Goal: Information Seeking & Learning: Learn about a topic

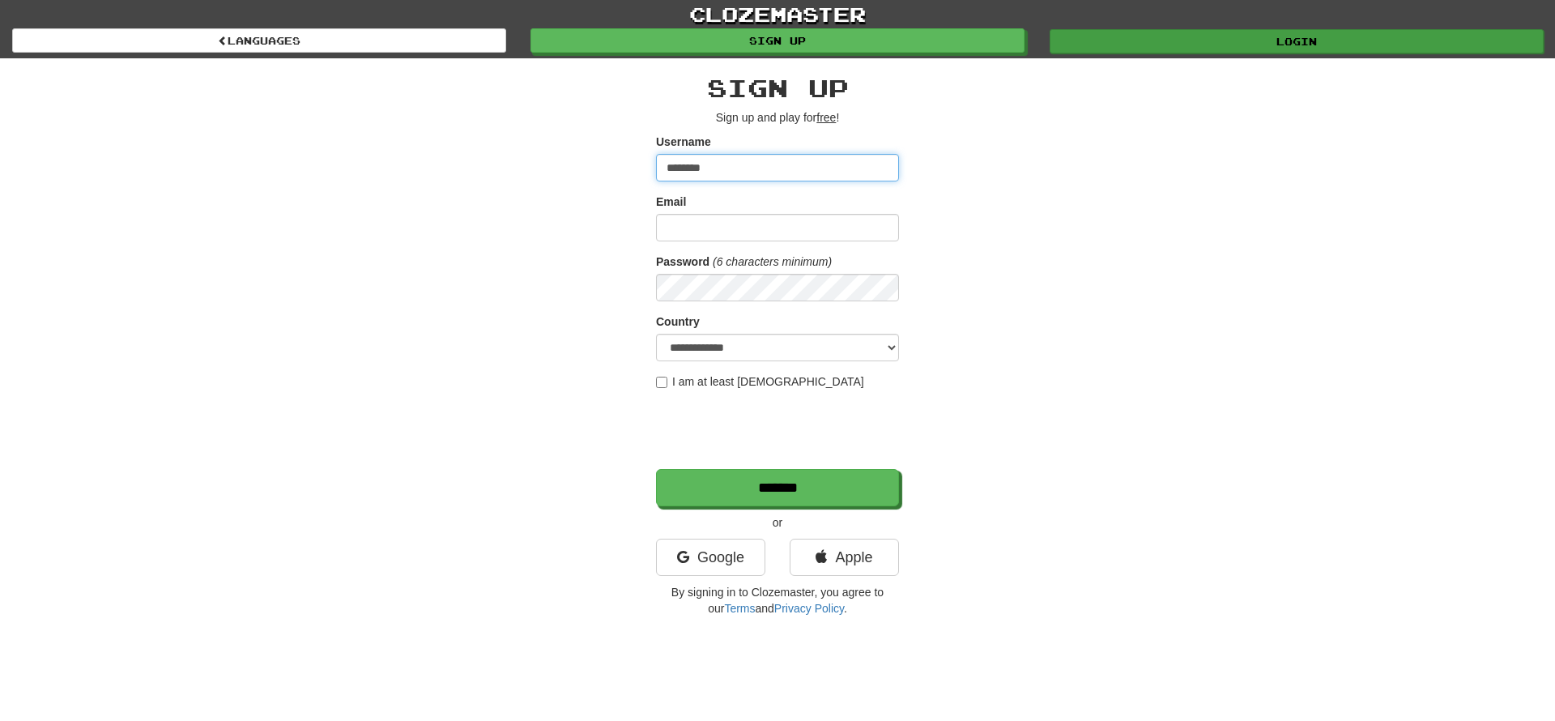
type input "********"
click at [1286, 45] on link "Login" at bounding box center [1297, 41] width 494 height 24
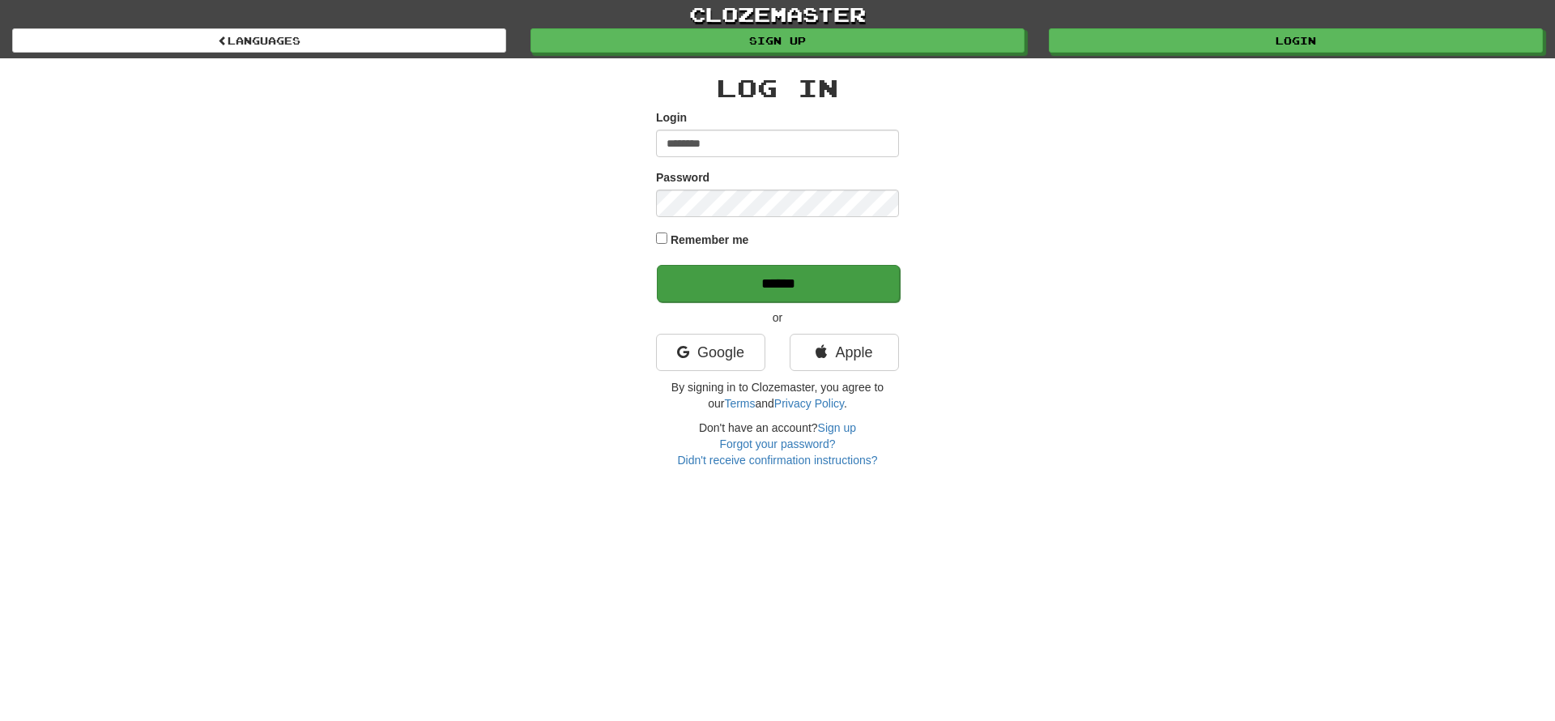
type input "********"
click at [780, 283] on input "******" at bounding box center [778, 283] width 243 height 37
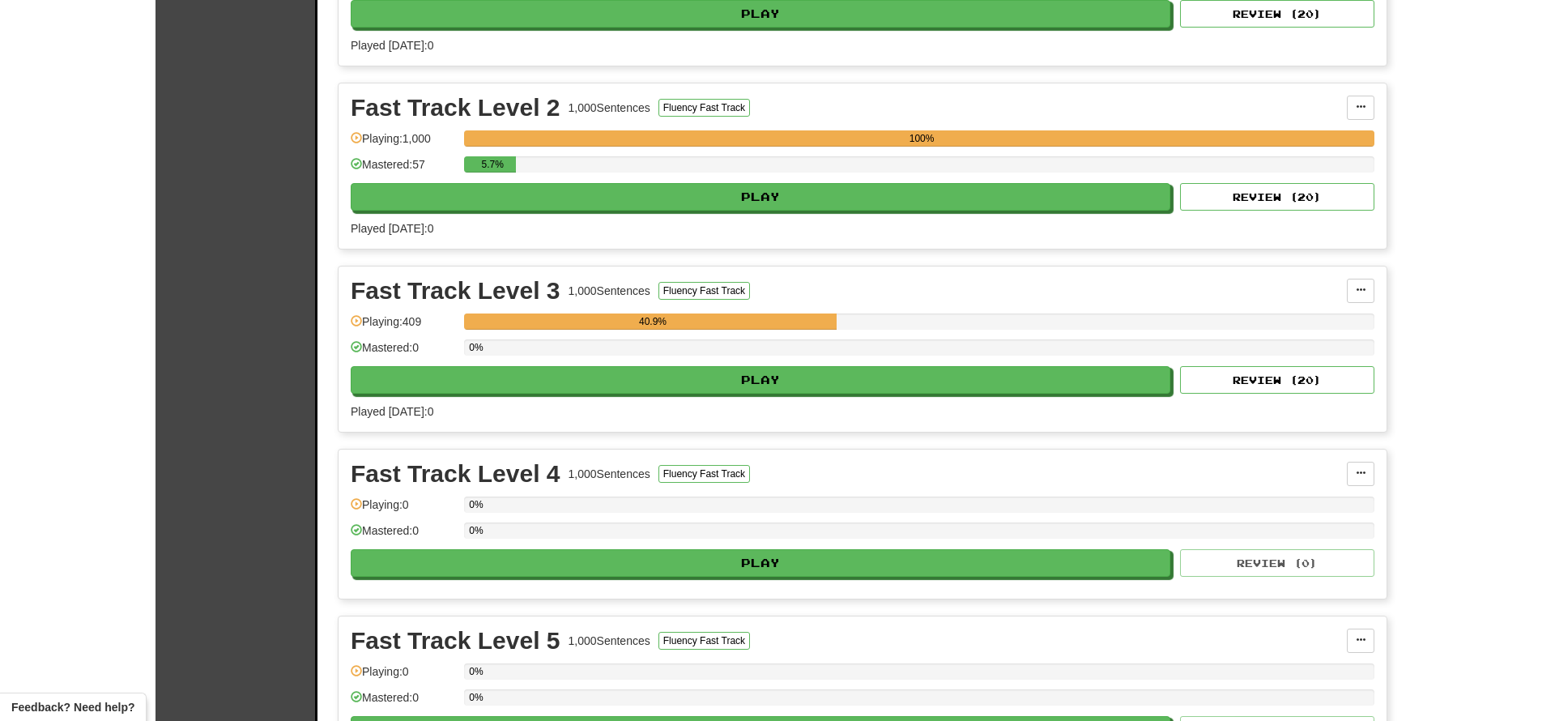
scroll to position [554, 0]
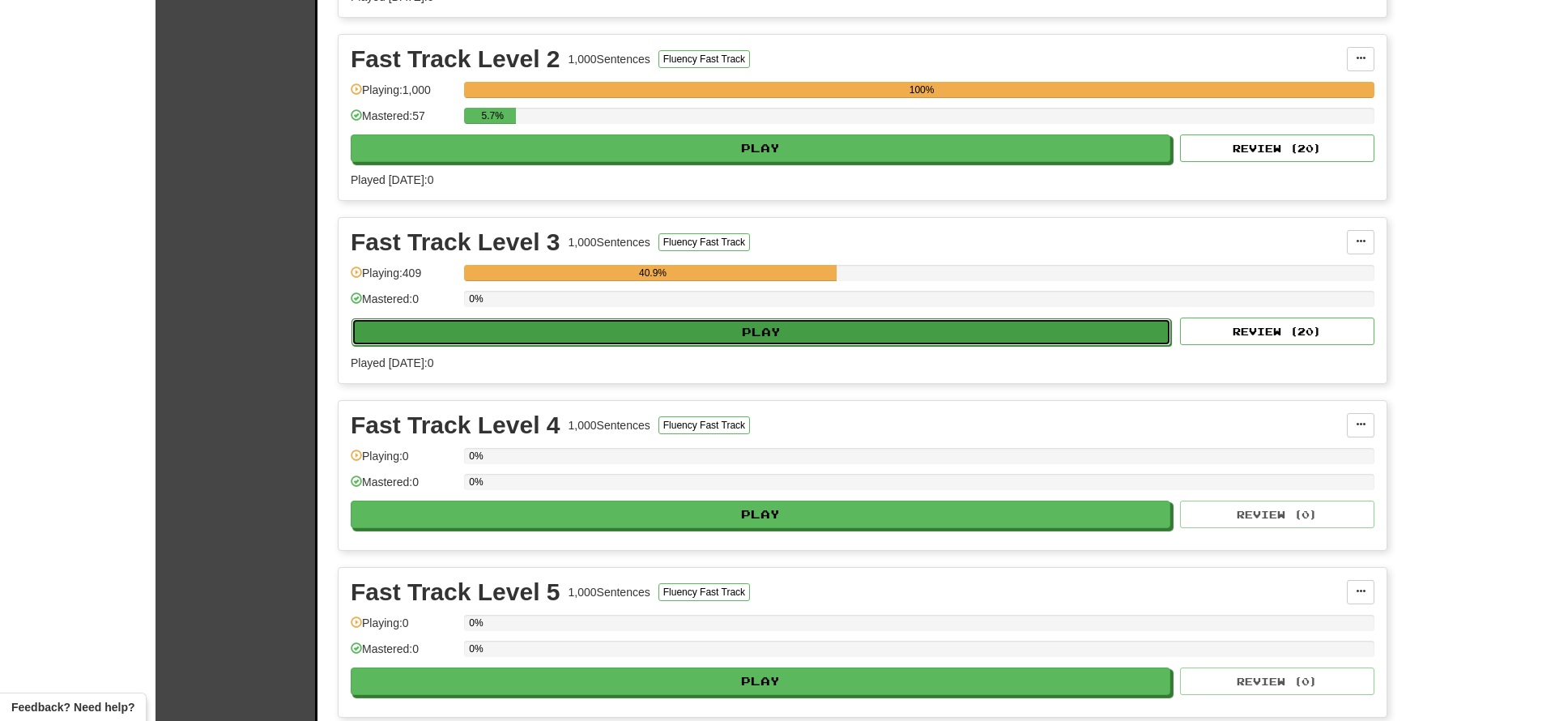
click at [787, 334] on button "Play" at bounding box center [761, 332] width 820 height 28
select select "**"
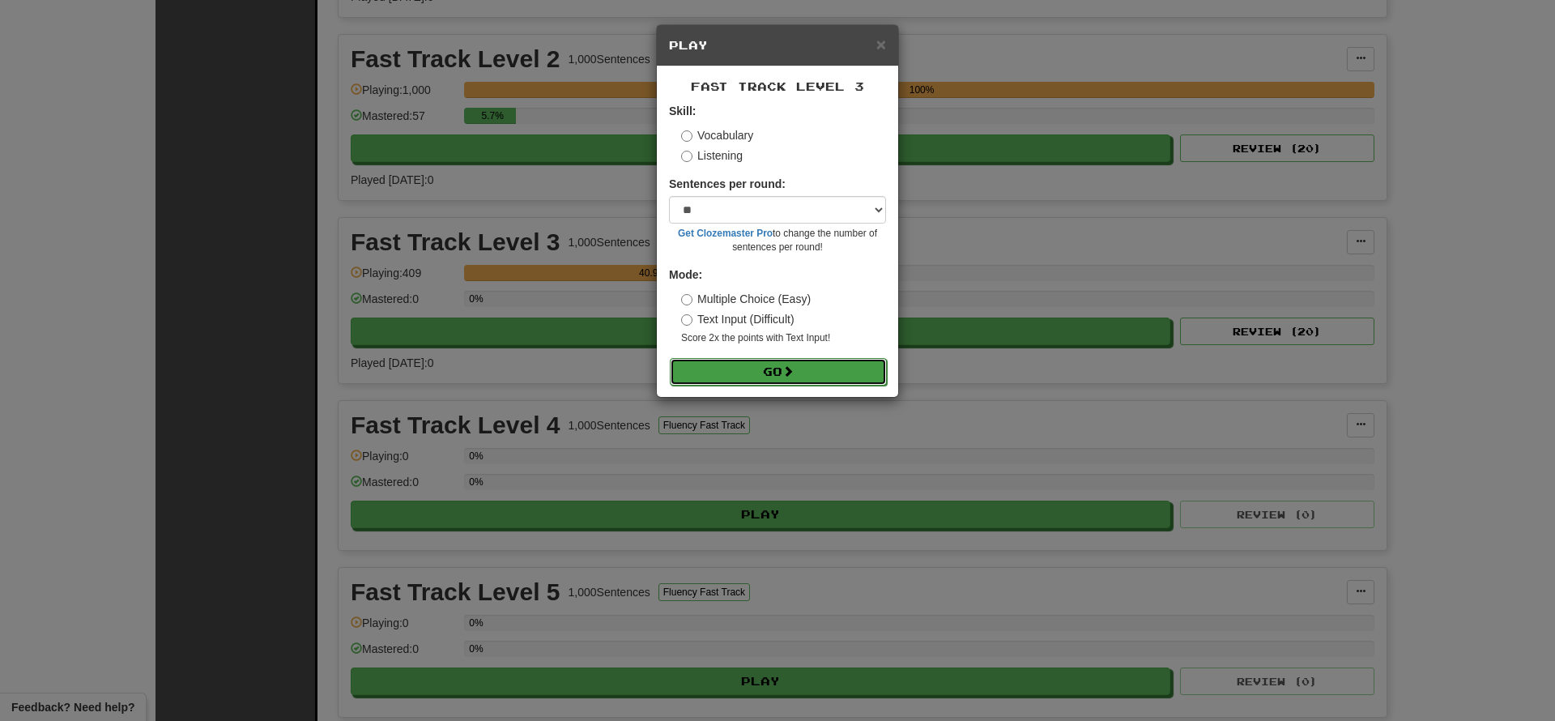
drag, startPoint x: 767, startPoint y: 373, endPoint x: 776, endPoint y: 369, distance: 9.8
click at [766, 373] on button "Go" at bounding box center [778, 372] width 217 height 28
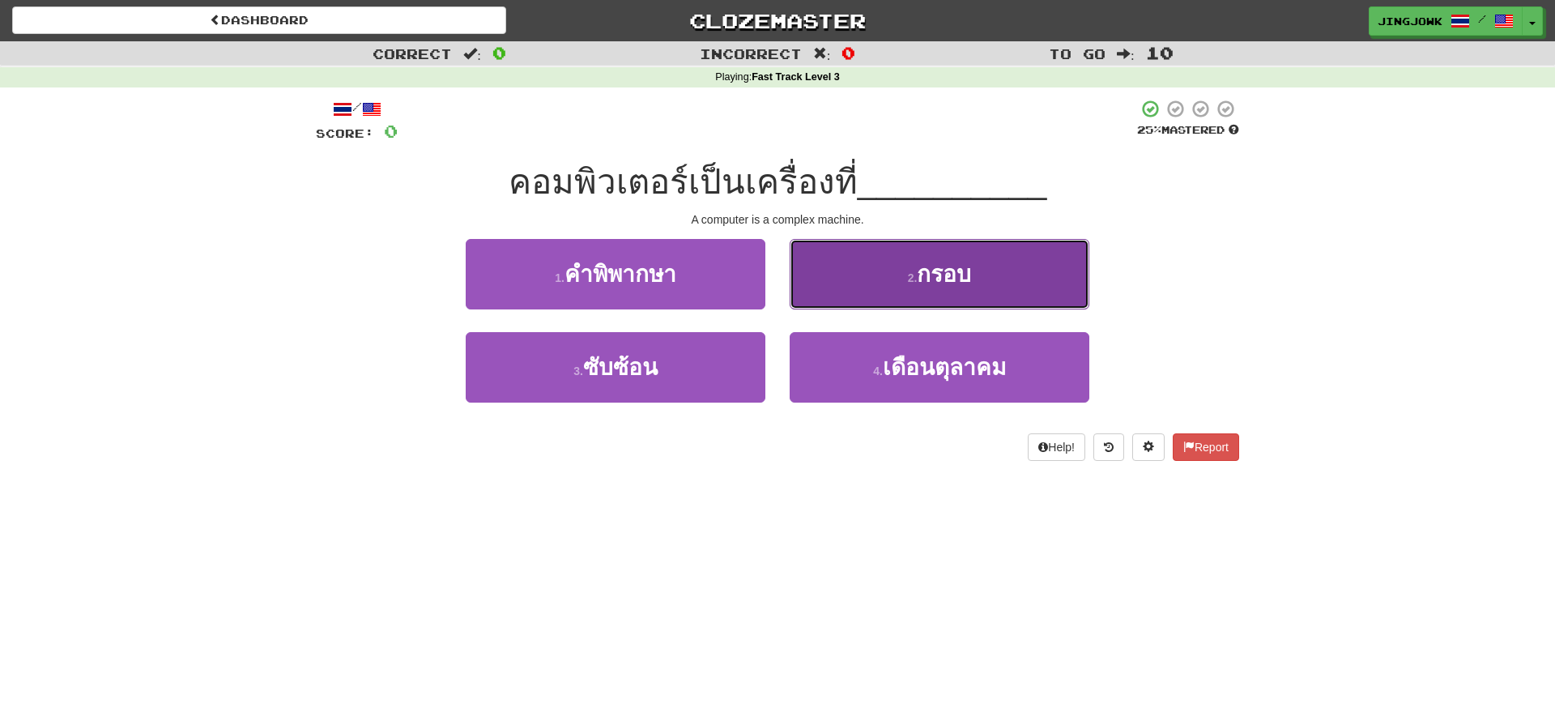
click at [946, 280] on span "กรอบ" at bounding box center [944, 274] width 54 height 25
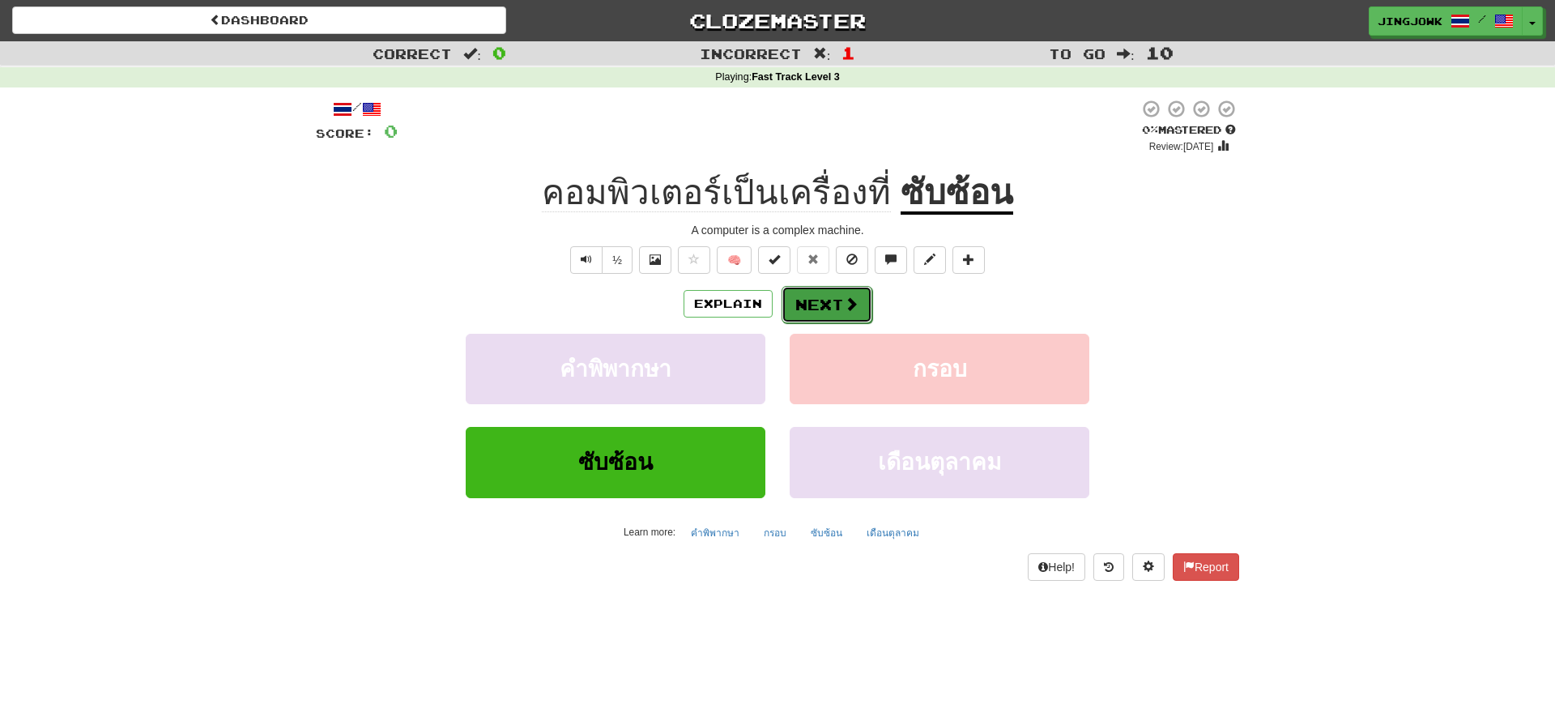
click at [821, 307] on button "Next" at bounding box center [827, 304] width 91 height 37
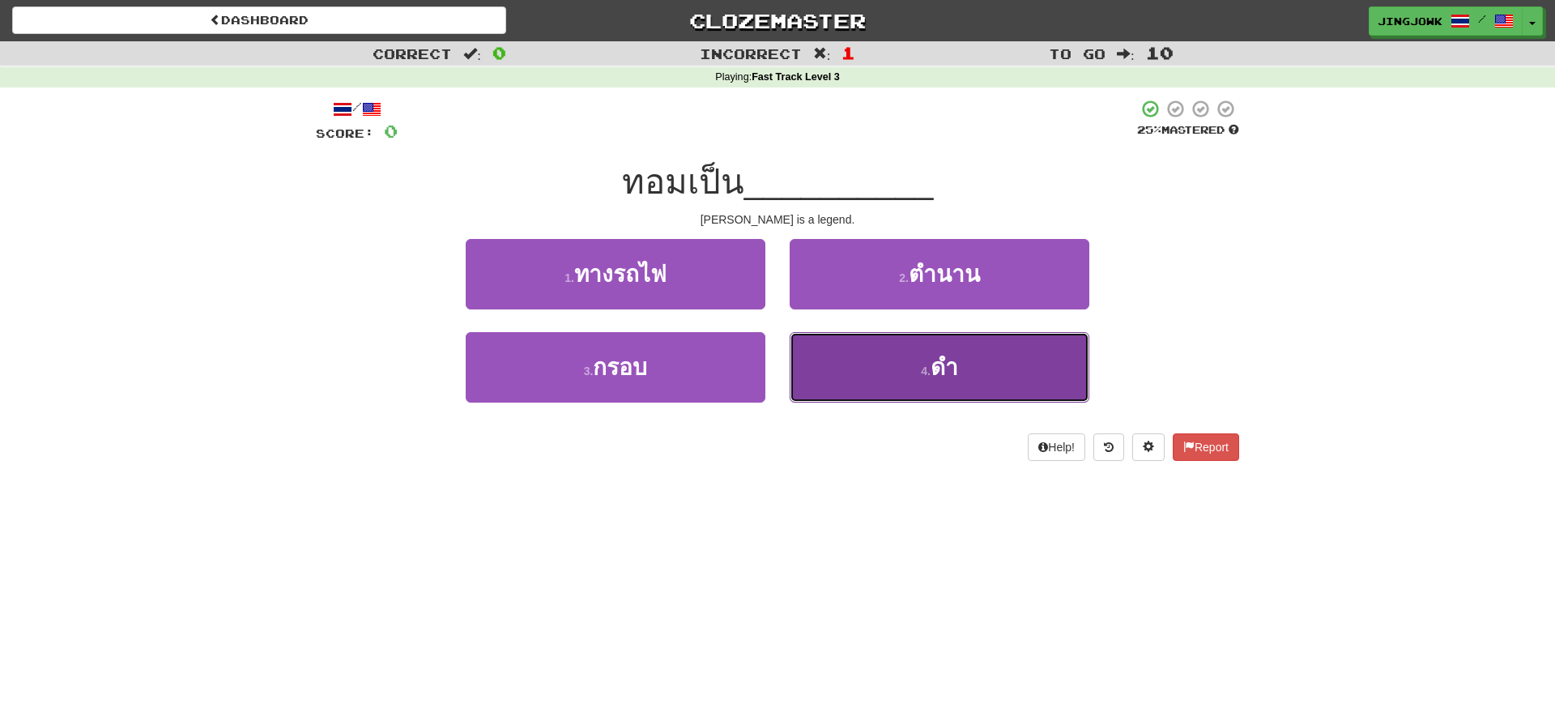
click at [949, 359] on span "ดํา" at bounding box center [945, 367] width 28 height 25
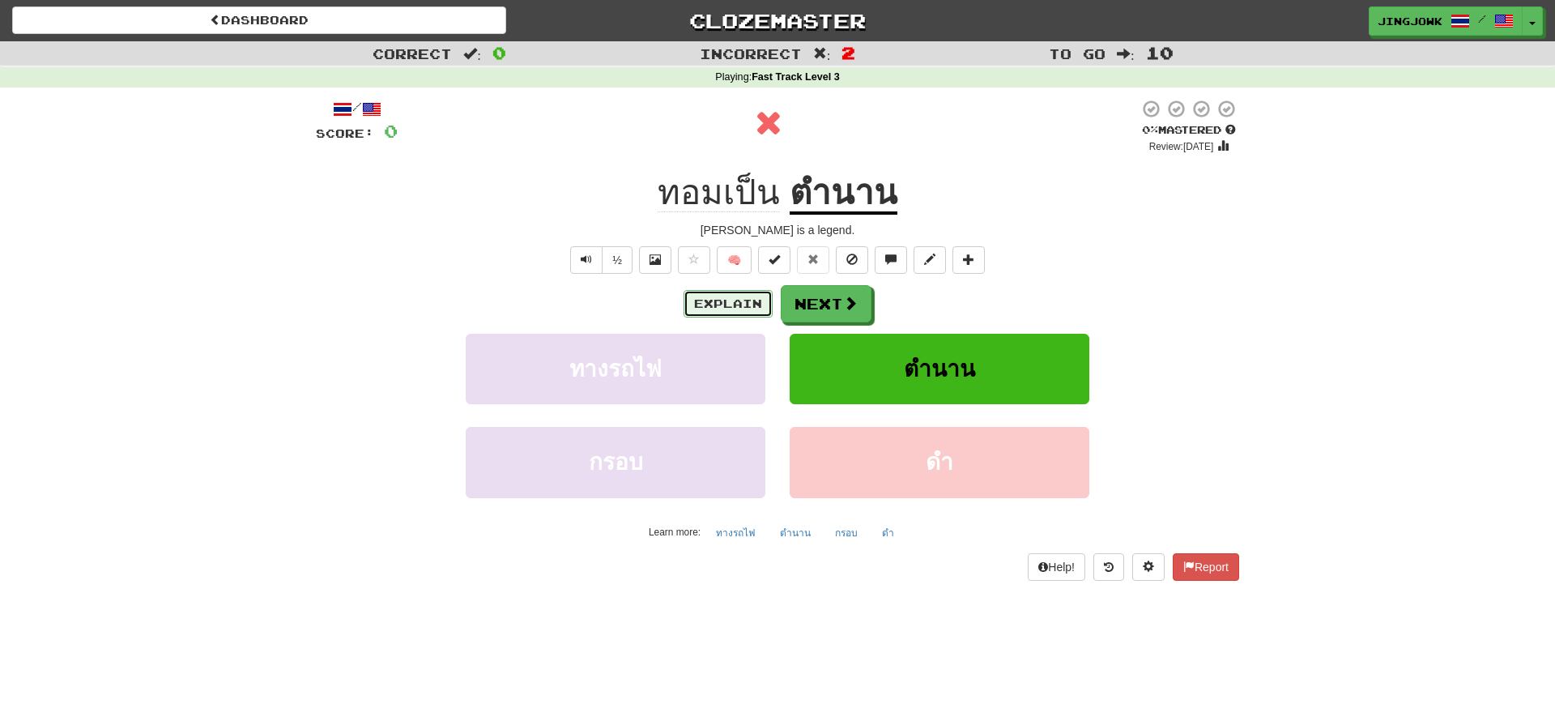
click at [716, 311] on button "Explain" at bounding box center [728, 304] width 89 height 28
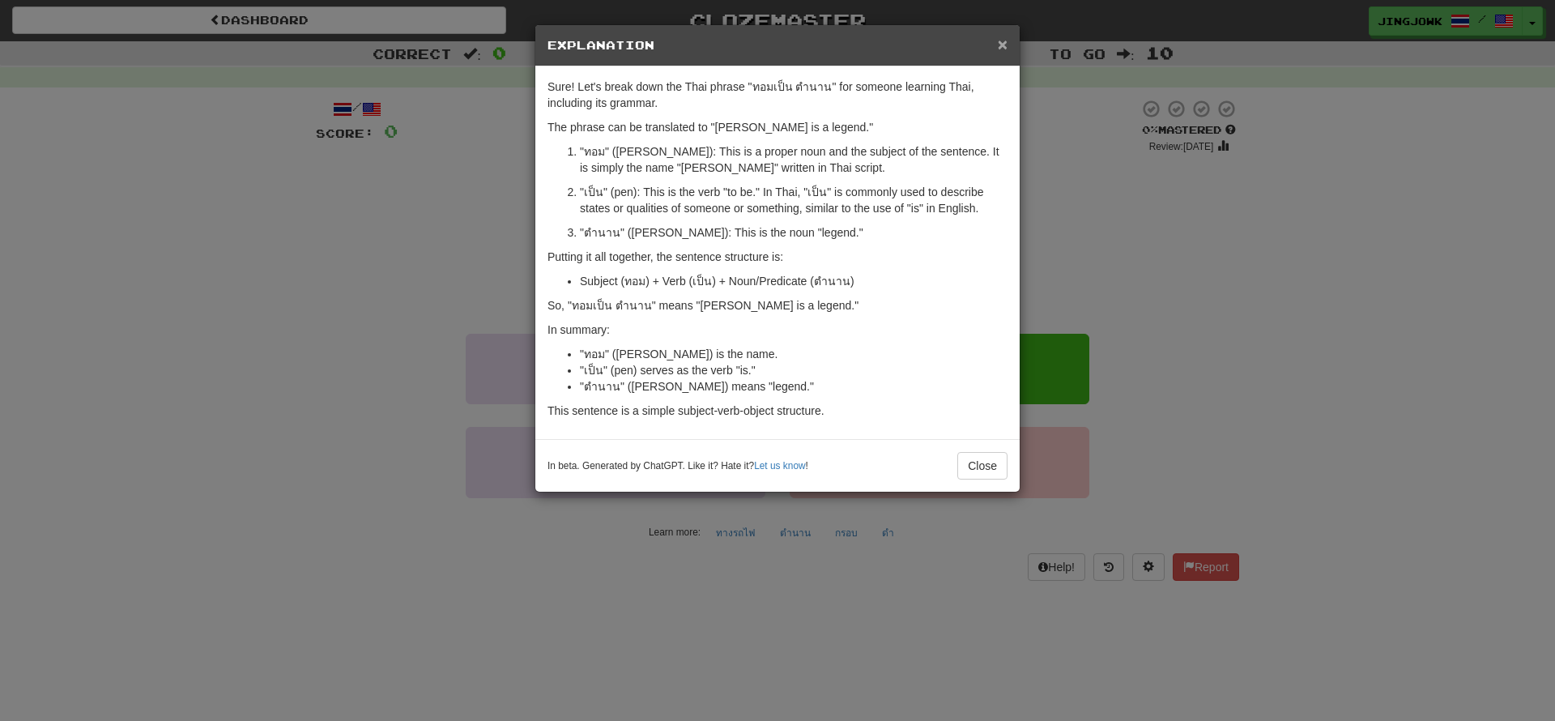
click at [1003, 42] on span "×" at bounding box center [1003, 44] width 10 height 19
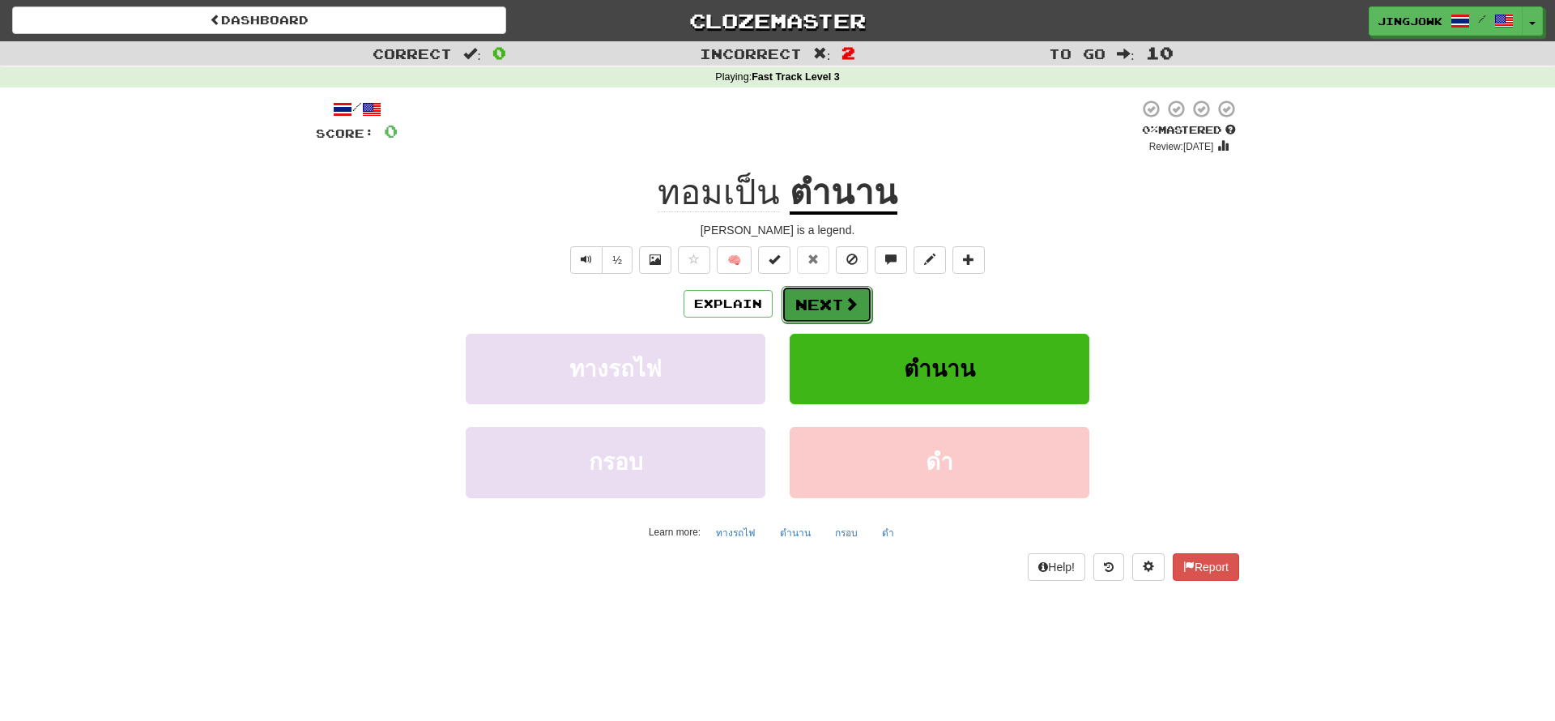
click at [829, 305] on button "Next" at bounding box center [827, 304] width 91 height 37
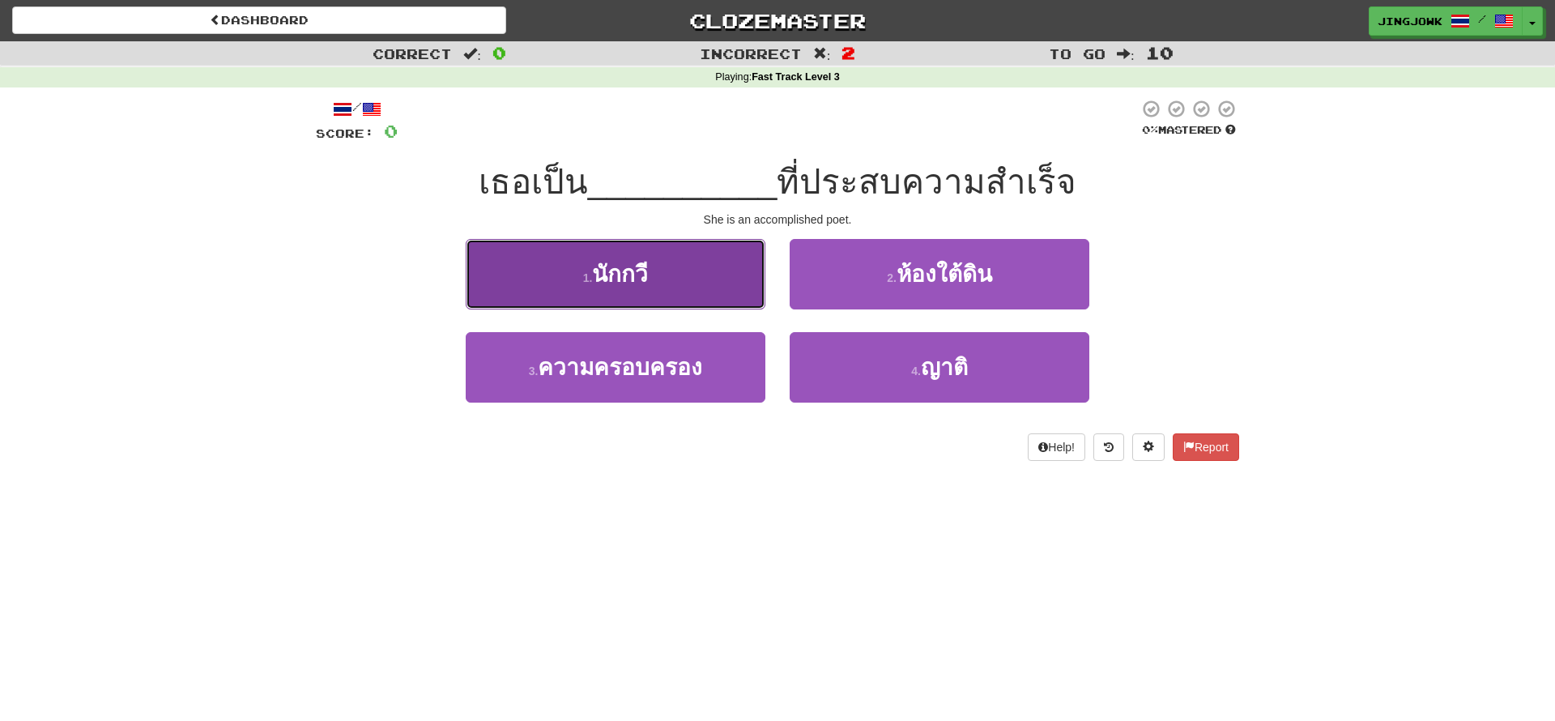
click at [631, 279] on span "นักกวี" at bounding box center [620, 274] width 56 height 25
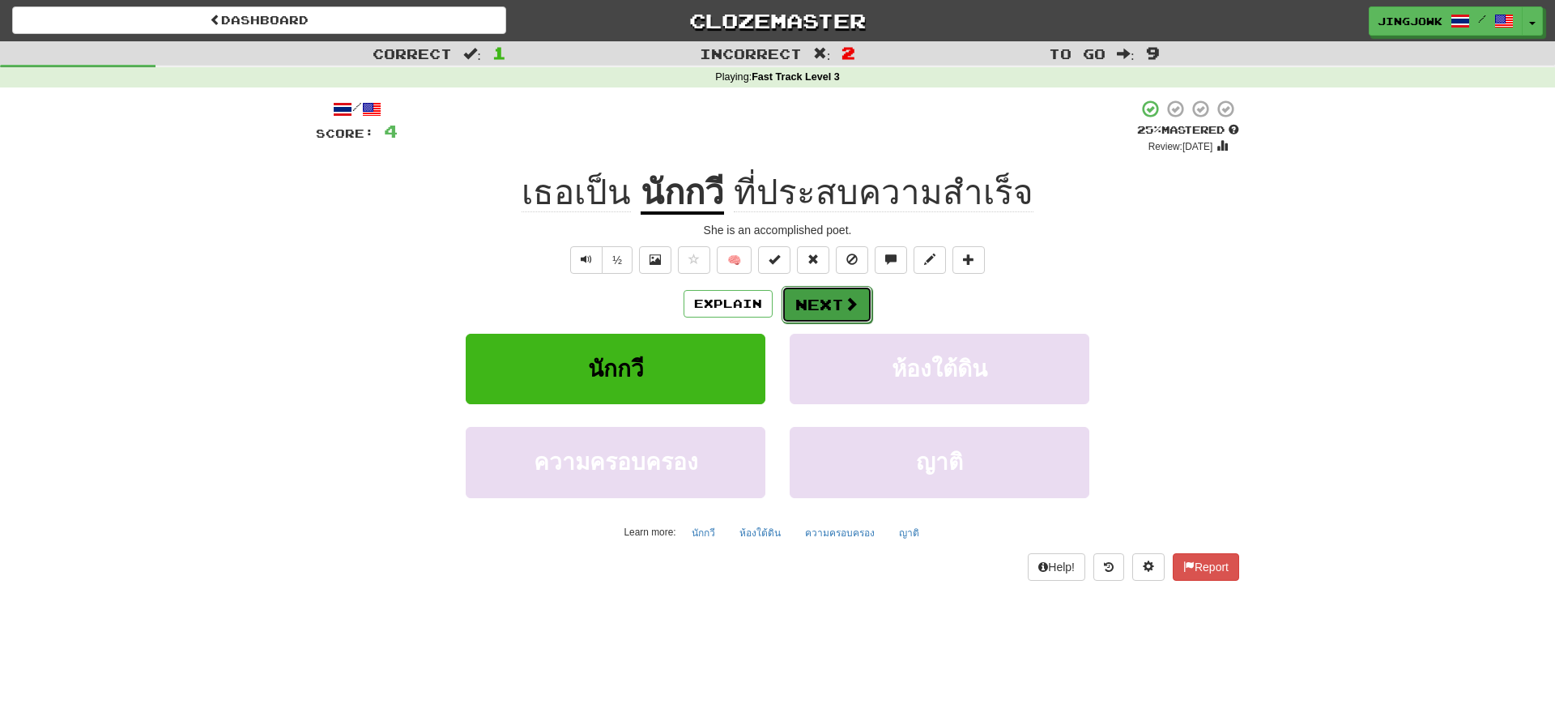
click at [821, 307] on button "Next" at bounding box center [827, 304] width 91 height 37
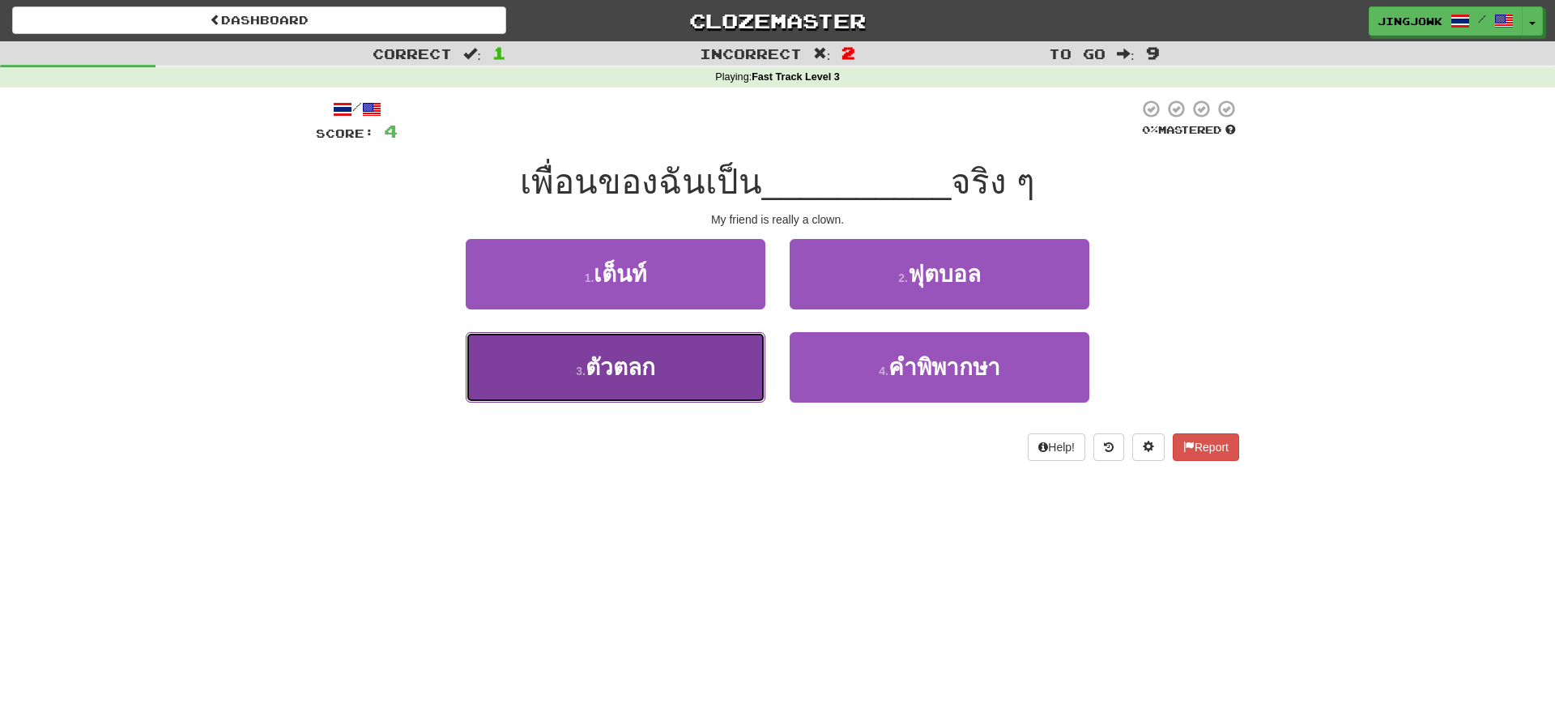
click at [613, 365] on span "ตัวตลก" at bounding box center [621, 367] width 70 height 25
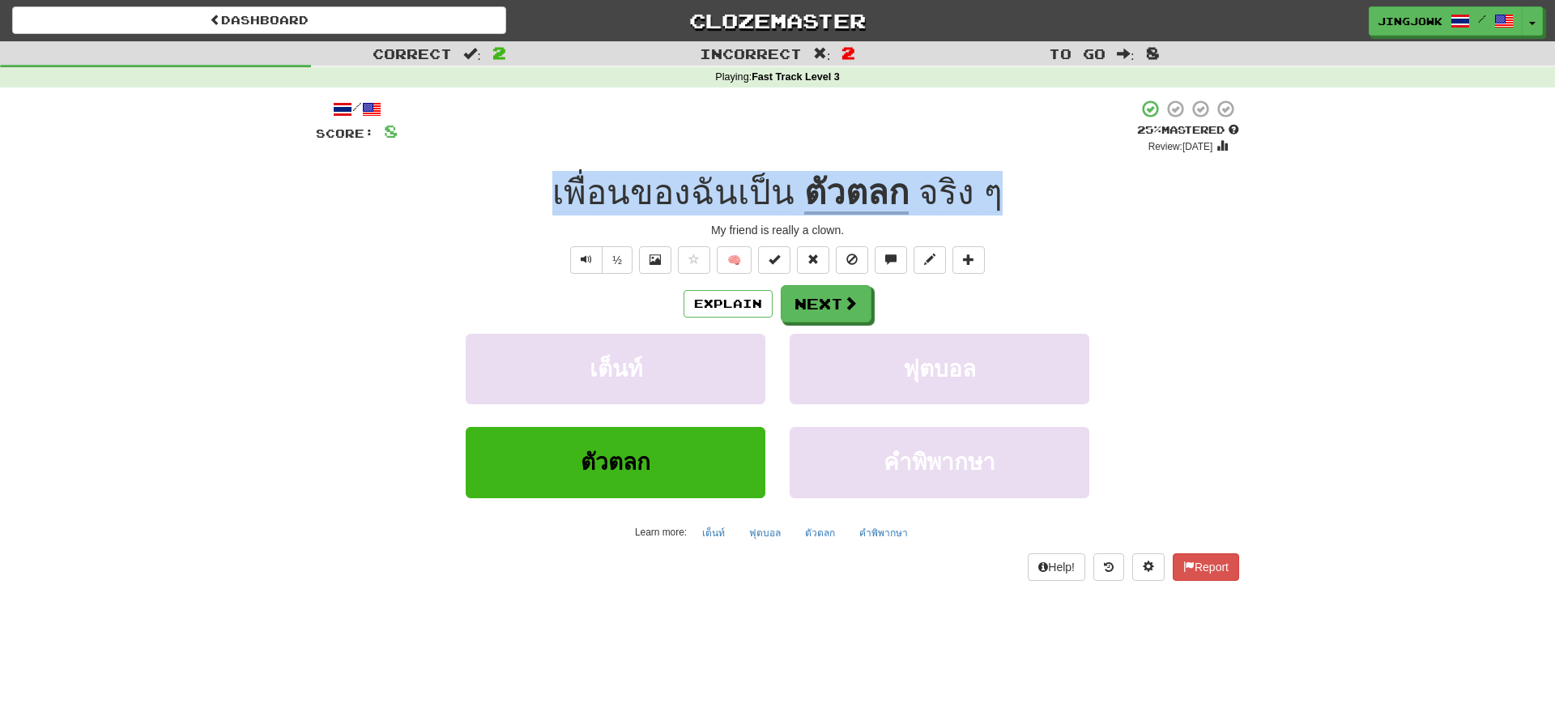
drag, startPoint x: 547, startPoint y: 192, endPoint x: 1044, endPoint y: 203, distance: 497.4
click at [1043, 202] on div "เพื่อนของฉันเป็น ตัวตลก จริง ๆ" at bounding box center [777, 193] width 923 height 45
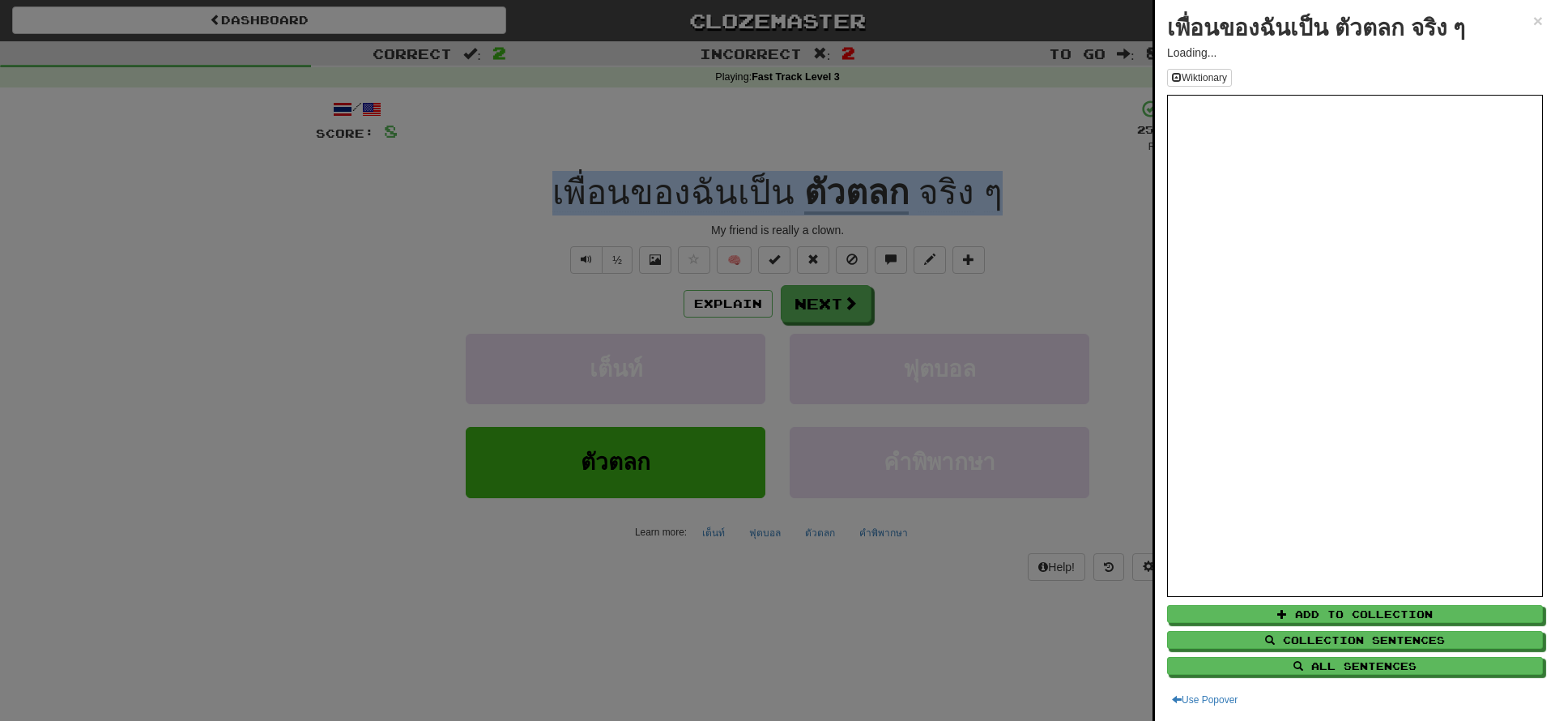
copy div "เพื่อนของฉันเป็น ตัวตลก จริง ๆ"
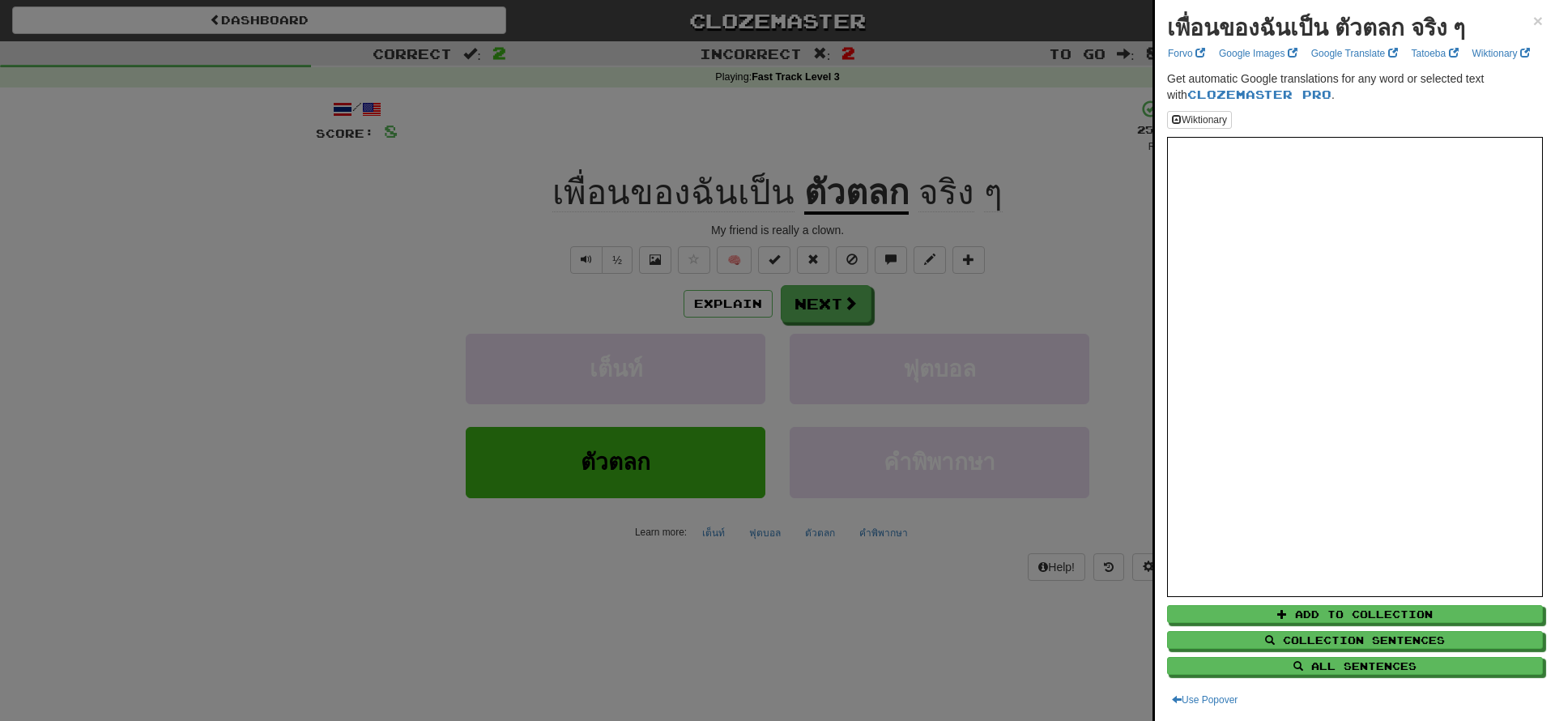
click at [258, 433] on div at bounding box center [777, 360] width 1555 height 721
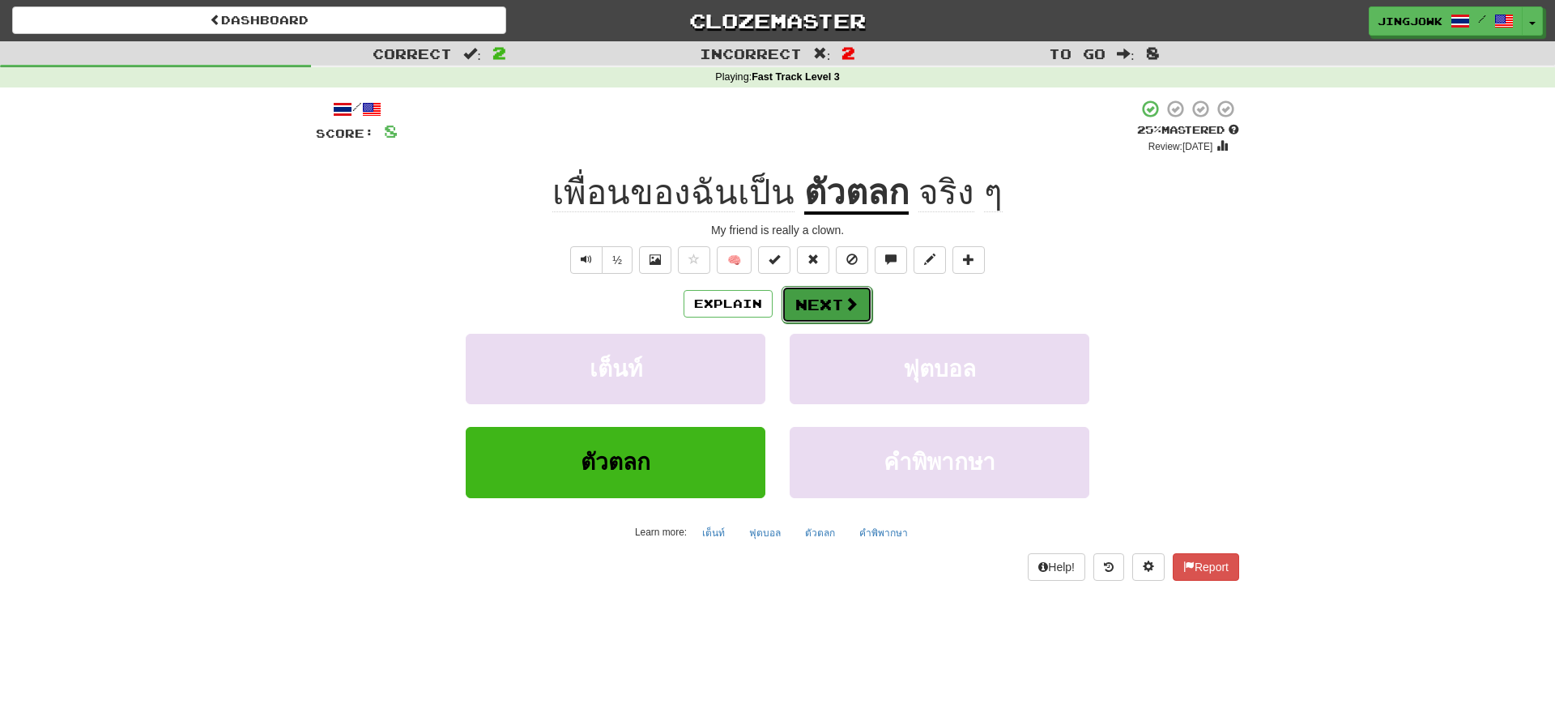
click at [823, 302] on button "Next" at bounding box center [827, 304] width 91 height 37
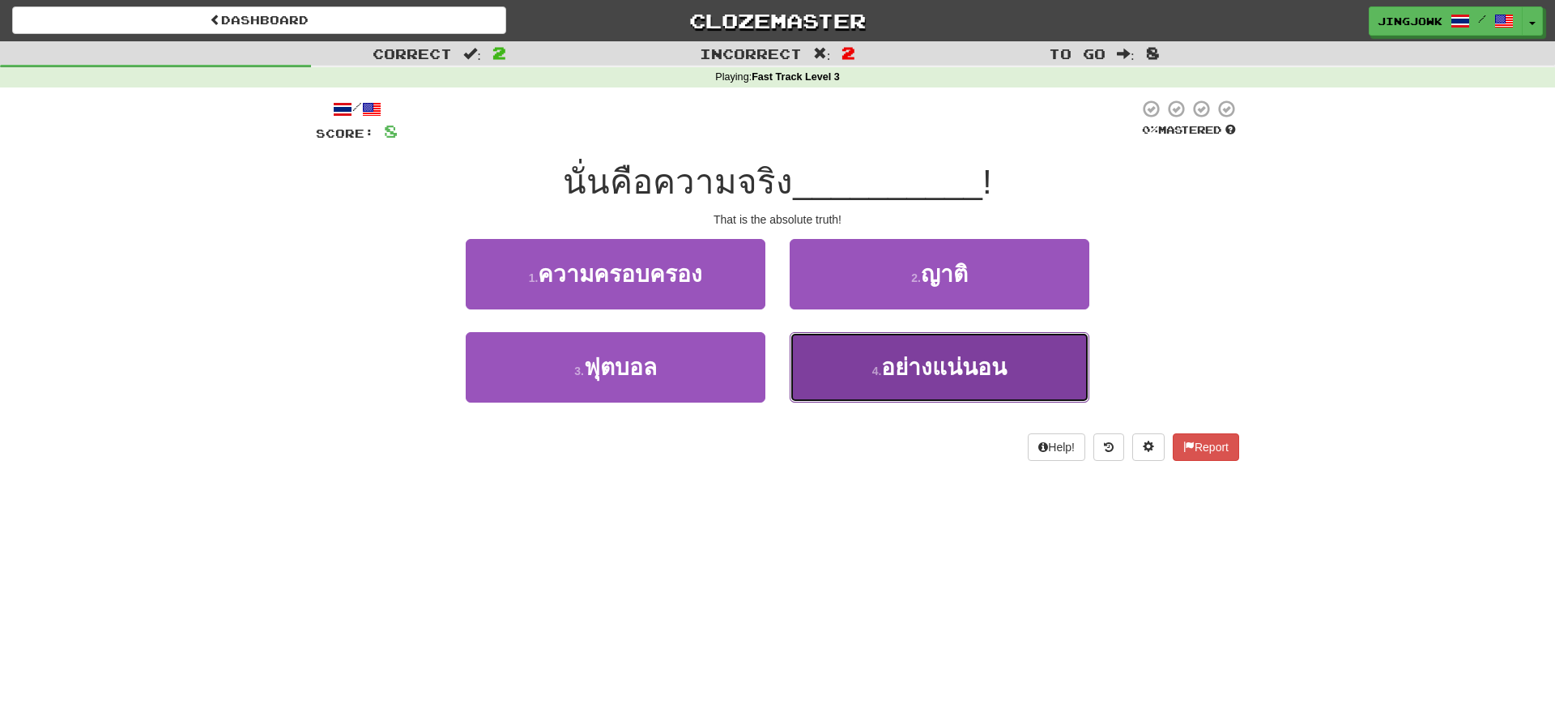
click at [940, 367] on span "อย่างแน่นอน" at bounding box center [944, 367] width 126 height 25
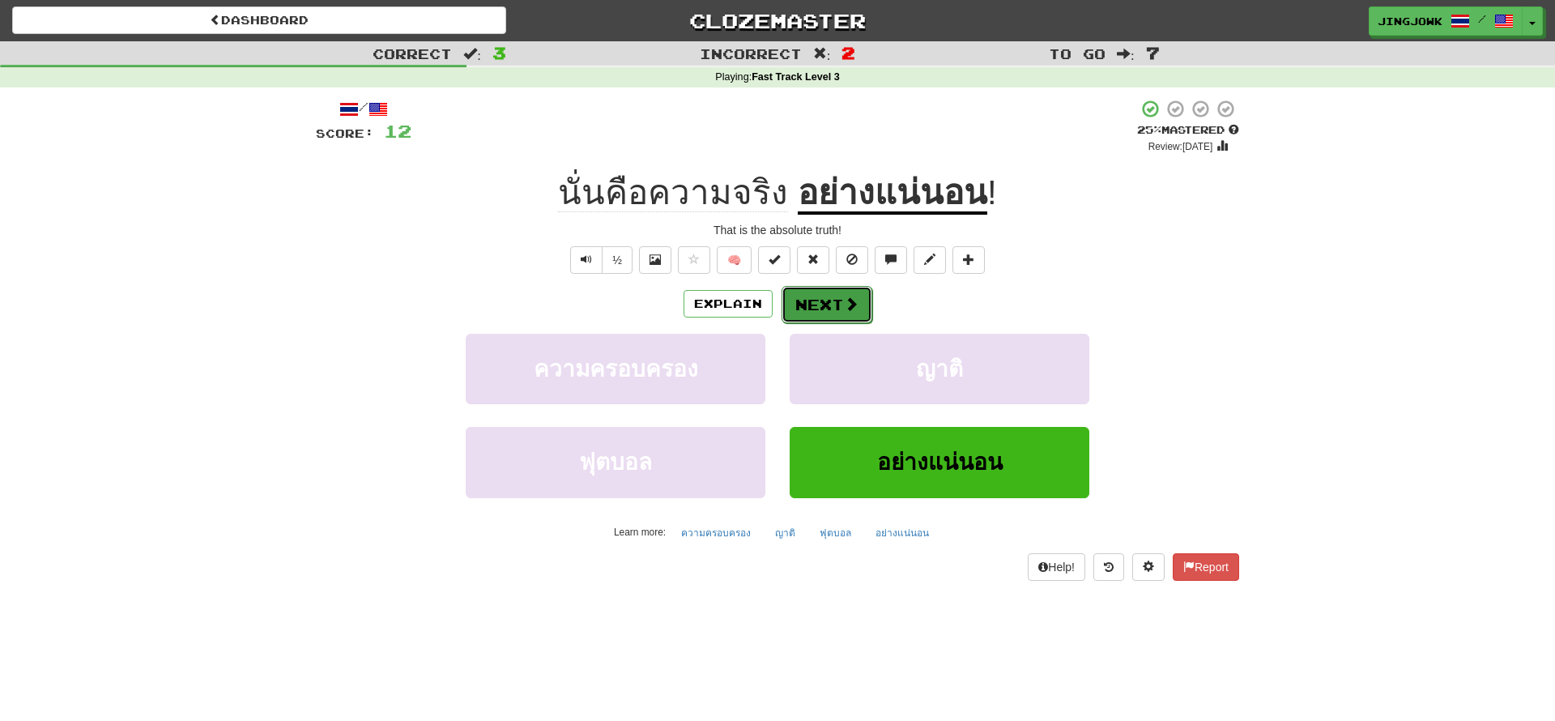
click at [823, 305] on button "Next" at bounding box center [827, 304] width 91 height 37
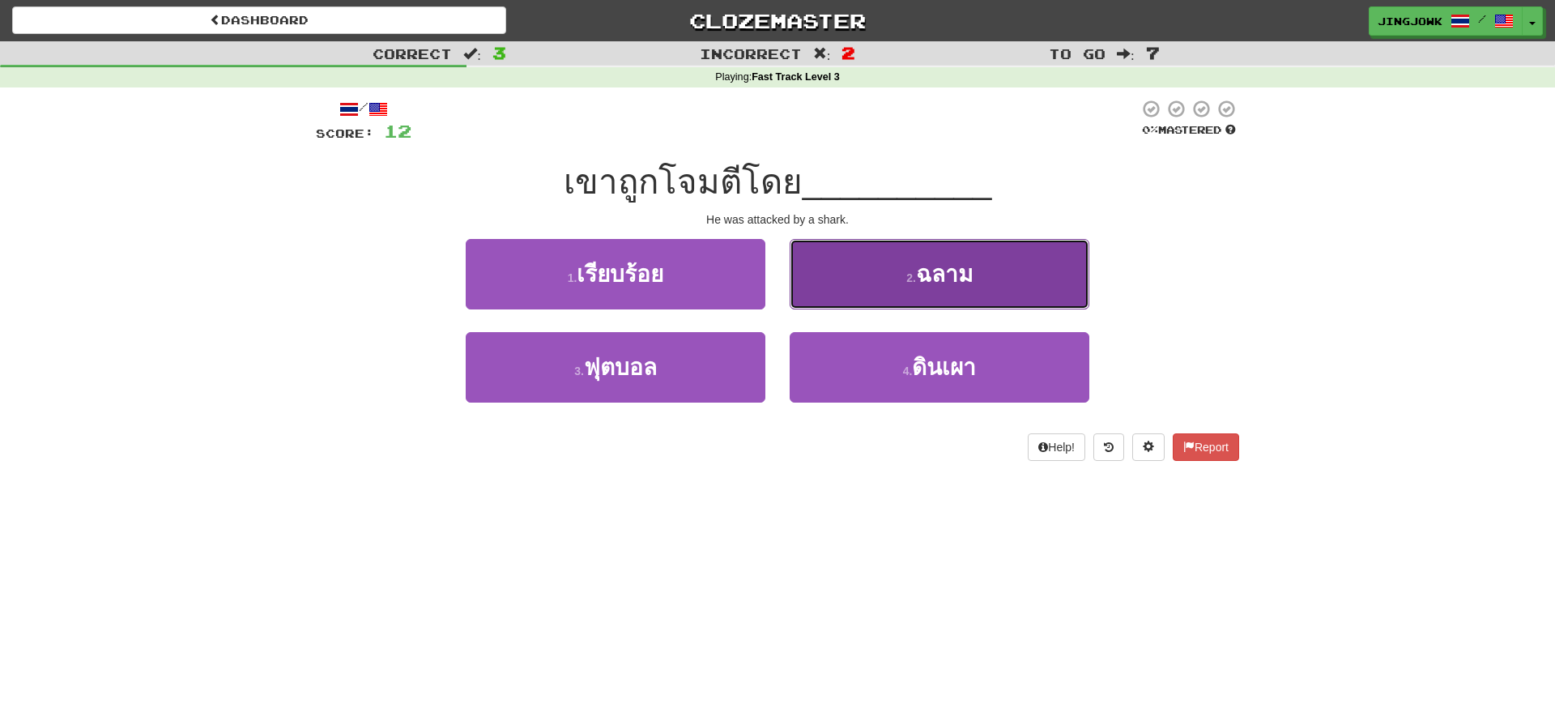
click at [930, 273] on span "ฉลาม" at bounding box center [944, 274] width 57 height 25
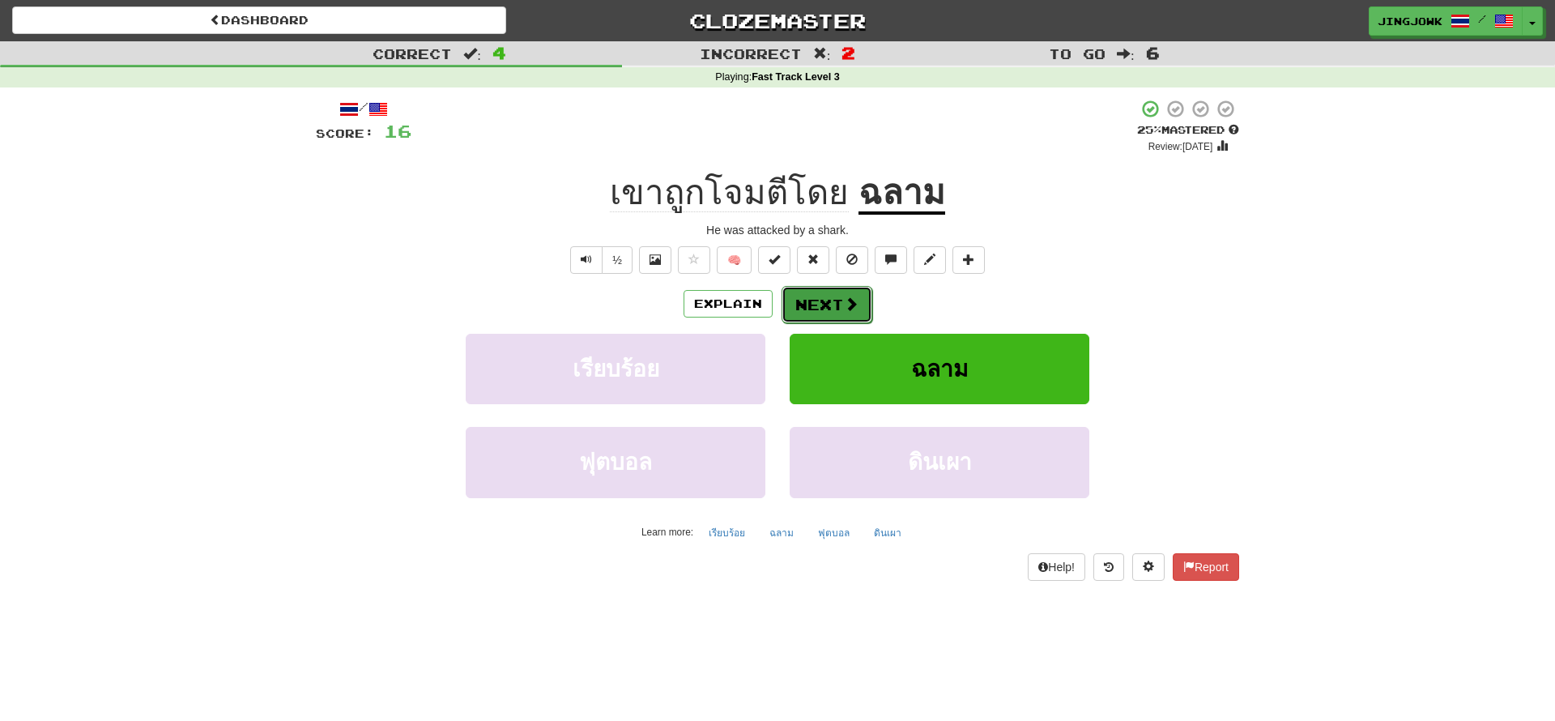
click at [827, 308] on button "Next" at bounding box center [827, 304] width 91 height 37
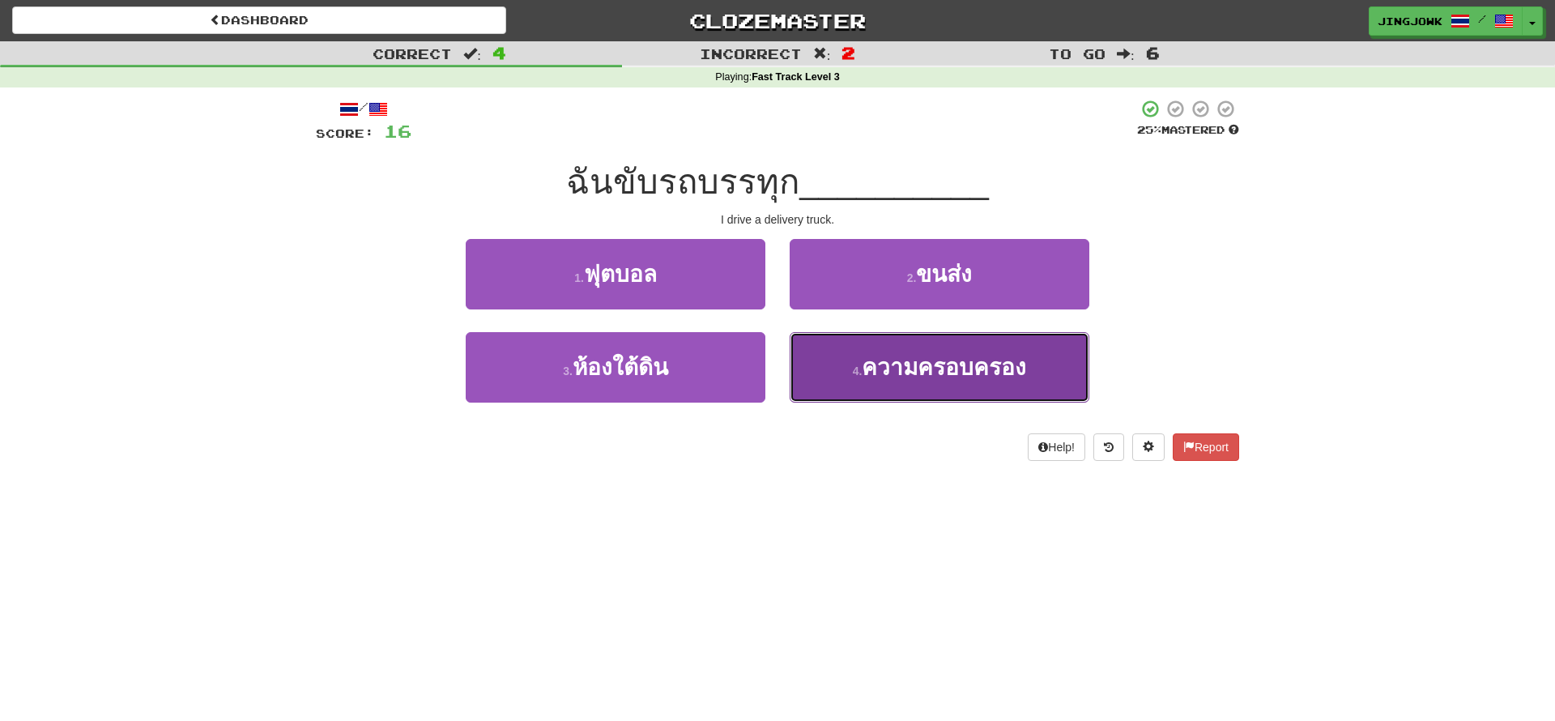
click at [978, 373] on span "ความครอบครอง" at bounding box center [944, 367] width 164 height 25
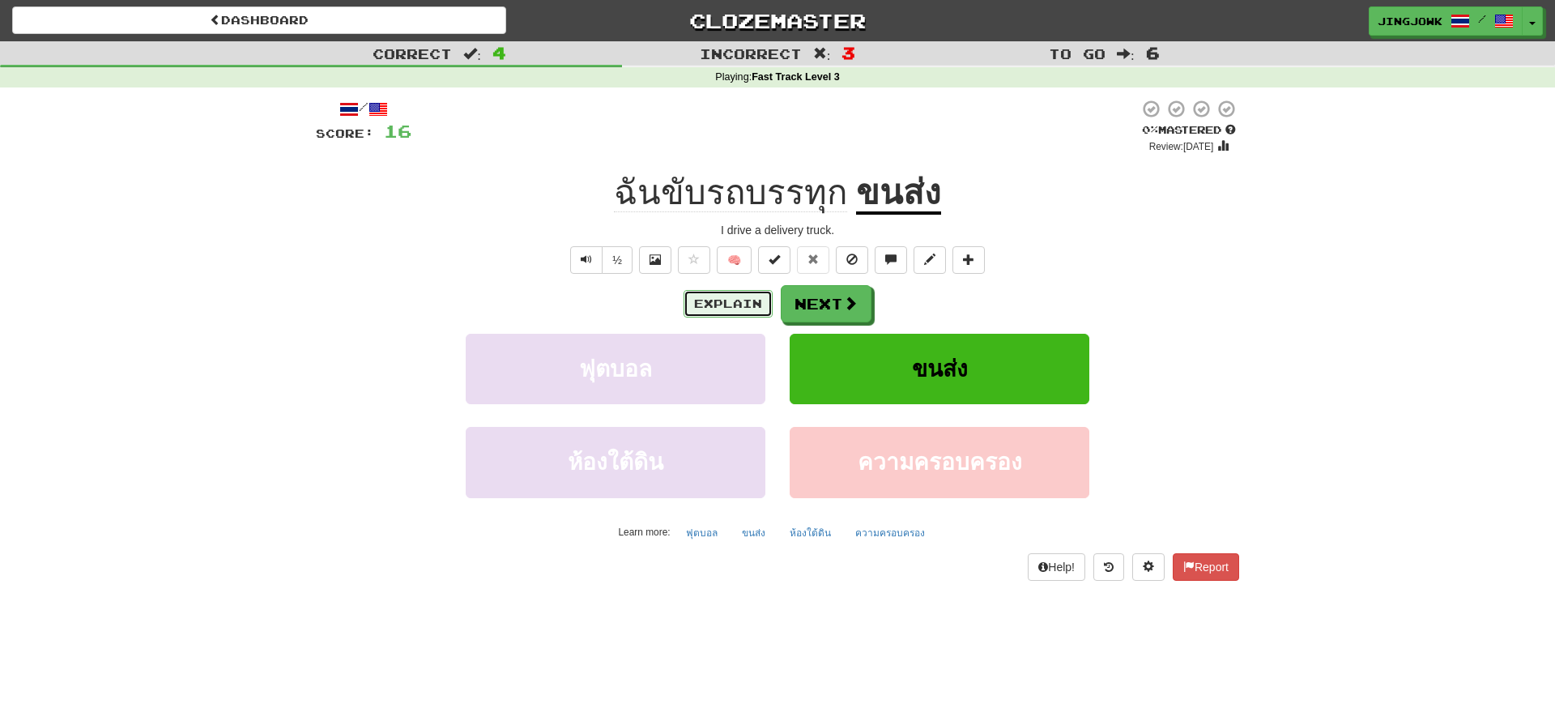
click at [707, 309] on button "Explain" at bounding box center [728, 304] width 89 height 28
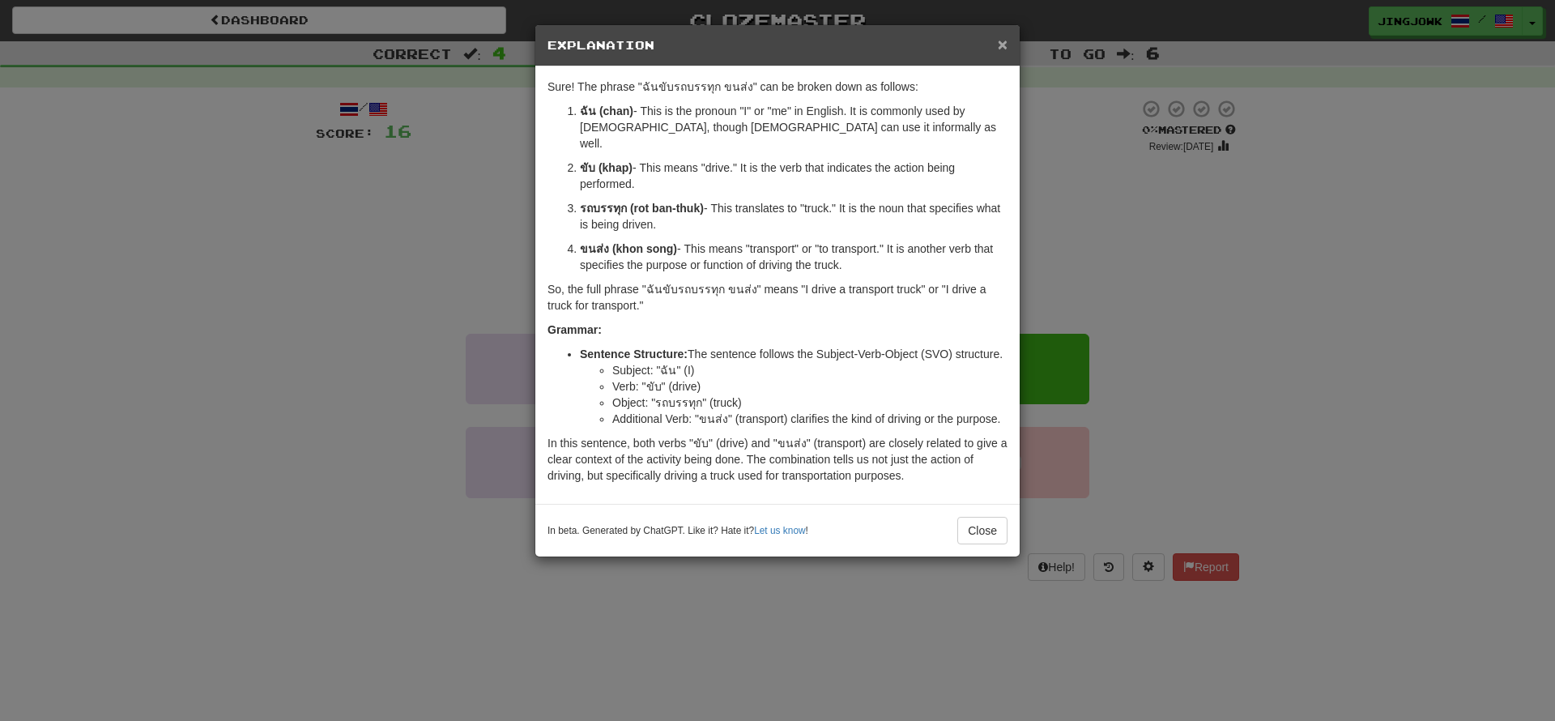
click at [1003, 43] on span "×" at bounding box center [1003, 44] width 10 height 19
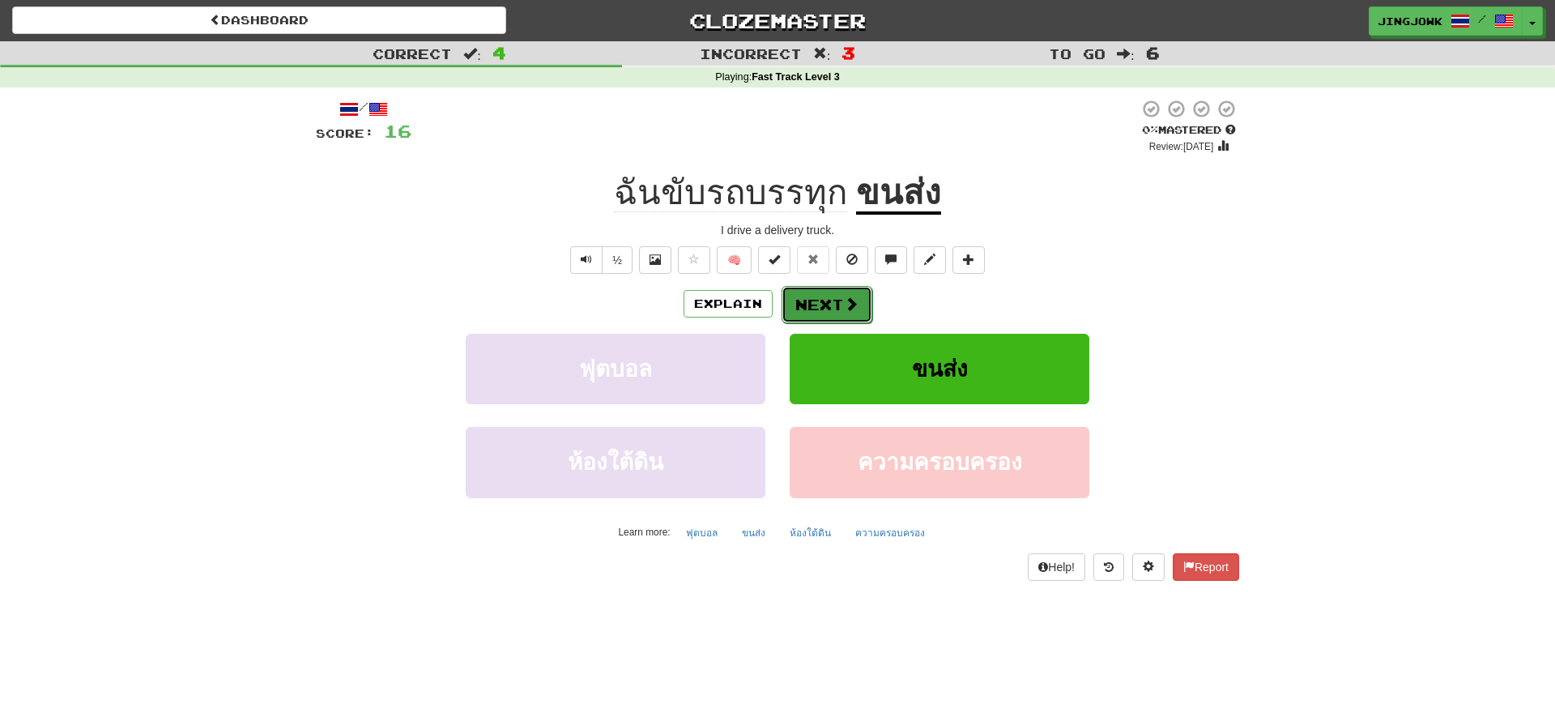
click at [838, 305] on button "Next" at bounding box center [827, 304] width 91 height 37
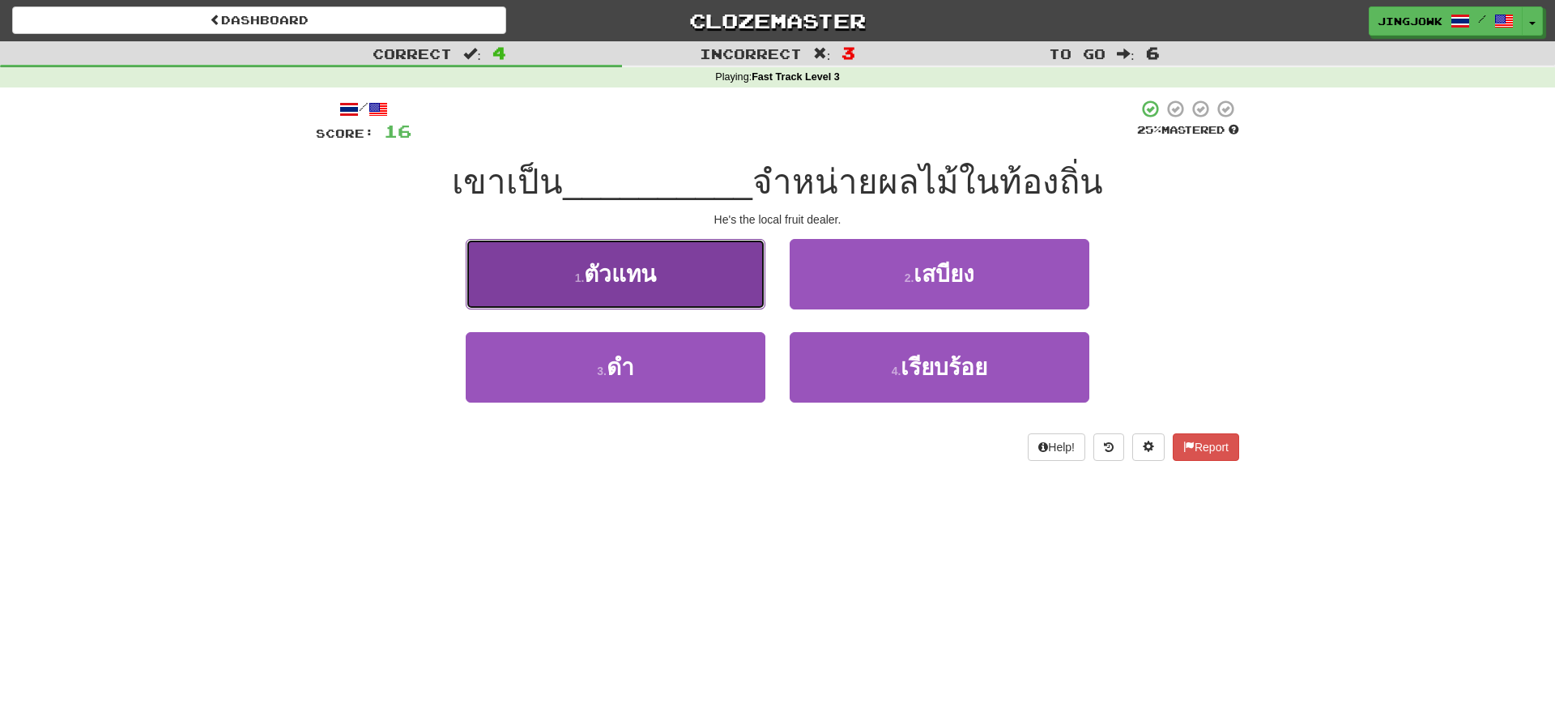
click at [606, 276] on span "ตัวแทน" at bounding box center [620, 274] width 72 height 25
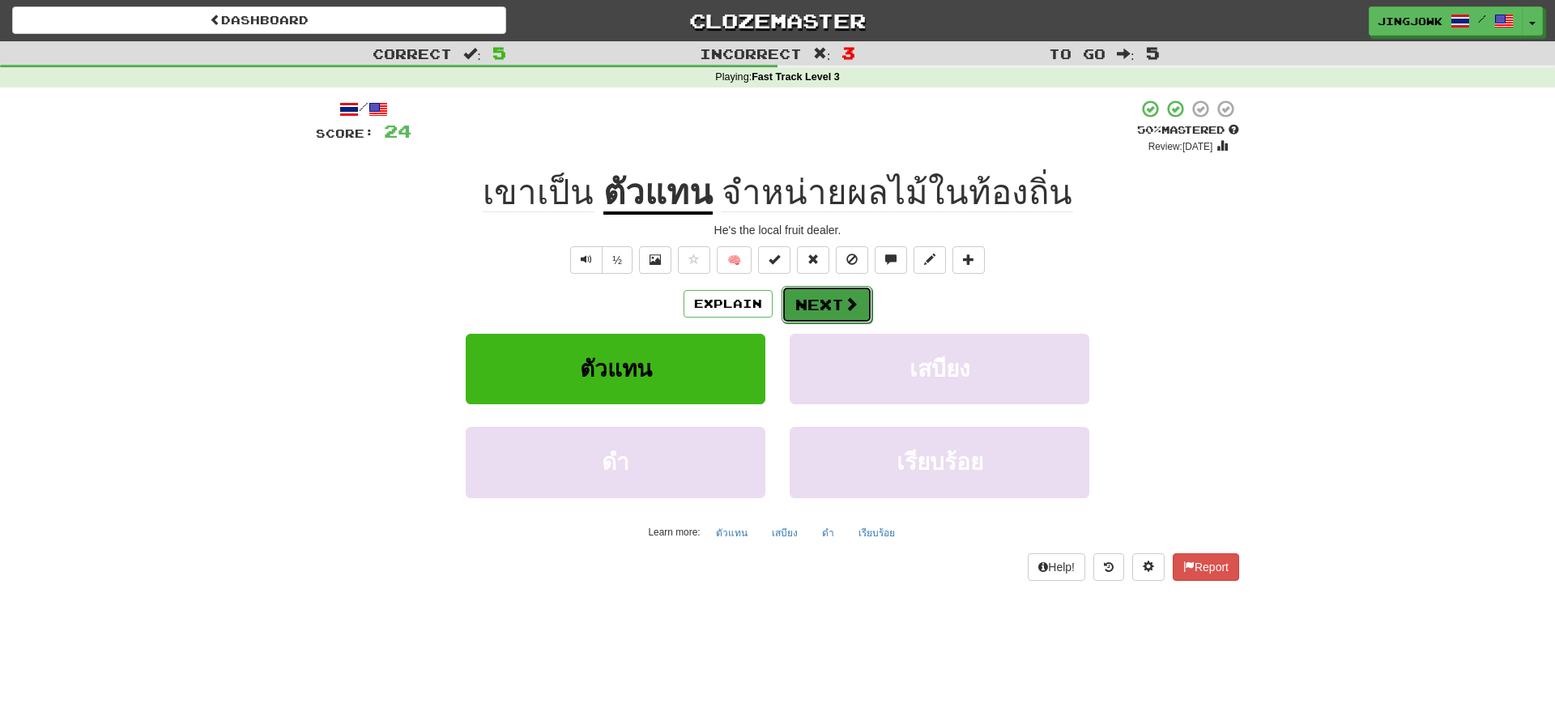
click at [821, 309] on button "Next" at bounding box center [827, 304] width 91 height 37
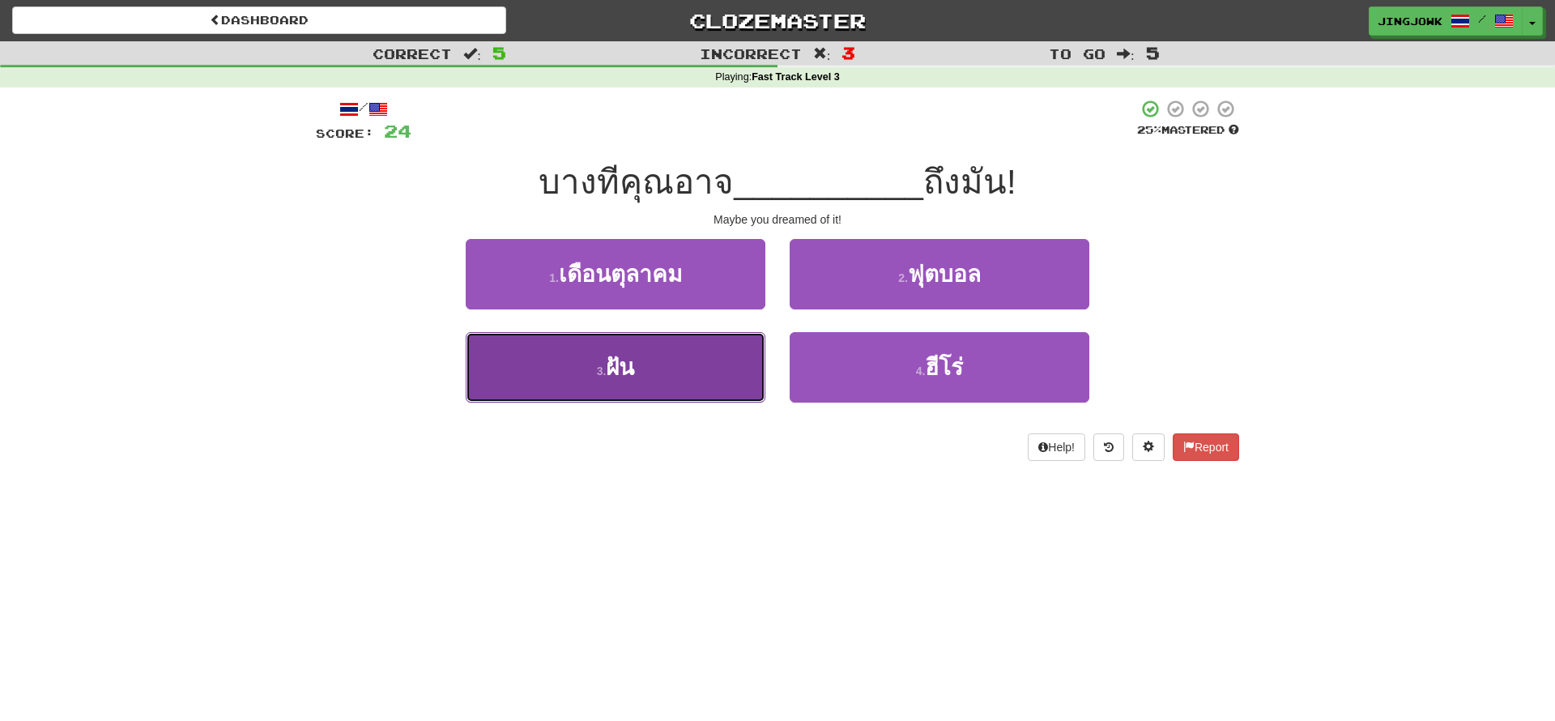
click at [626, 358] on span "ฝัน" at bounding box center [620, 367] width 28 height 25
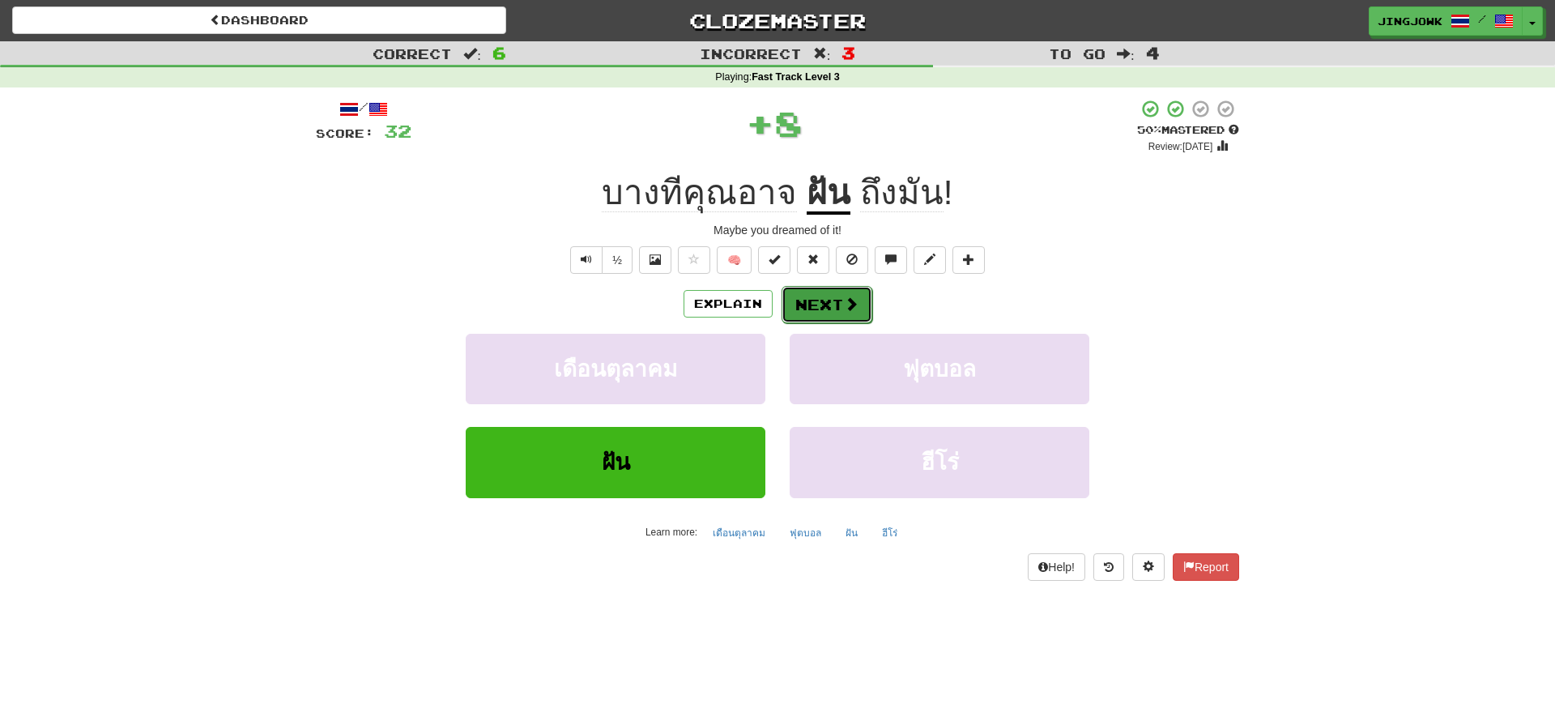
click at [815, 302] on button "Next" at bounding box center [827, 304] width 91 height 37
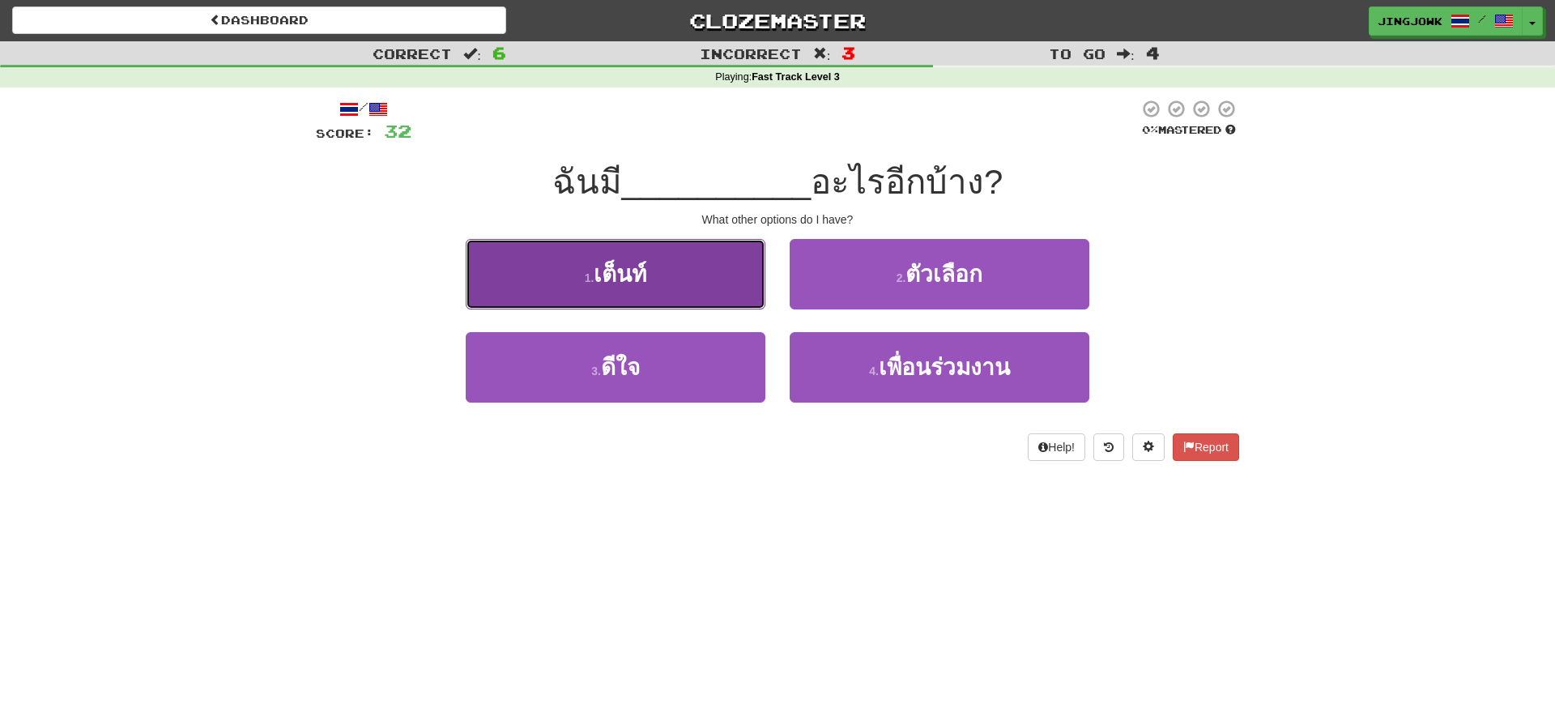
click at [613, 263] on span "เต็นท์" at bounding box center [620, 274] width 53 height 25
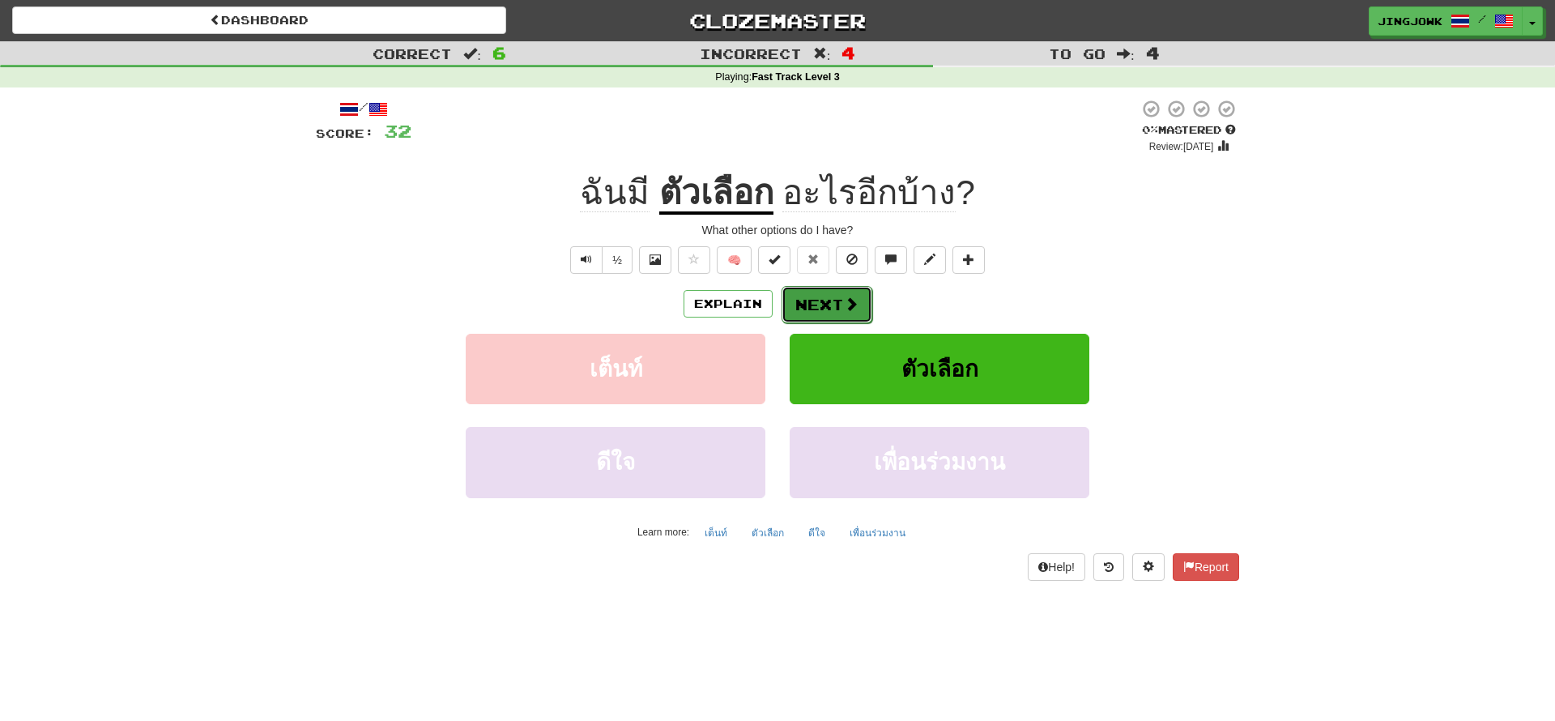
click at [833, 306] on button "Next" at bounding box center [827, 304] width 91 height 37
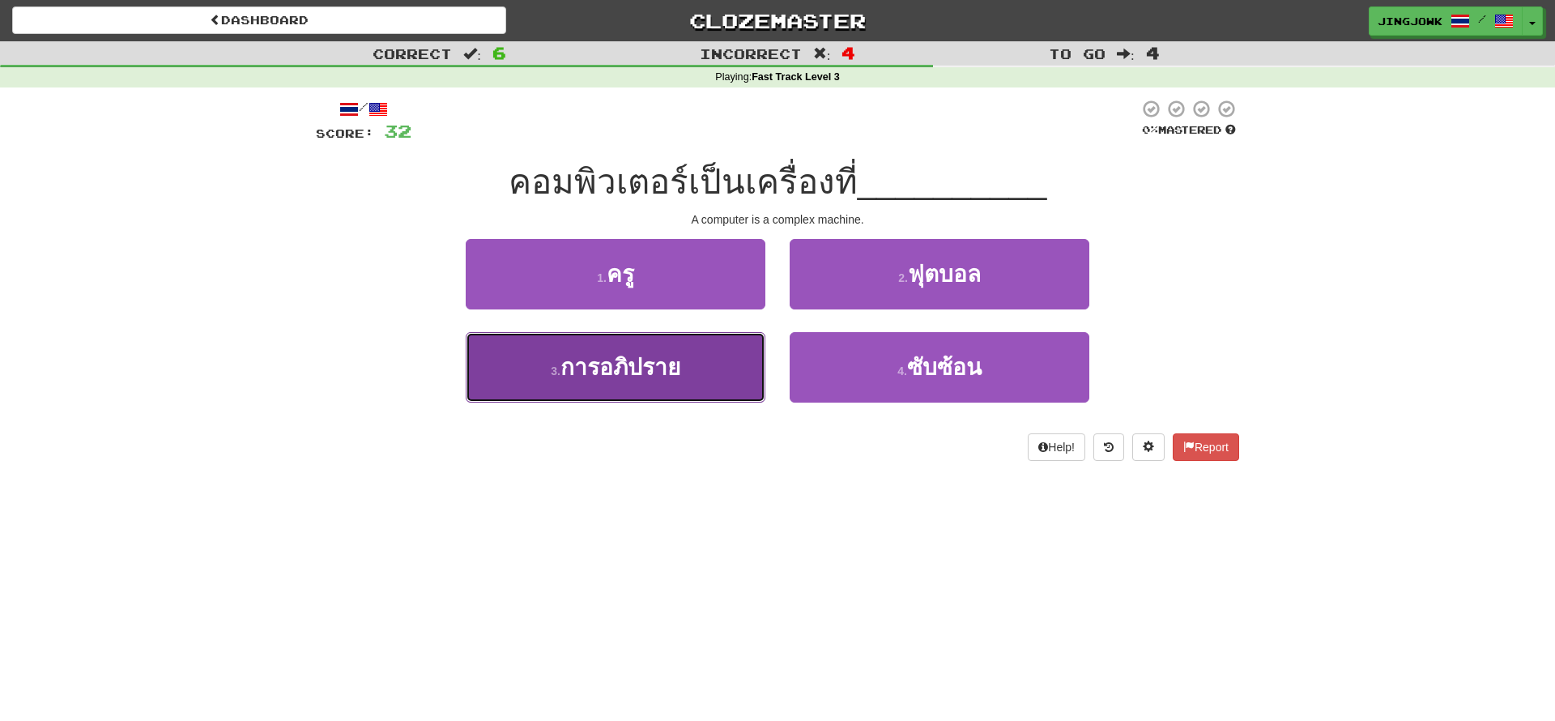
click at [610, 366] on span "การอภิปราย" at bounding box center [620, 367] width 120 height 25
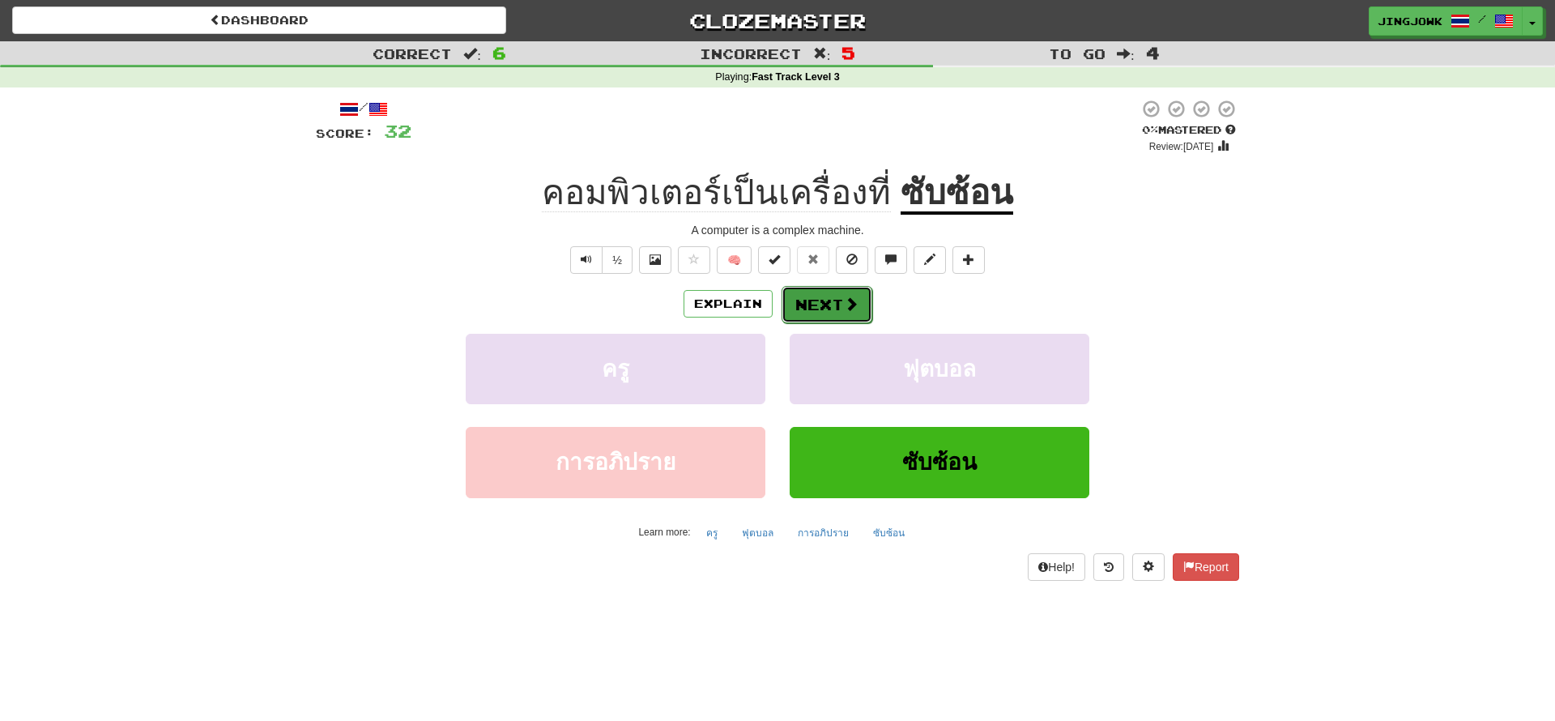
click at [817, 307] on button "Next" at bounding box center [827, 304] width 91 height 37
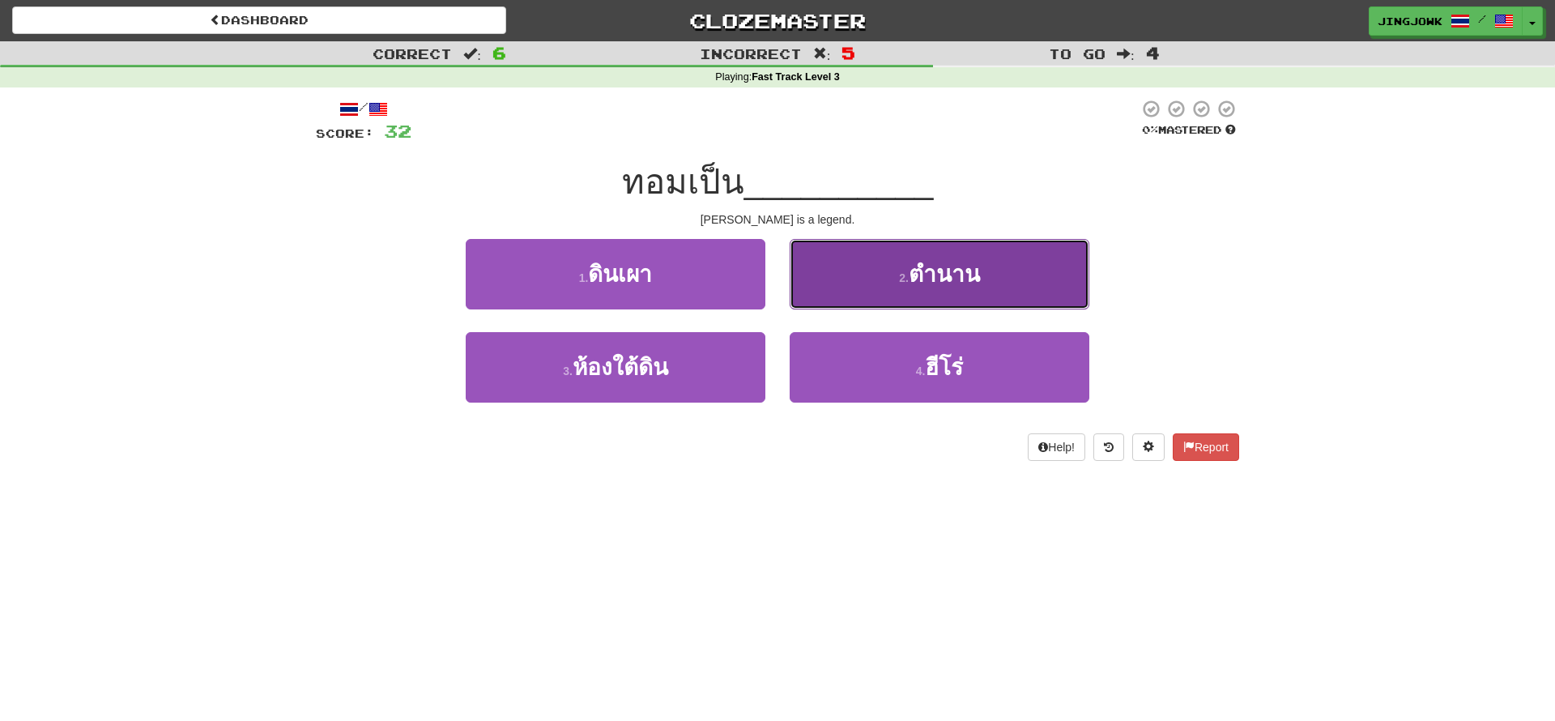
click at [931, 278] on span "ตำนาน" at bounding box center [944, 274] width 71 height 25
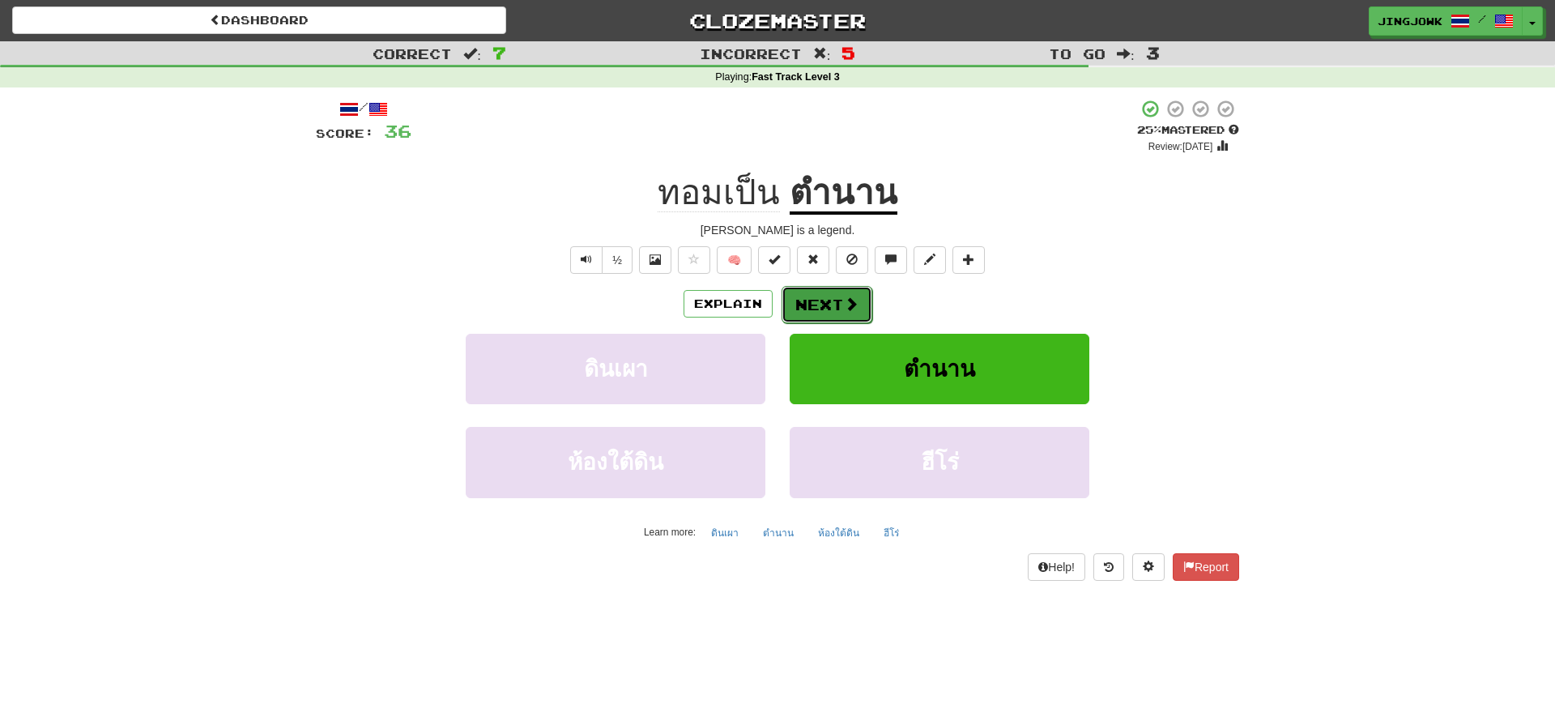
click at [820, 302] on button "Next" at bounding box center [827, 304] width 91 height 37
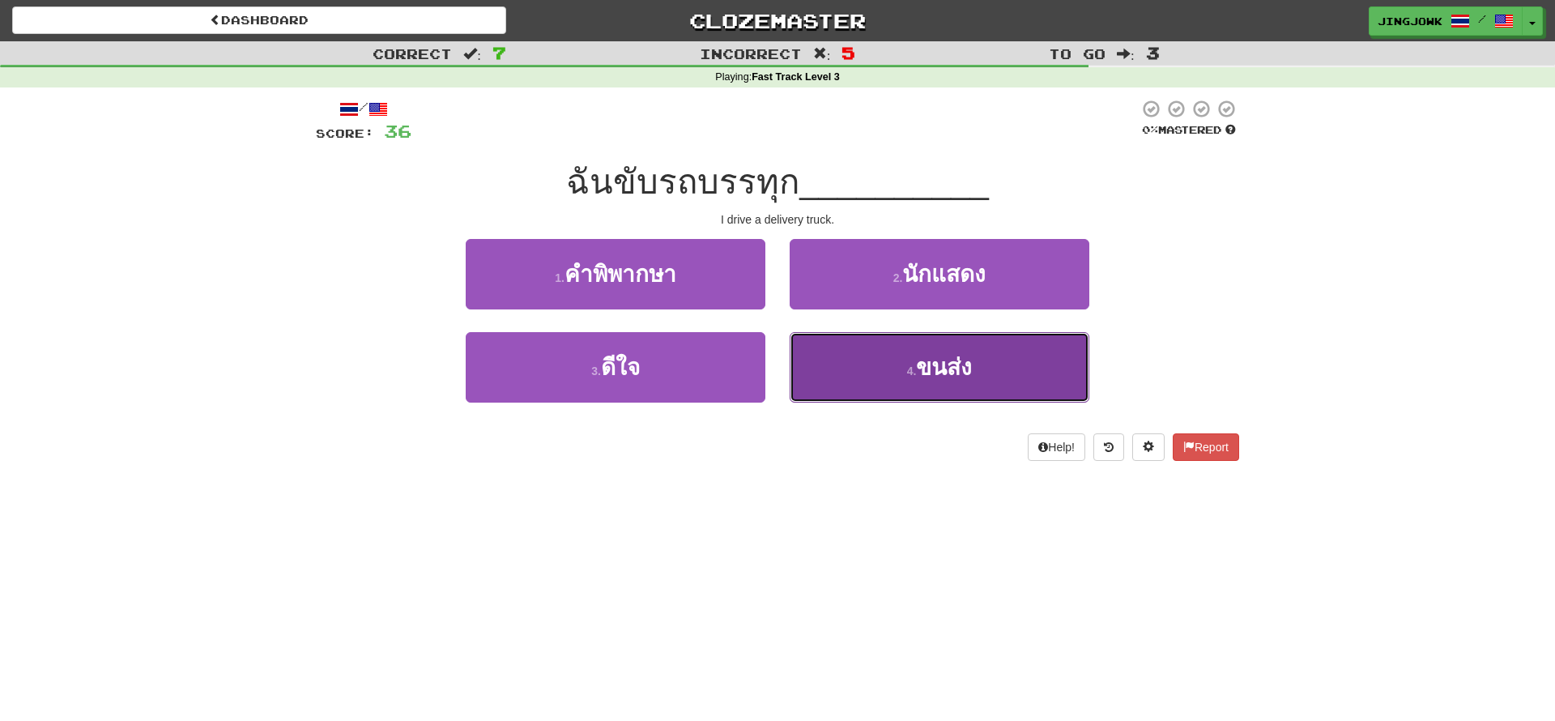
click at [942, 372] on span "ขนส่ง" at bounding box center [944, 367] width 56 height 25
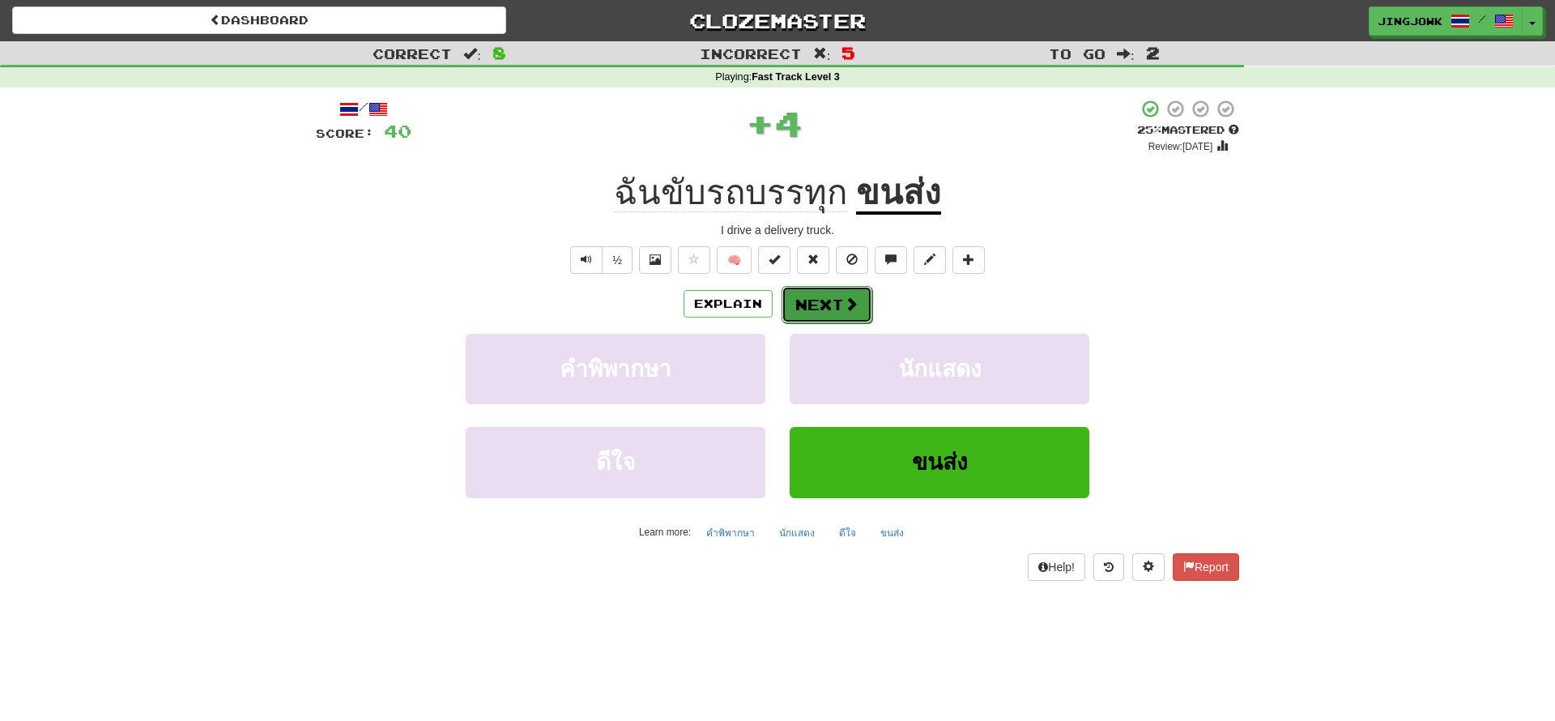
click at [823, 307] on button "Next" at bounding box center [827, 304] width 91 height 37
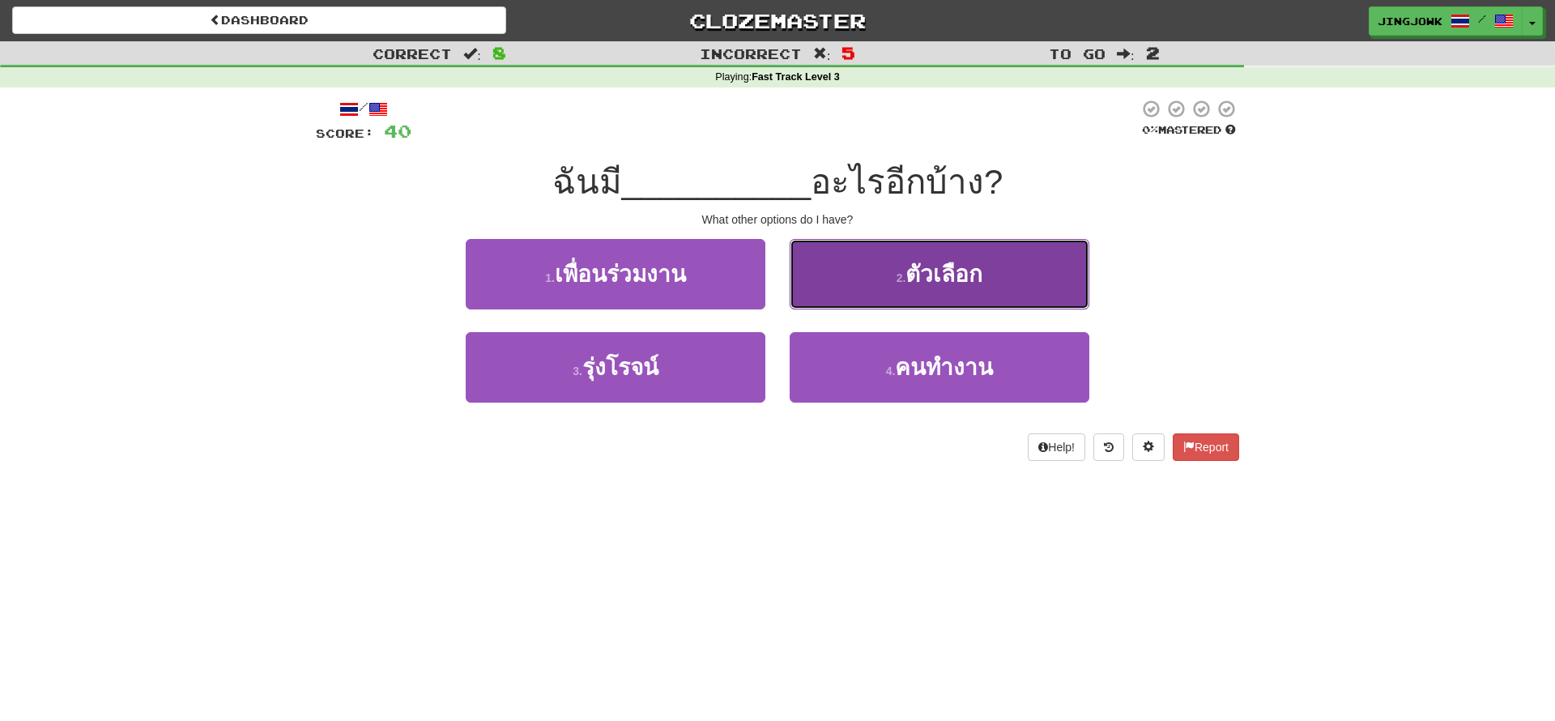
click at [940, 278] on span "ตัวเลือก" at bounding box center [943, 274] width 77 height 25
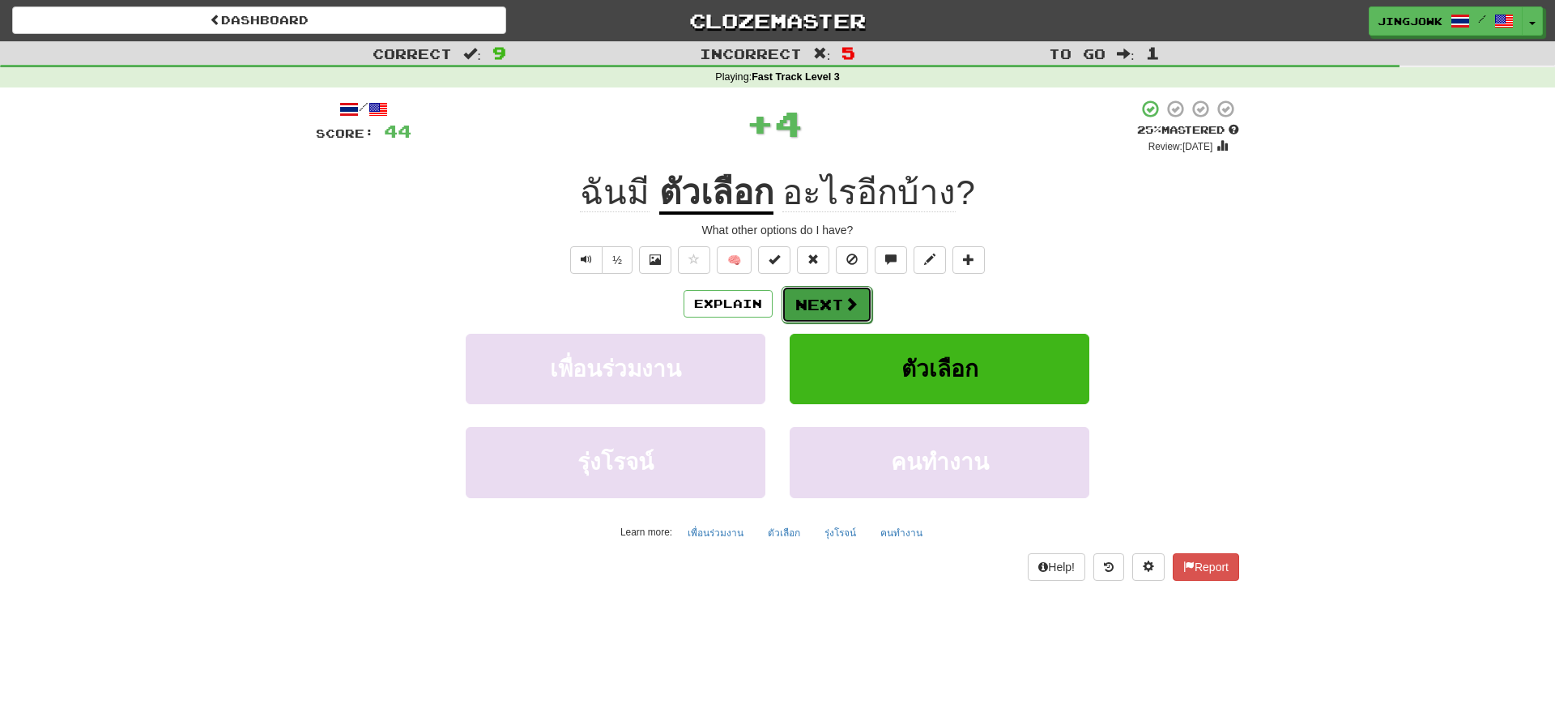
click at [820, 311] on button "Next" at bounding box center [827, 304] width 91 height 37
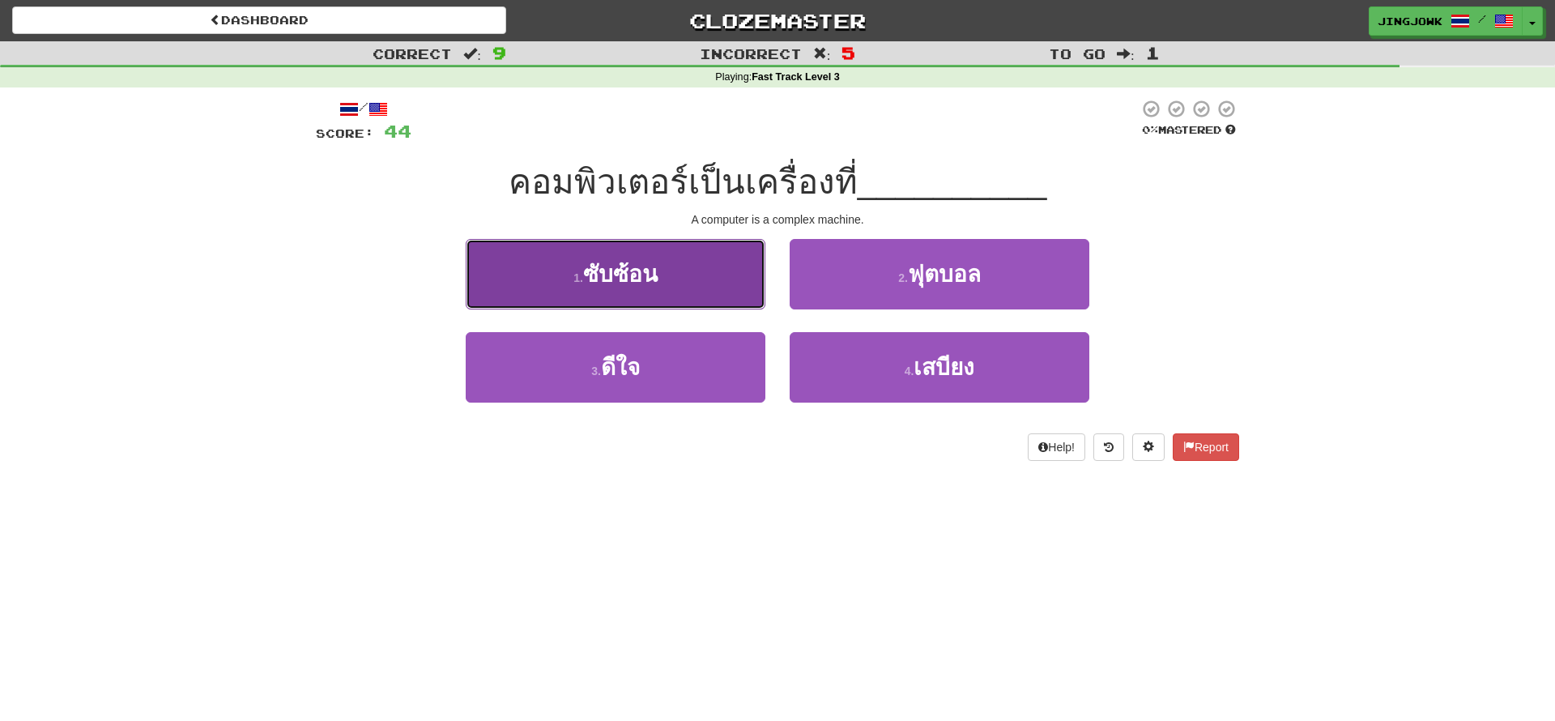
click at [621, 266] on span "ซับซ้อน" at bounding box center [620, 274] width 75 height 25
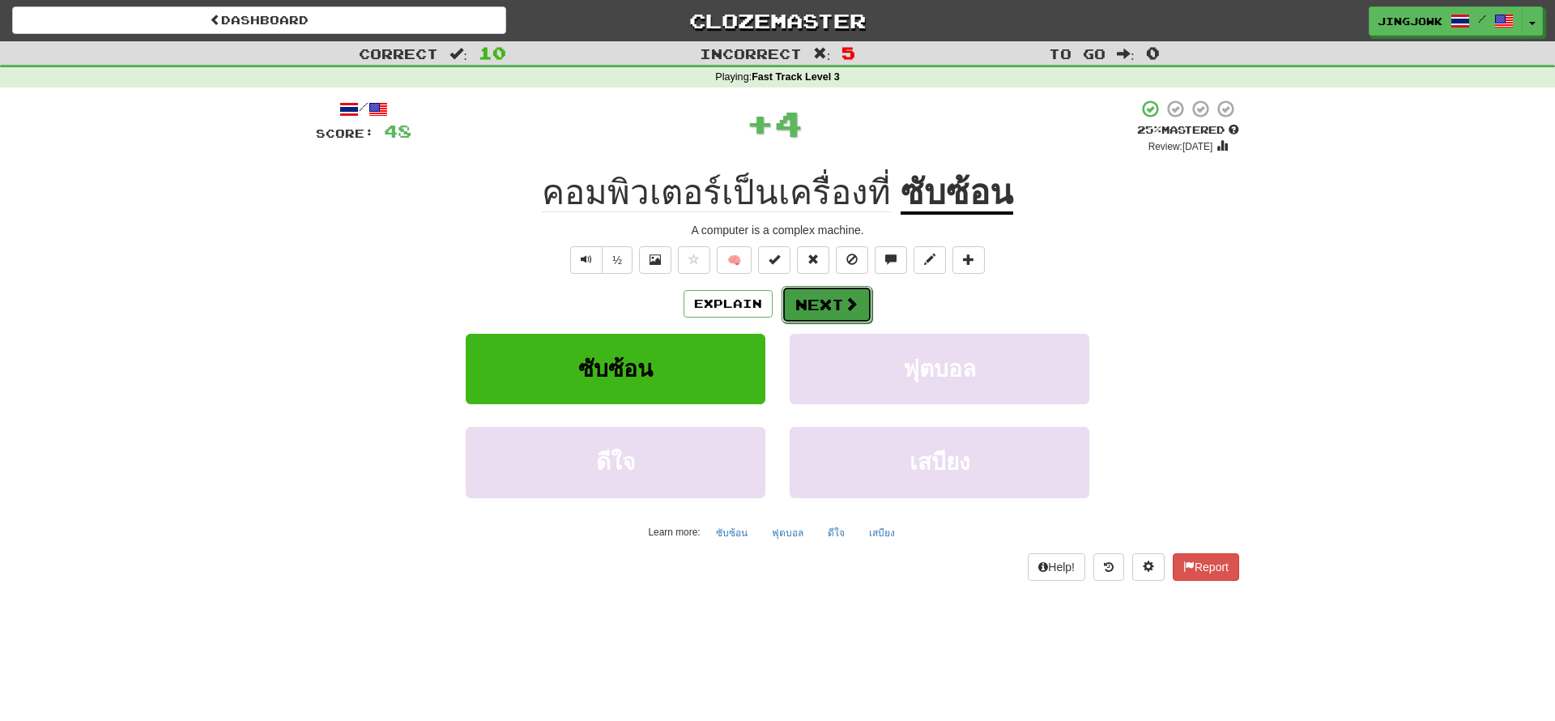
click at [821, 309] on button "Next" at bounding box center [827, 304] width 91 height 37
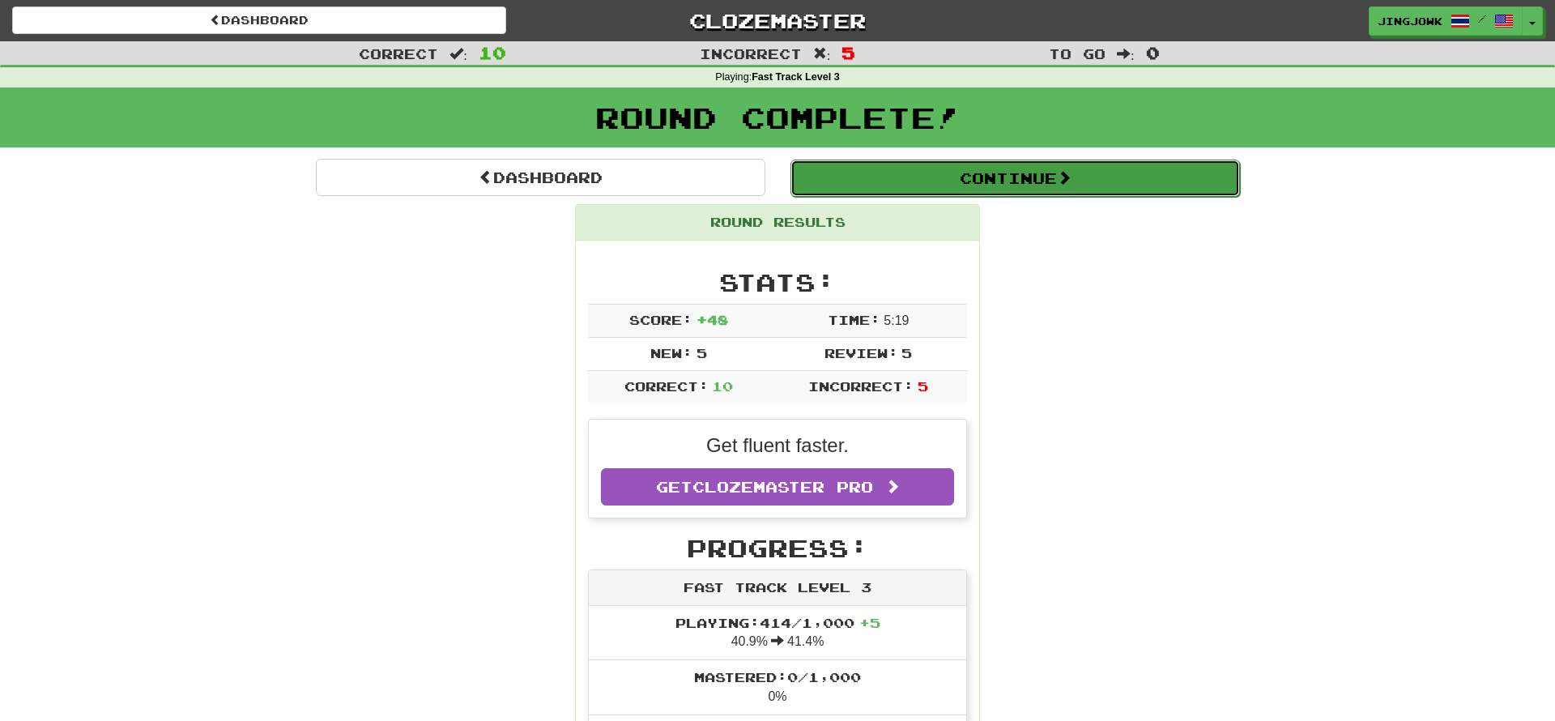
click at [999, 175] on button "Continue" at bounding box center [1014, 178] width 449 height 37
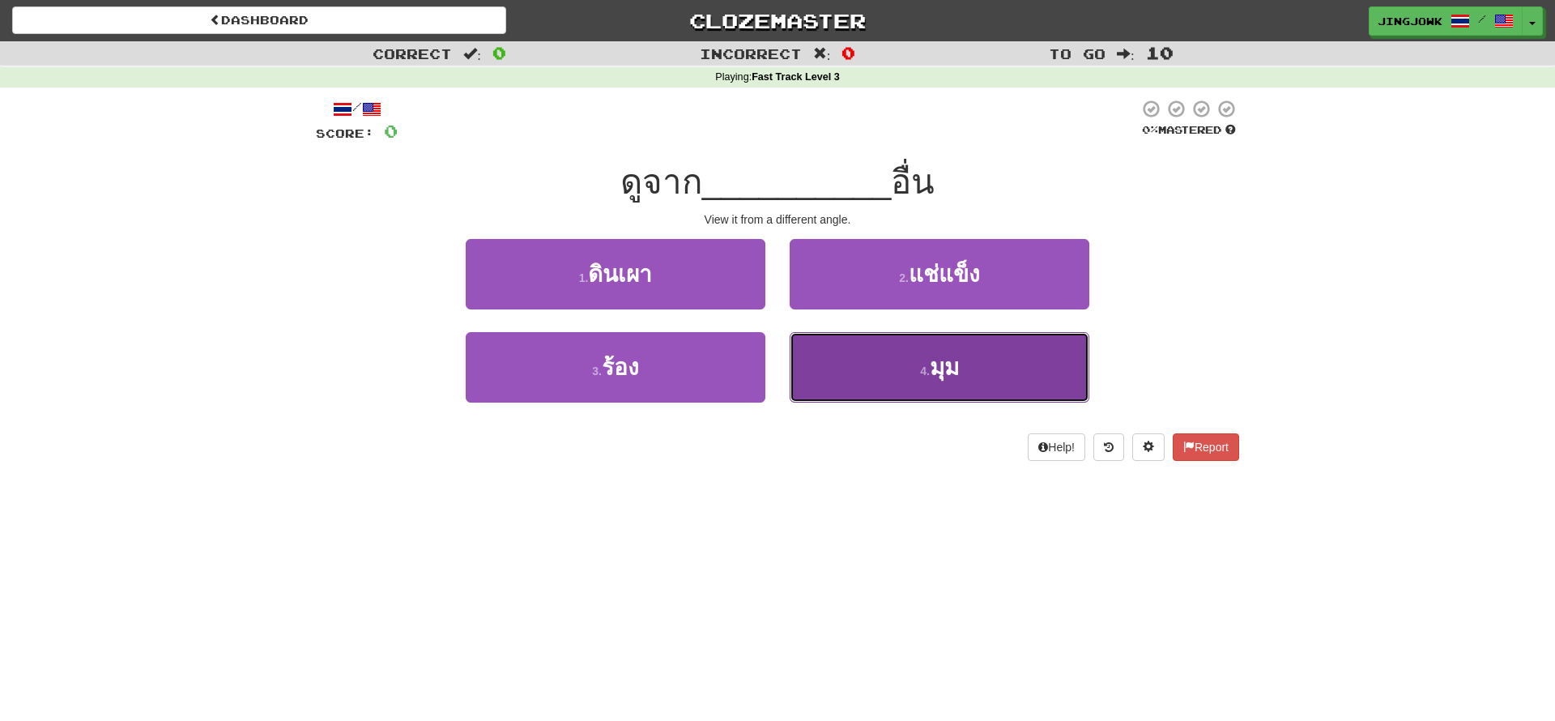
click at [943, 373] on span "มุม" at bounding box center [944, 367] width 29 height 25
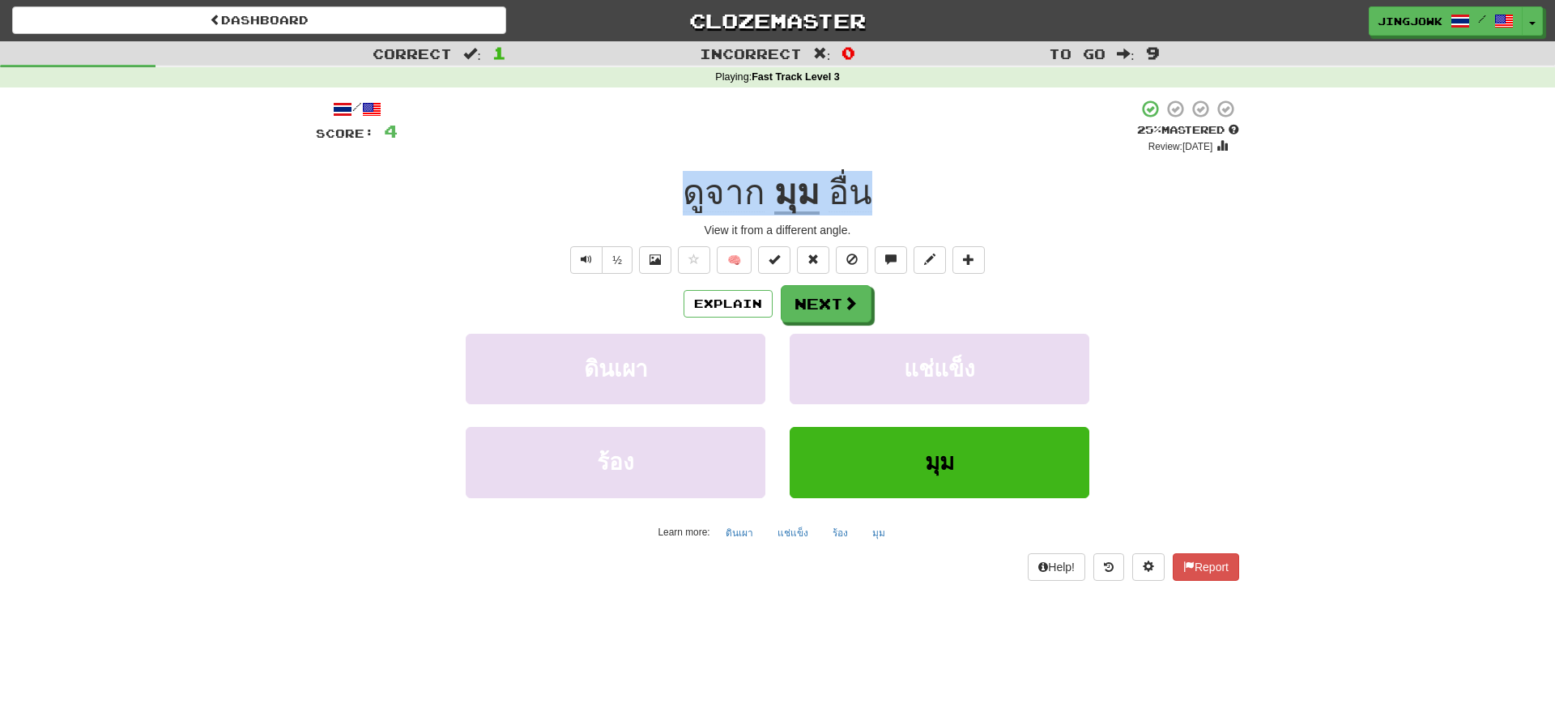
drag, startPoint x: 674, startPoint y: 188, endPoint x: 893, endPoint y: 198, distance: 219.7
click at [893, 198] on div "ดูจาก มุม อื่น" at bounding box center [777, 193] width 923 height 45
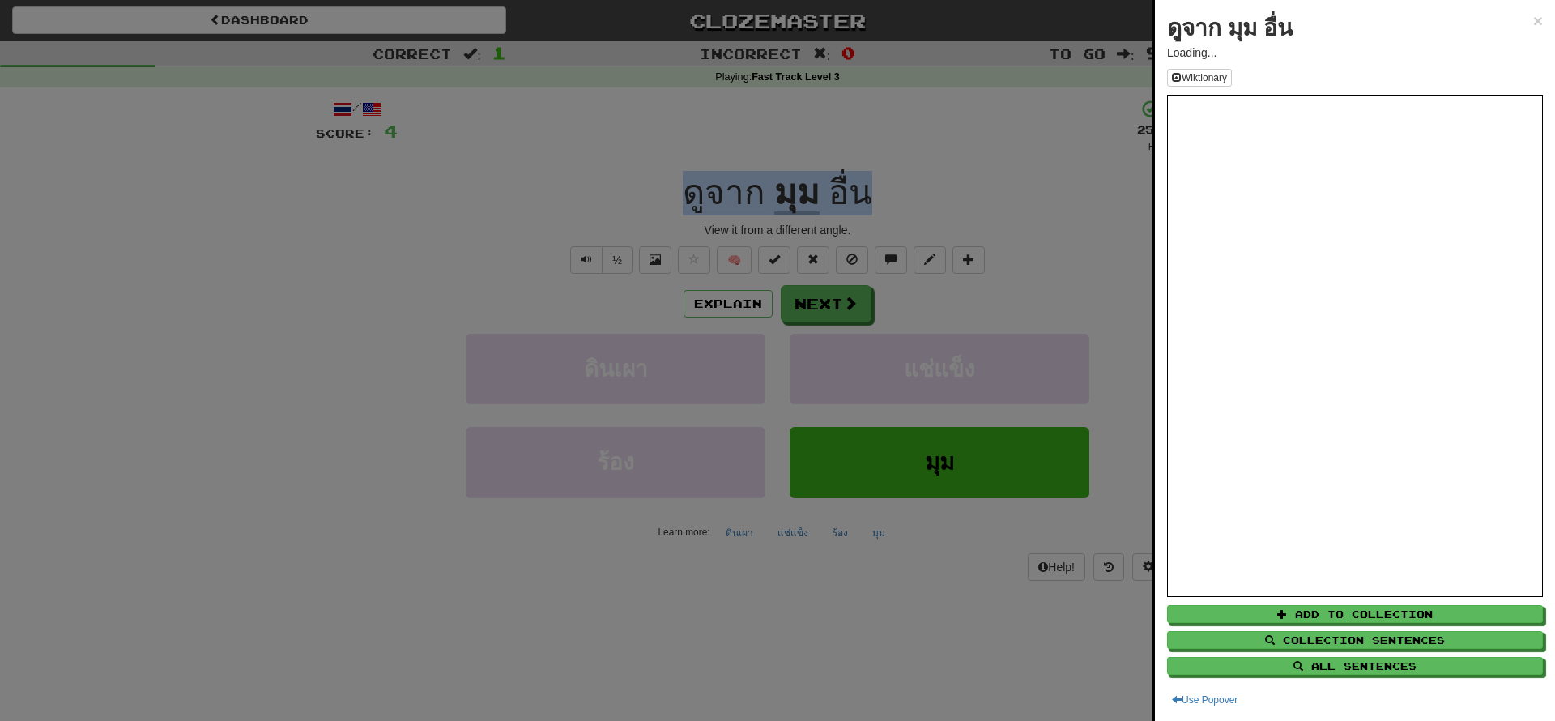
copy div "ดูจาก มุม อื่น"
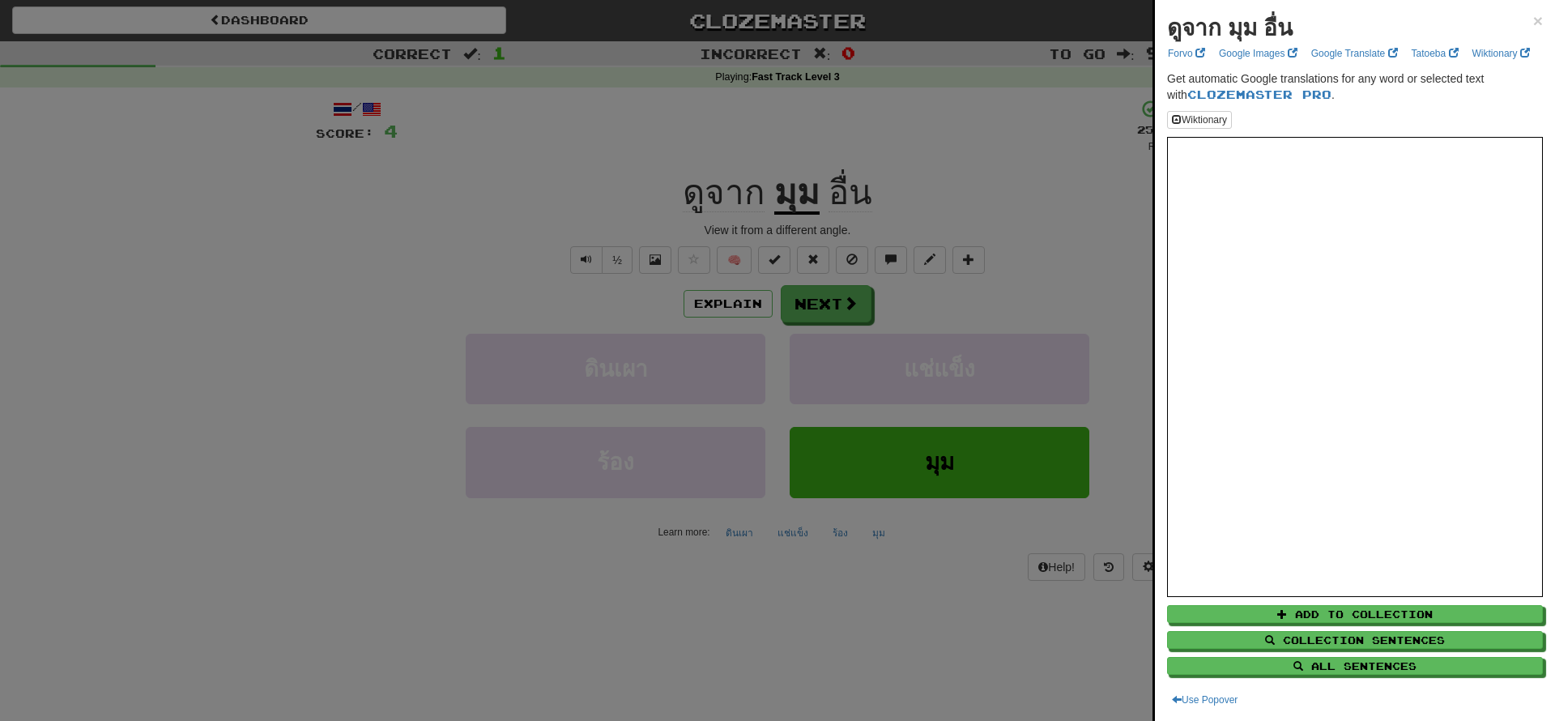
click at [264, 282] on div at bounding box center [777, 360] width 1555 height 721
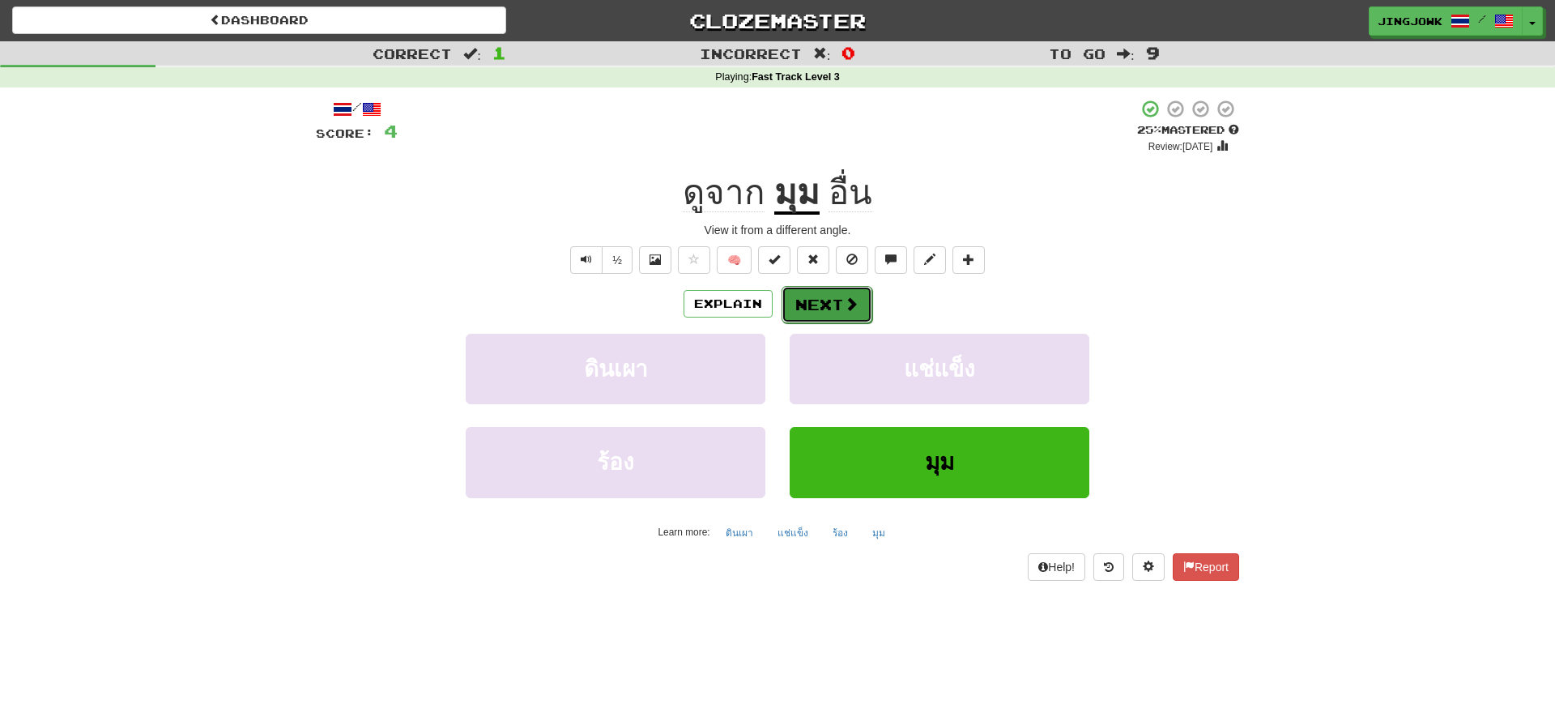
click at [830, 307] on button "Next" at bounding box center [827, 304] width 91 height 37
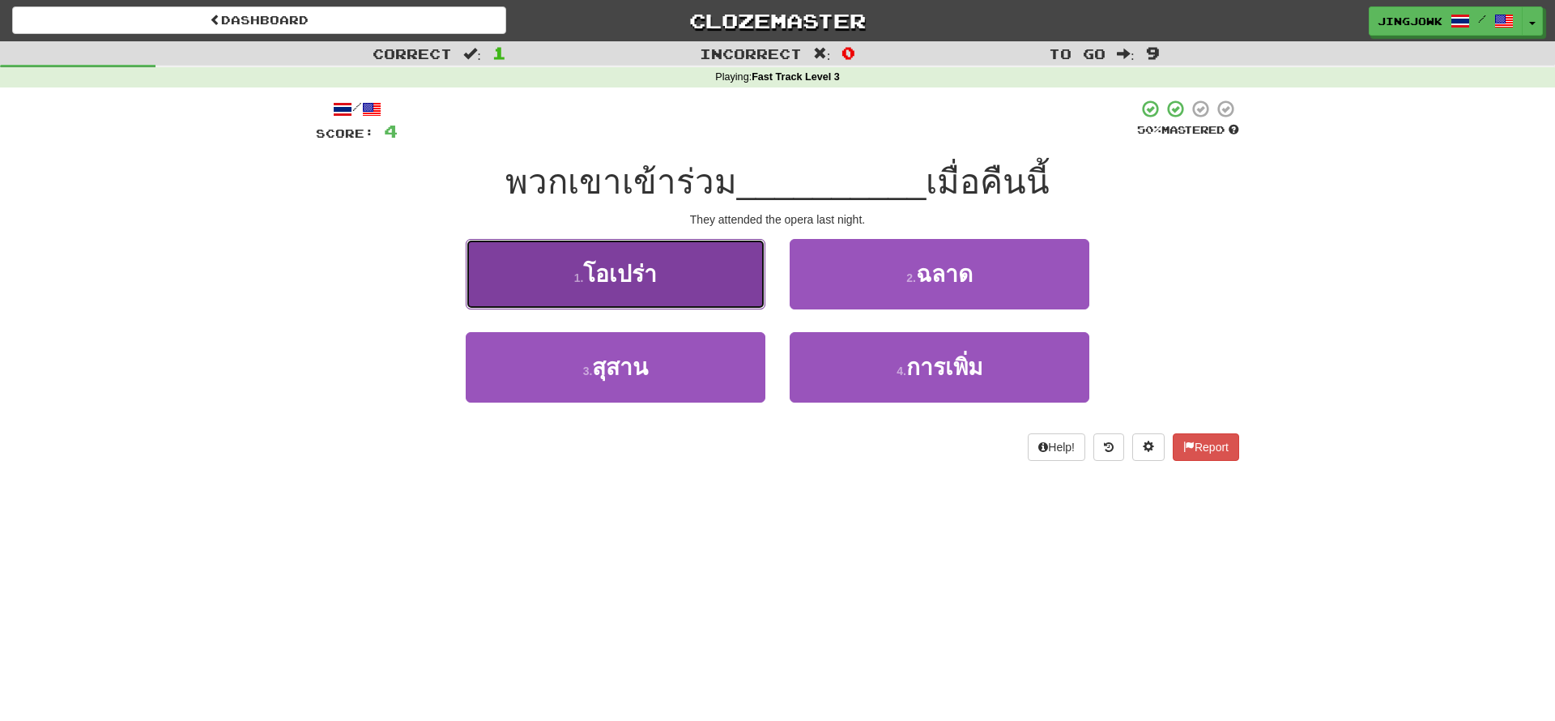
click at [633, 272] on span "โอเปร่า" at bounding box center [620, 274] width 74 height 25
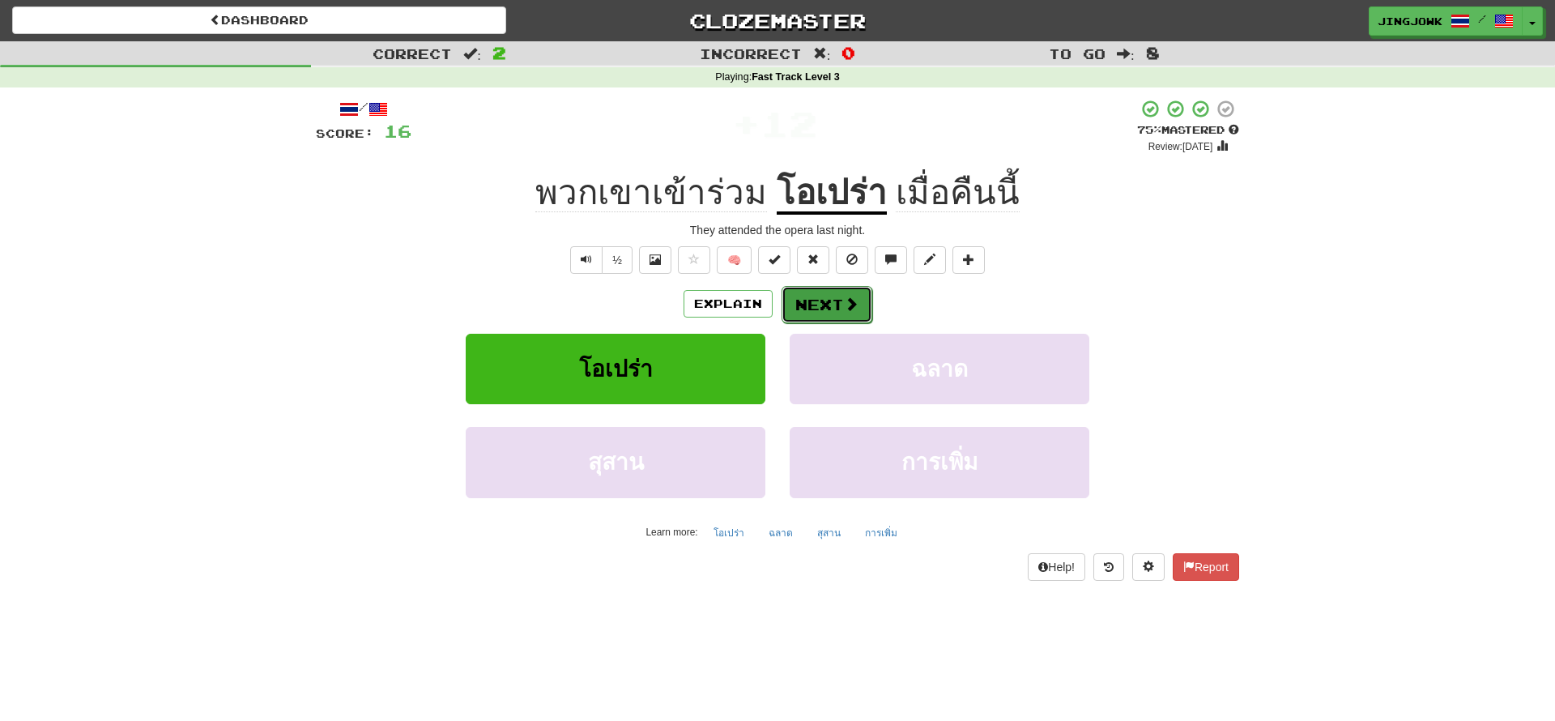
click at [831, 304] on button "Next" at bounding box center [827, 304] width 91 height 37
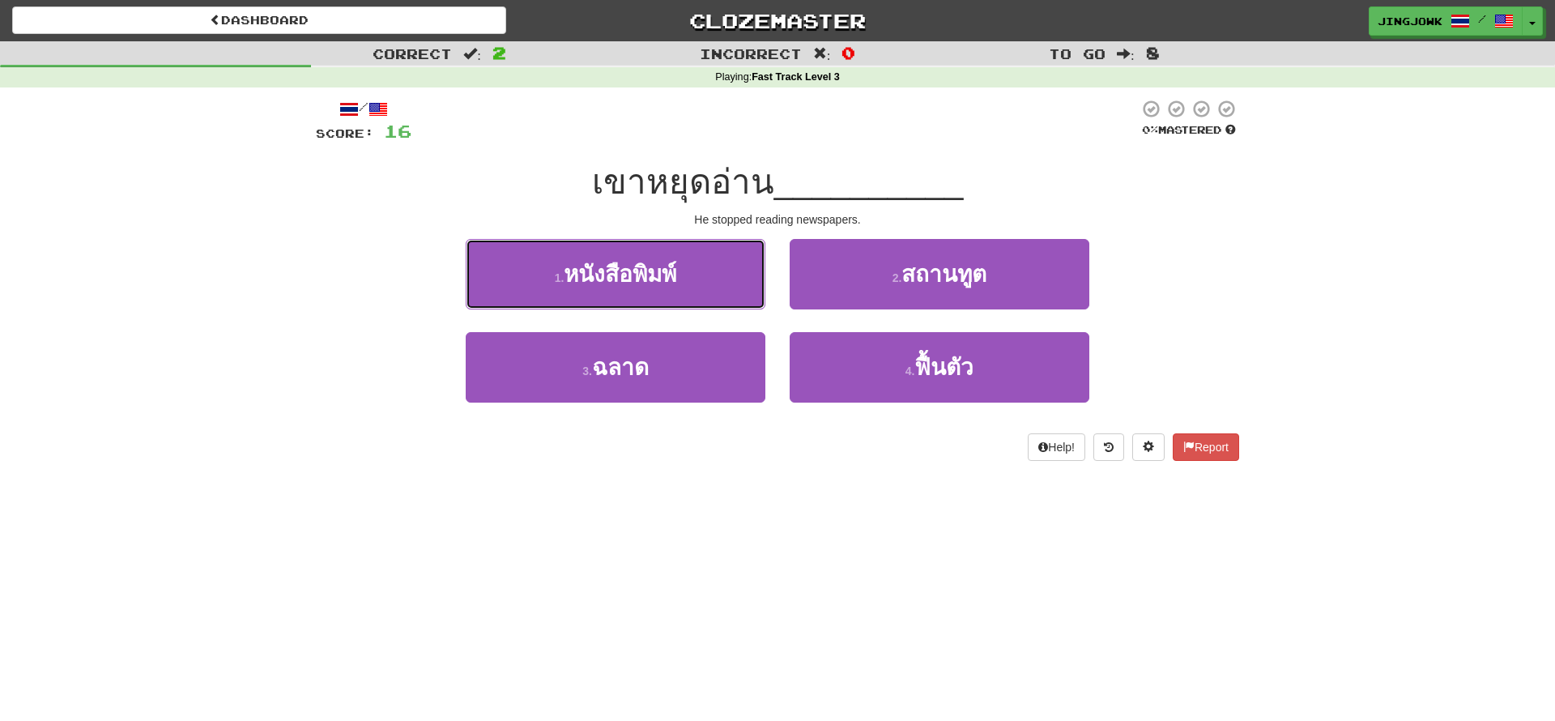
click at [628, 279] on span "หนังสือพิมพ์" at bounding box center [620, 274] width 113 height 25
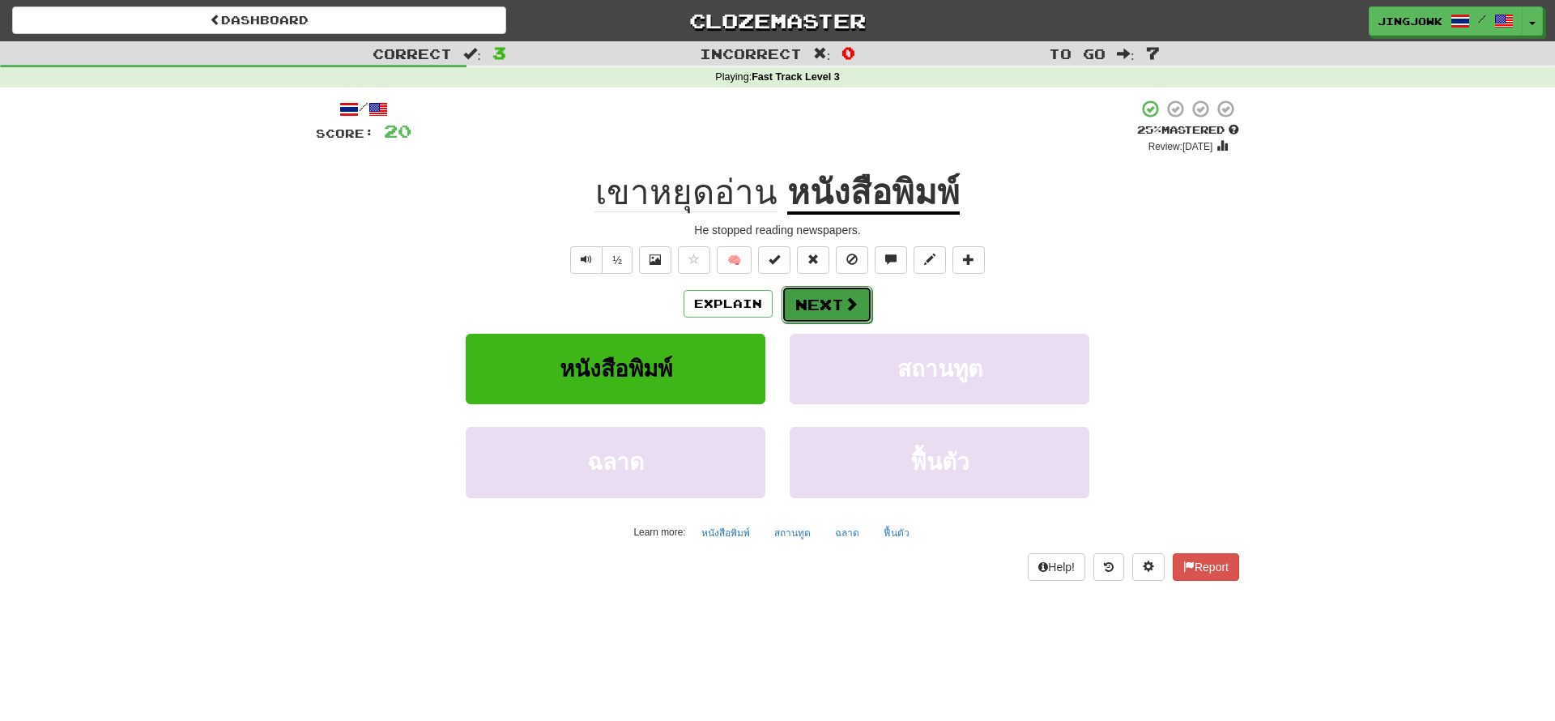
click at [833, 312] on button "Next" at bounding box center [827, 304] width 91 height 37
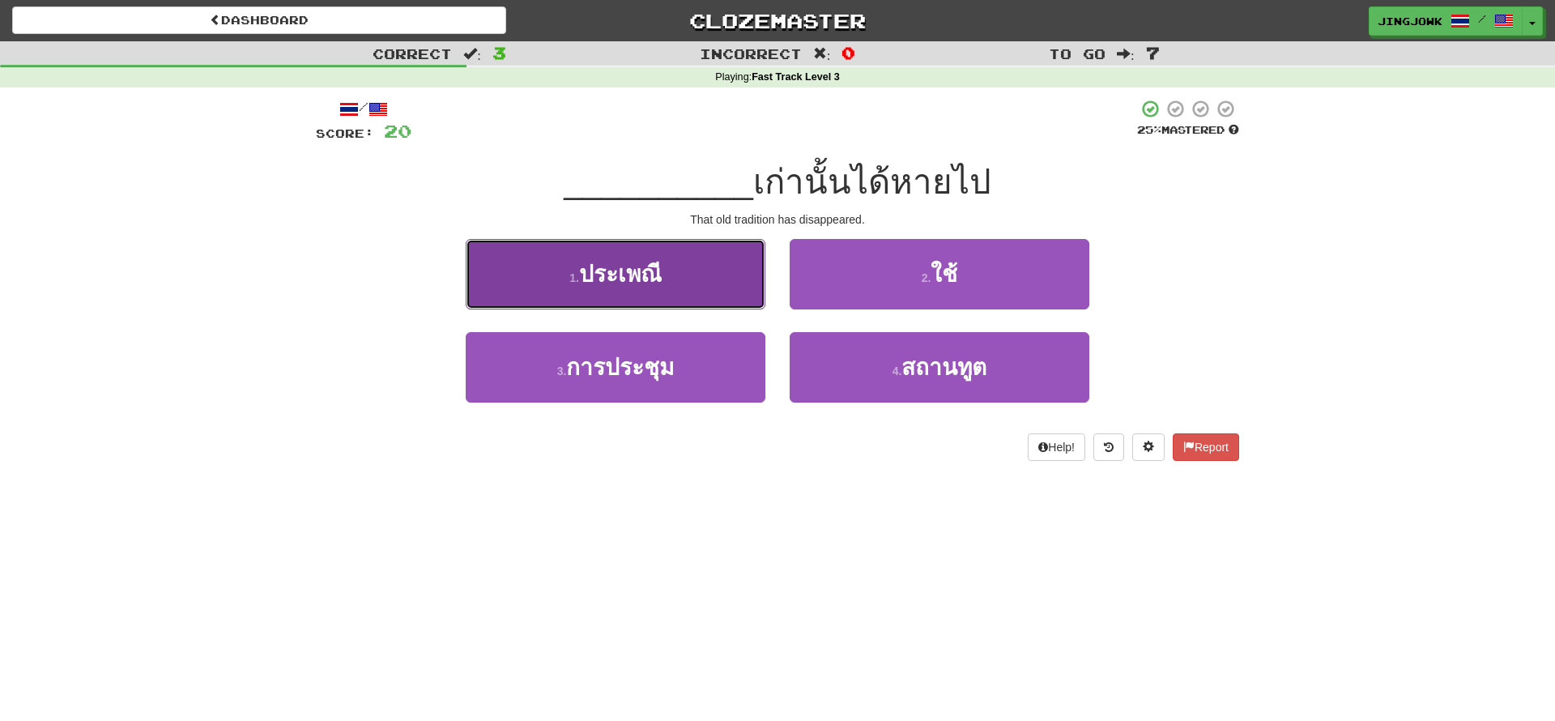
click at [620, 273] on span "ประเพณี" at bounding box center [620, 274] width 83 height 25
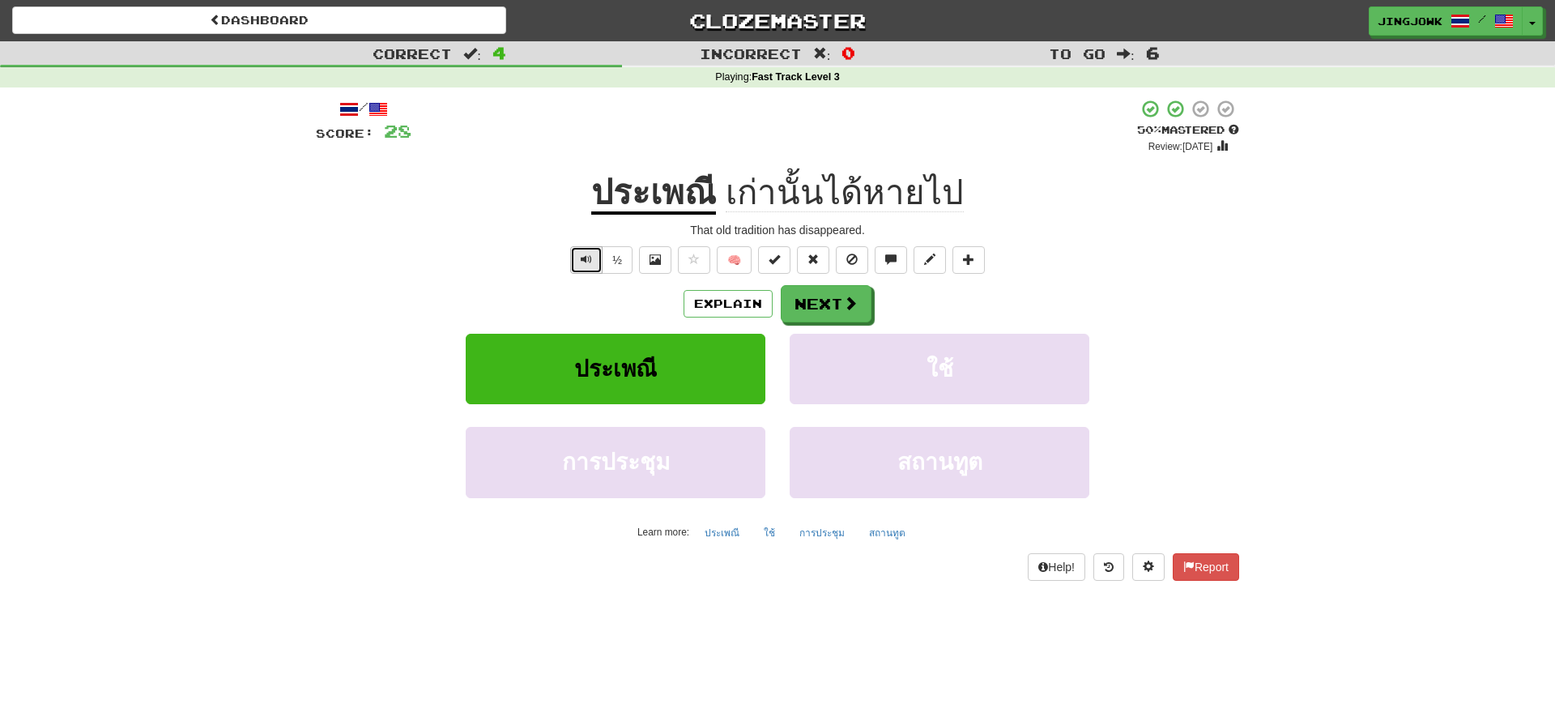
click at [574, 267] on button "Text-to-speech controls" at bounding box center [586, 260] width 32 height 28
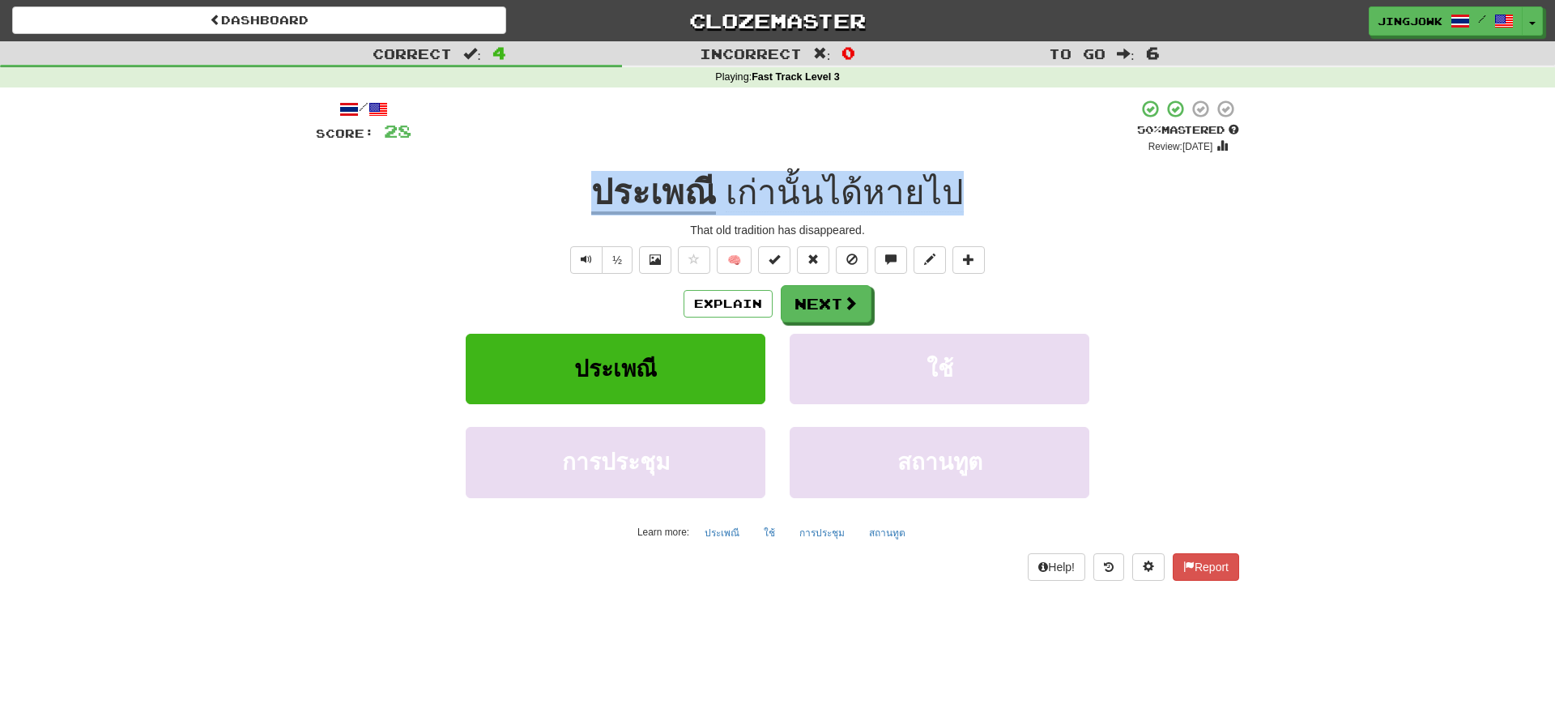
drag, startPoint x: 586, startPoint y: 190, endPoint x: 986, endPoint y: 198, distance: 400.2
click at [986, 198] on div "ประเพณี เก่านั้นได้หายไป" at bounding box center [777, 193] width 923 height 45
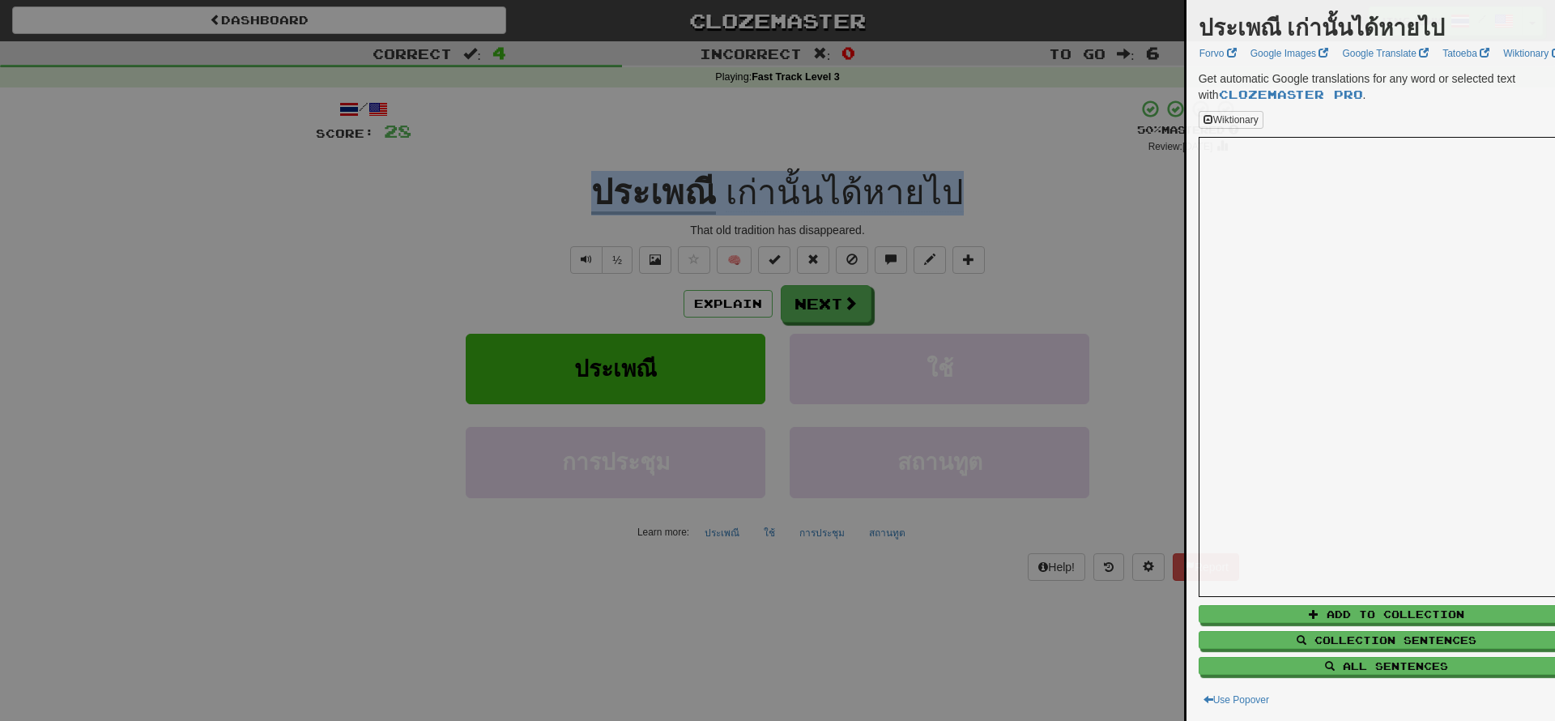
copy div "ประเพณี เก่านั้นได้หายไป"
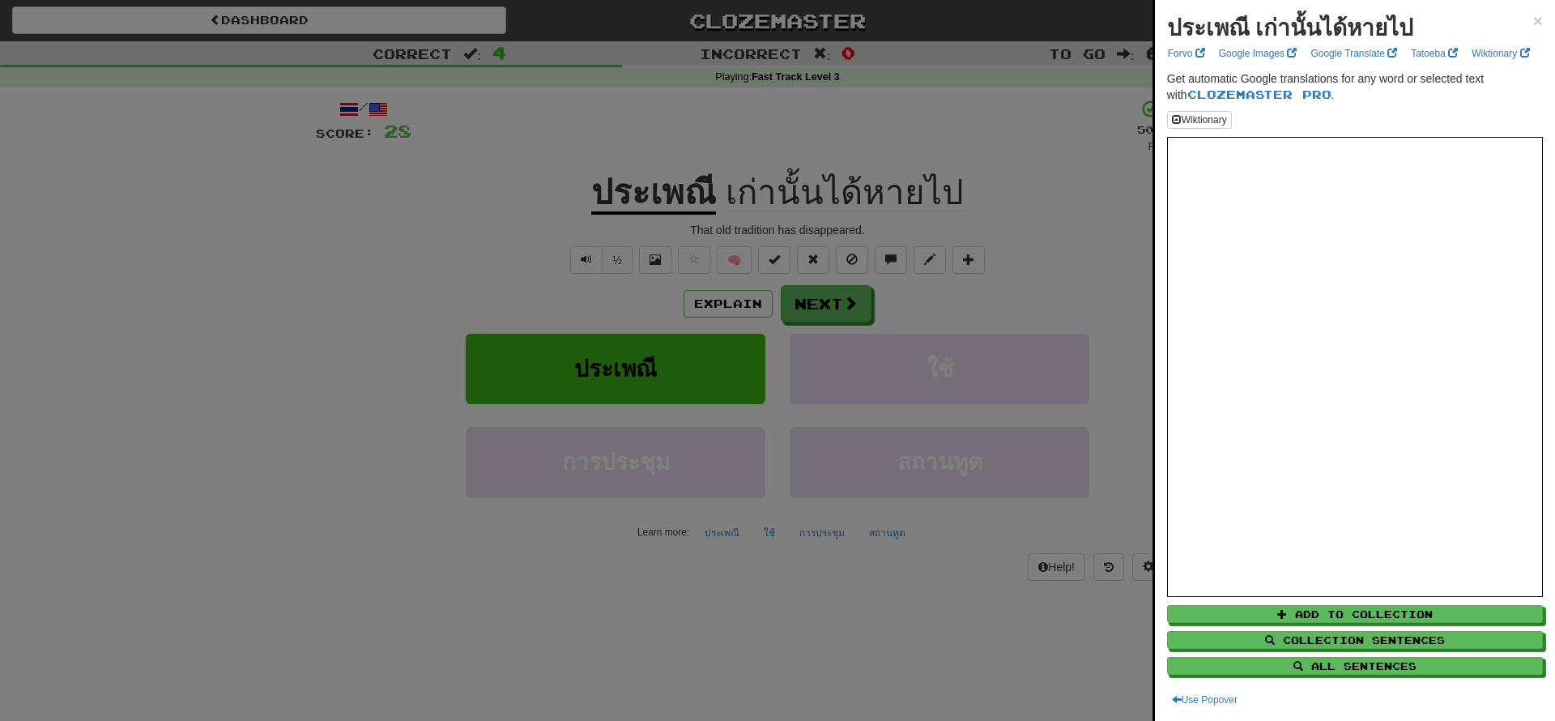
click at [340, 343] on div at bounding box center [777, 360] width 1555 height 721
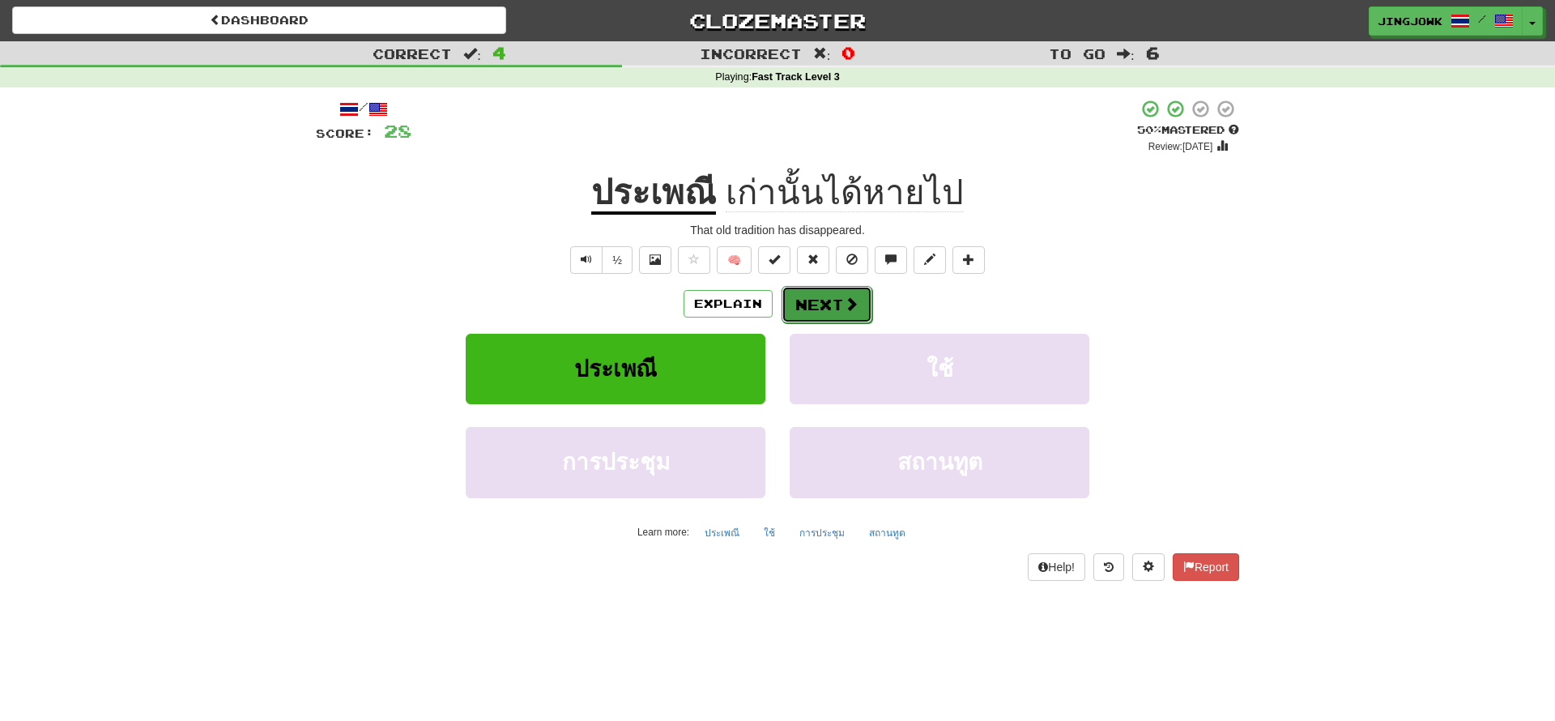
click at [817, 302] on button "Next" at bounding box center [827, 304] width 91 height 37
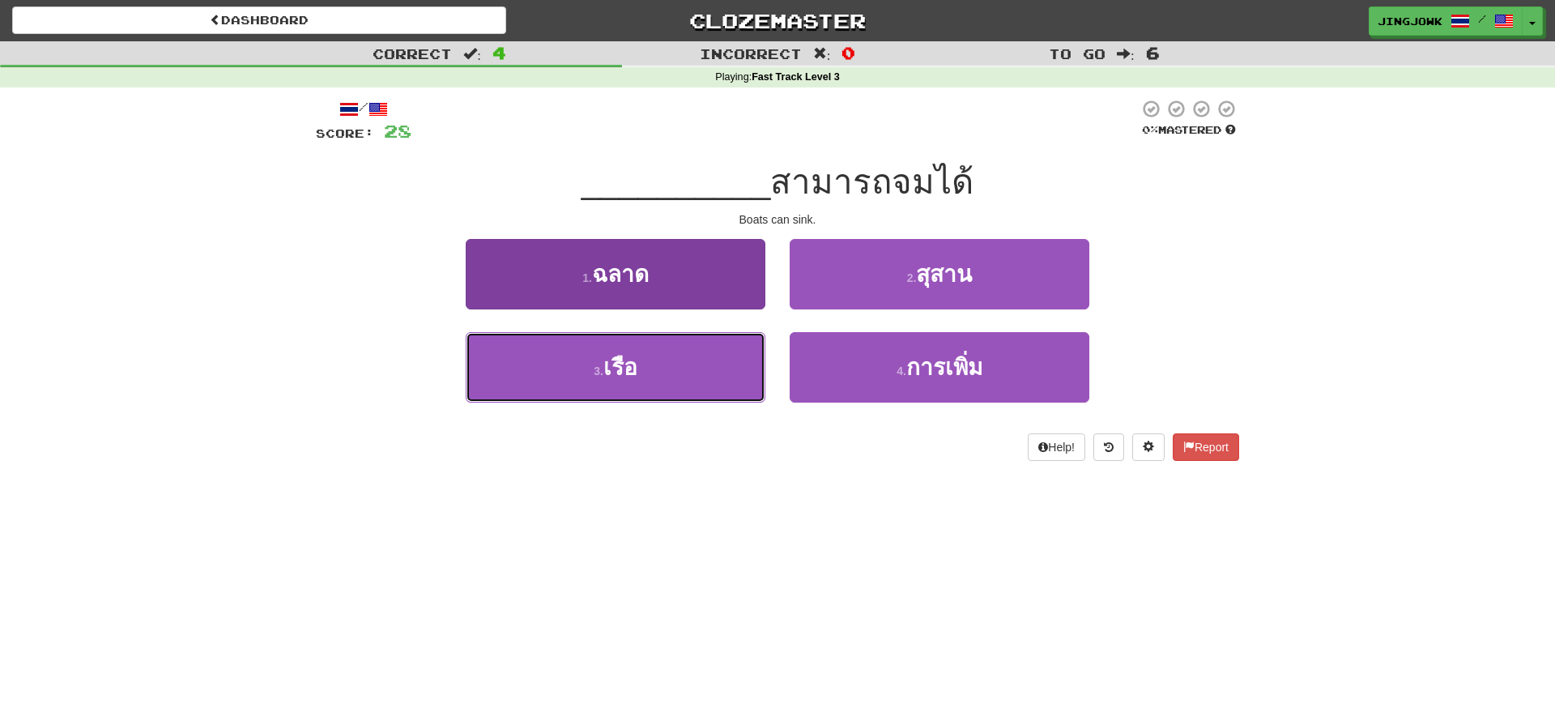
click at [632, 364] on span "เรือ" at bounding box center [620, 367] width 34 height 25
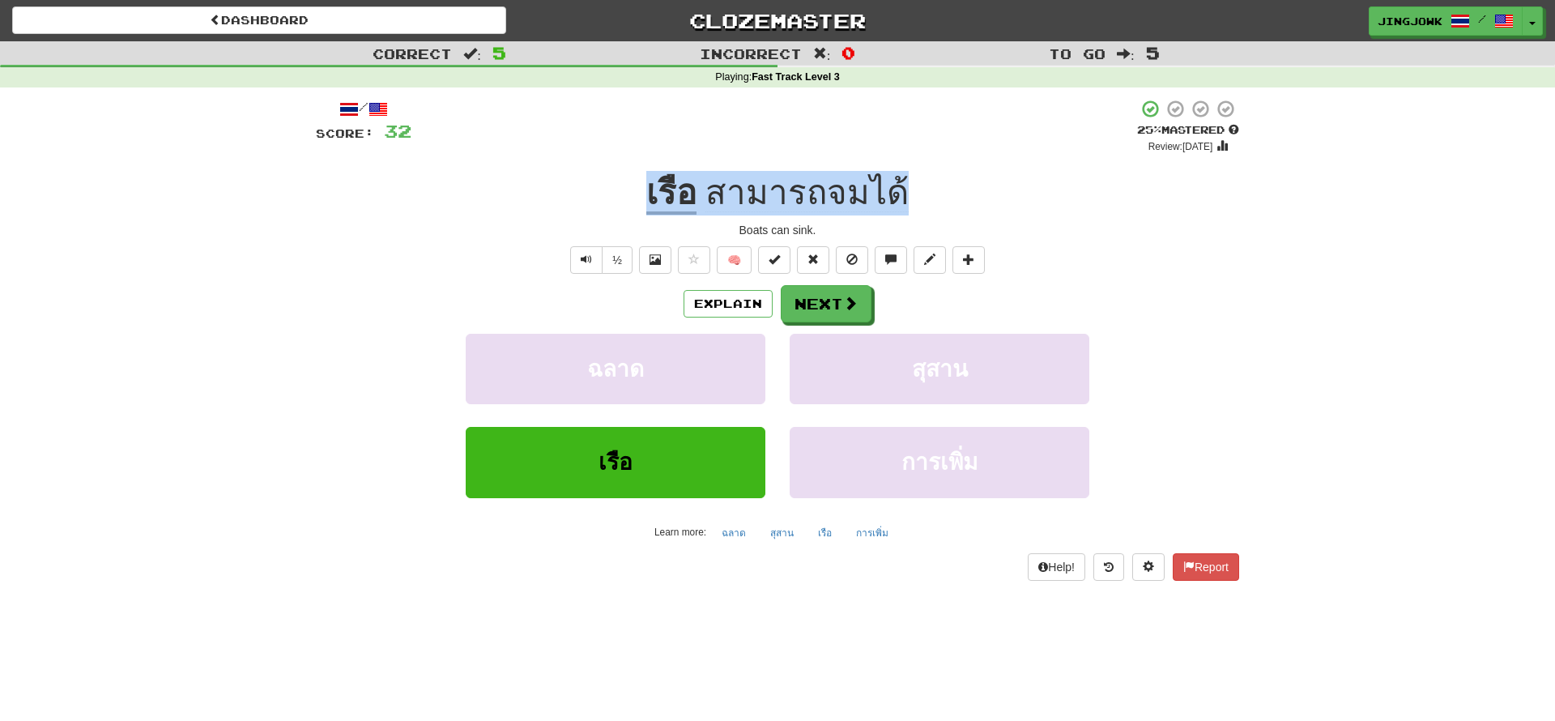
drag, startPoint x: 640, startPoint y: 194, endPoint x: 915, endPoint y: 196, distance: 275.4
click at [915, 196] on div "เรือ สามารถจมได้" at bounding box center [777, 193] width 923 height 45
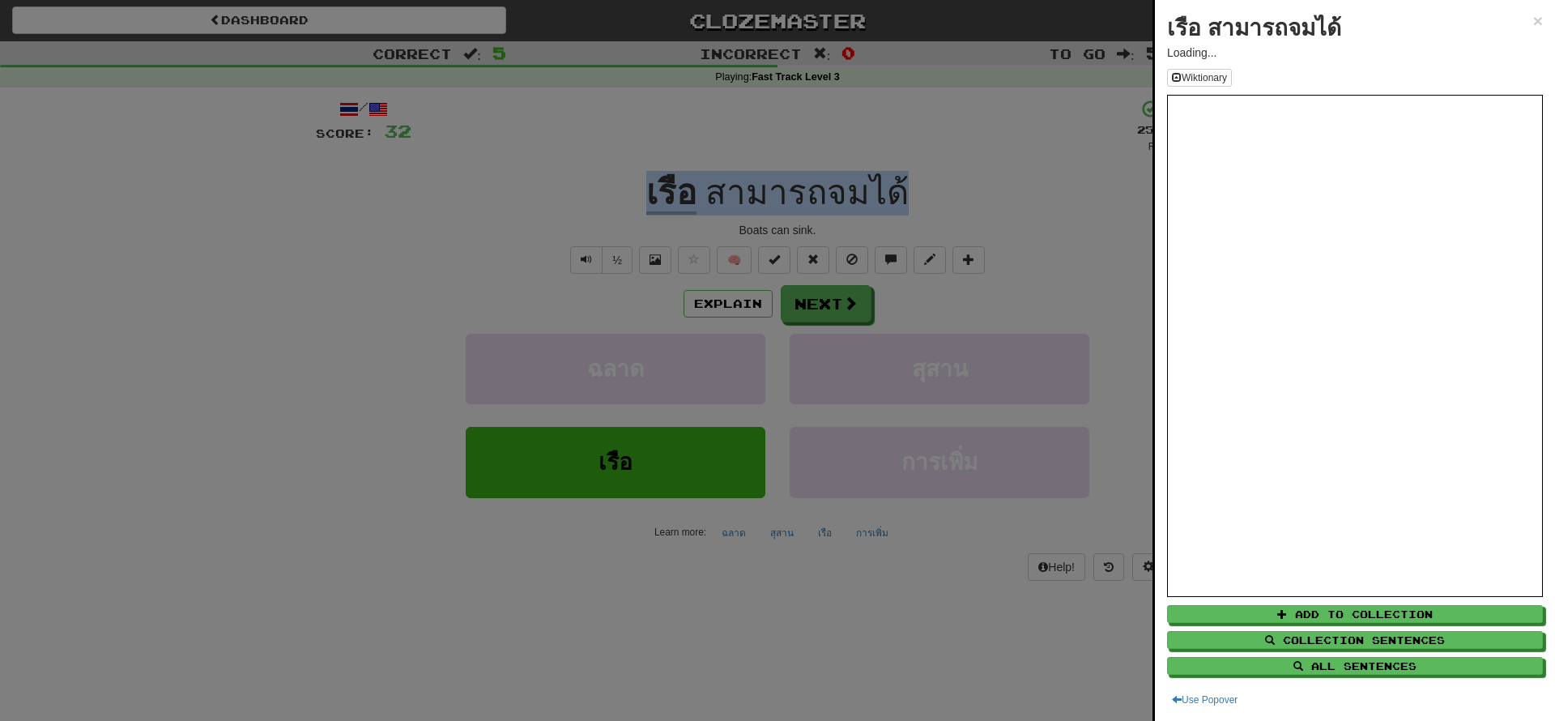
copy div "เรือ สามารถจมได้"
click at [239, 317] on div at bounding box center [777, 360] width 1555 height 721
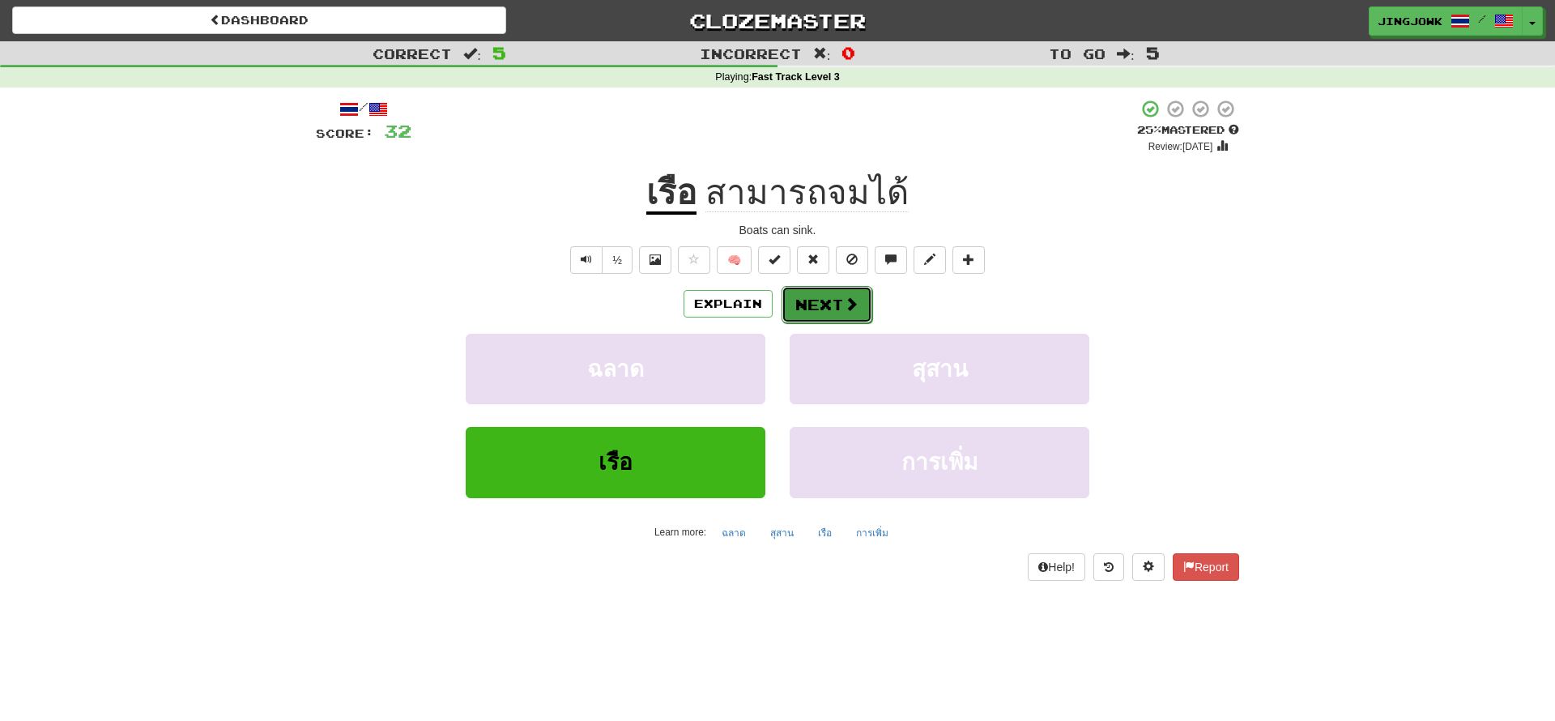
click at [833, 302] on button "Next" at bounding box center [827, 304] width 91 height 37
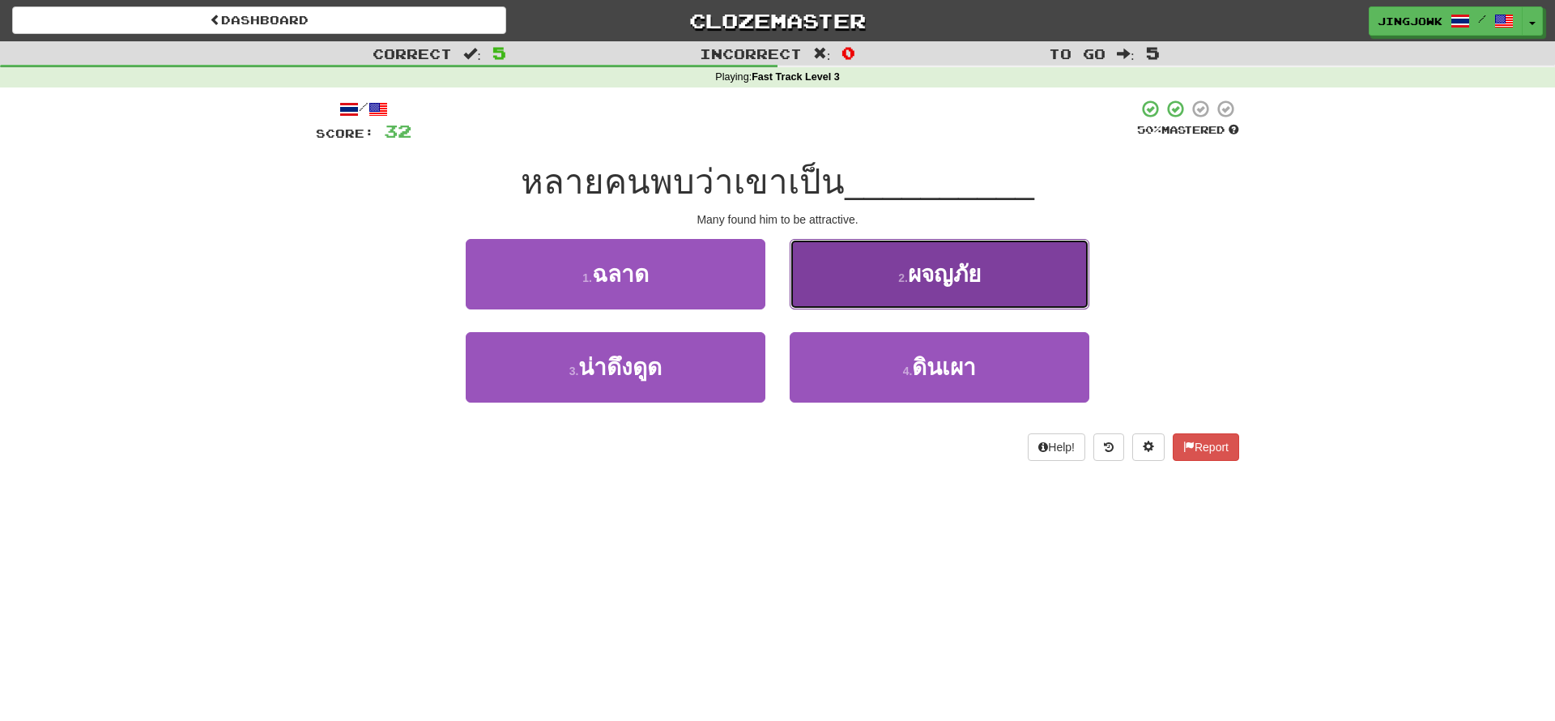
click at [927, 274] on span "ผจญภัย" at bounding box center [944, 274] width 73 height 25
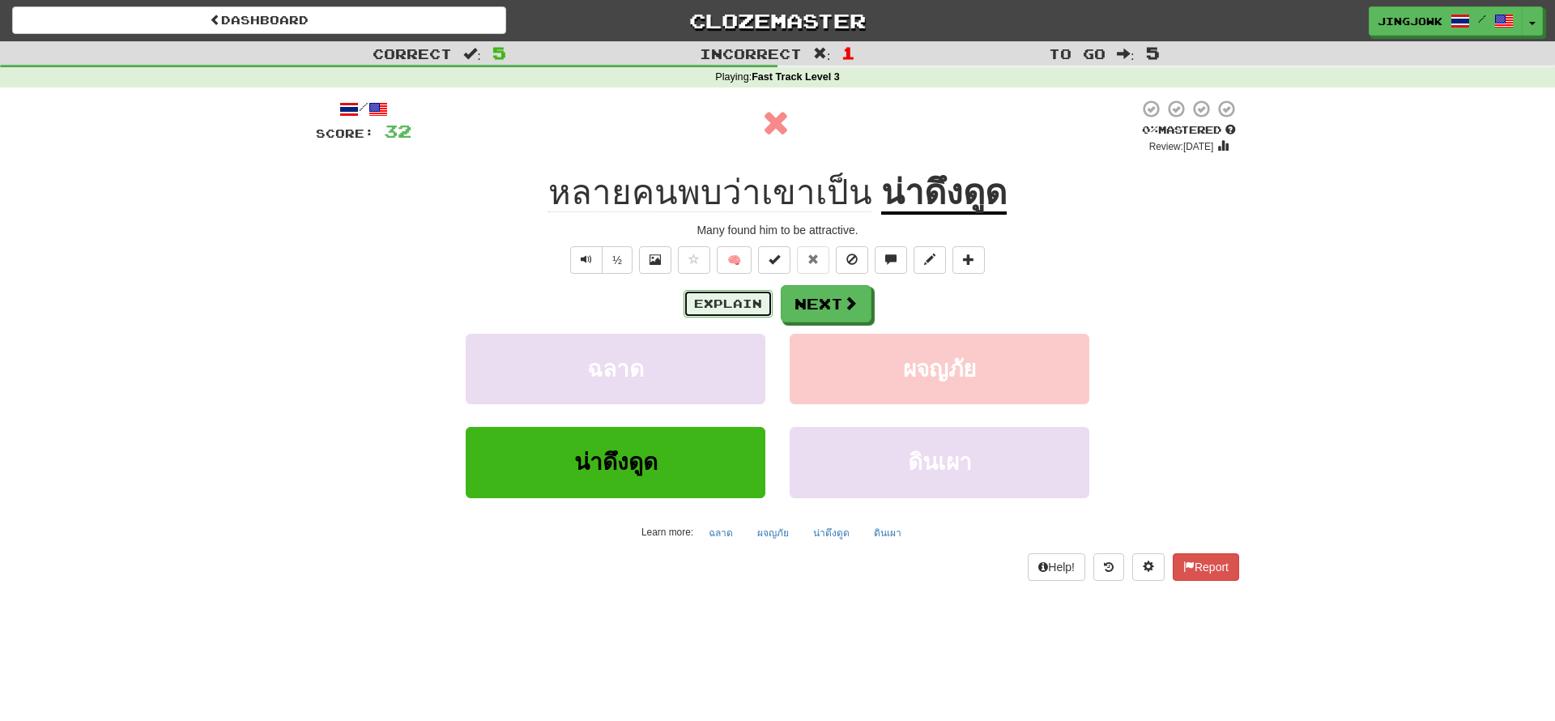
click at [705, 305] on button "Explain" at bounding box center [728, 304] width 89 height 28
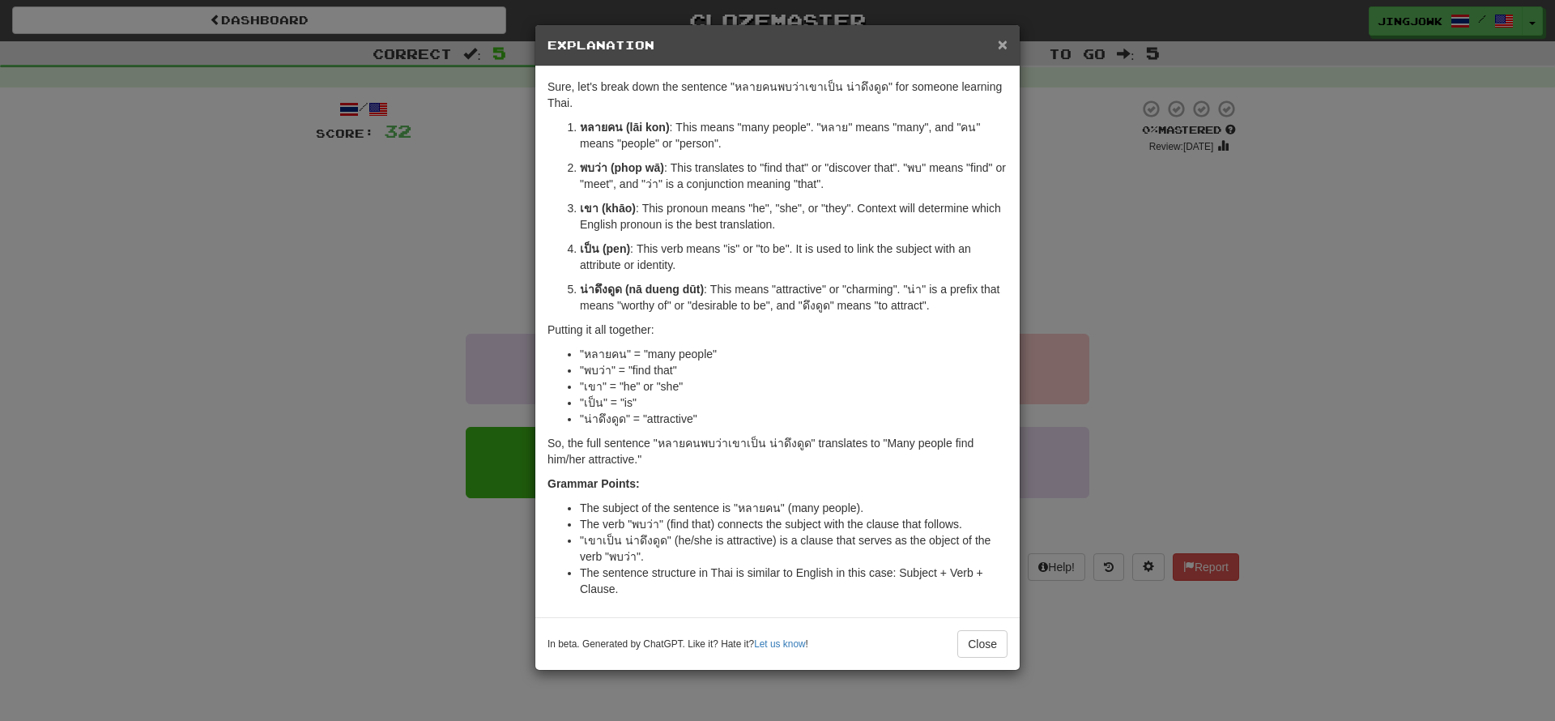
click at [1002, 43] on span "×" at bounding box center [1003, 44] width 10 height 19
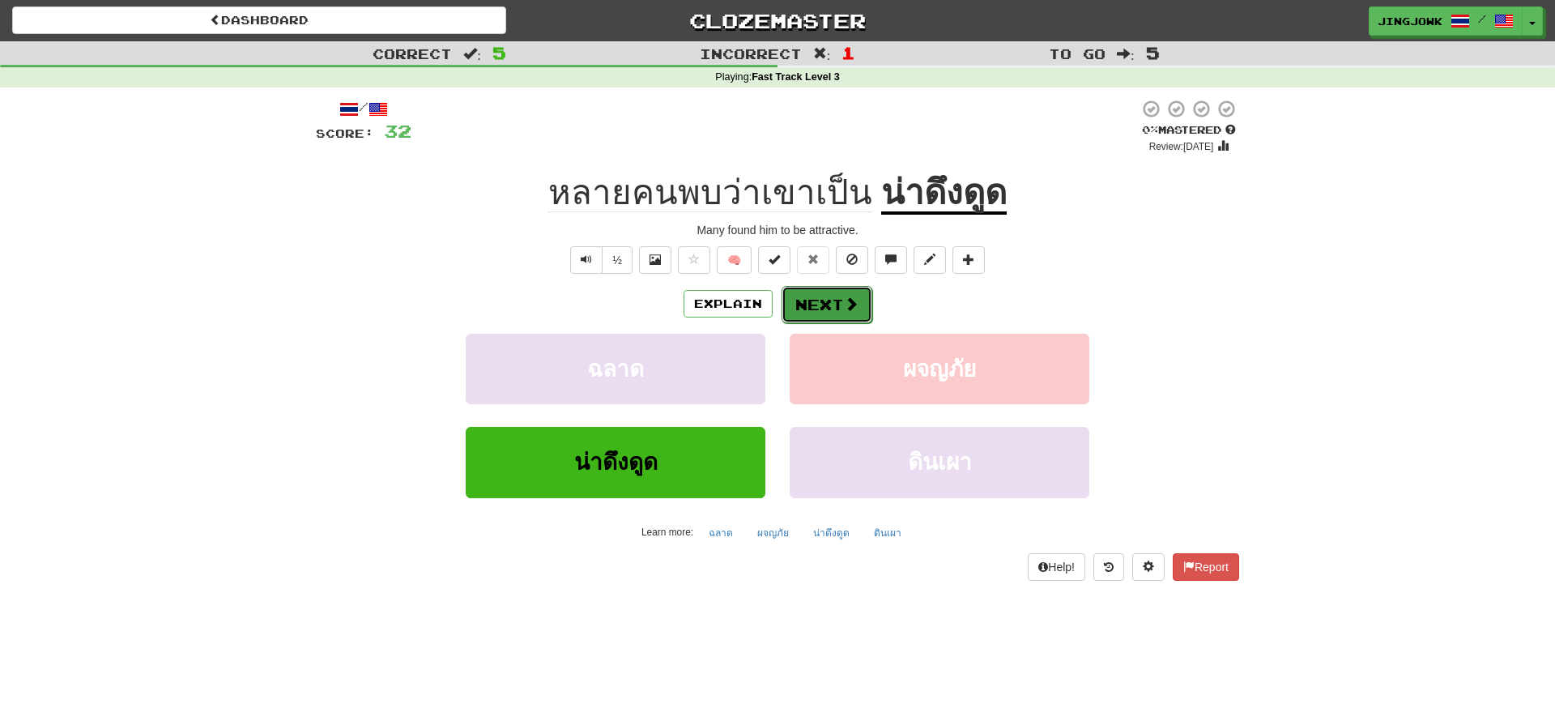
click at [824, 305] on button "Next" at bounding box center [827, 304] width 91 height 37
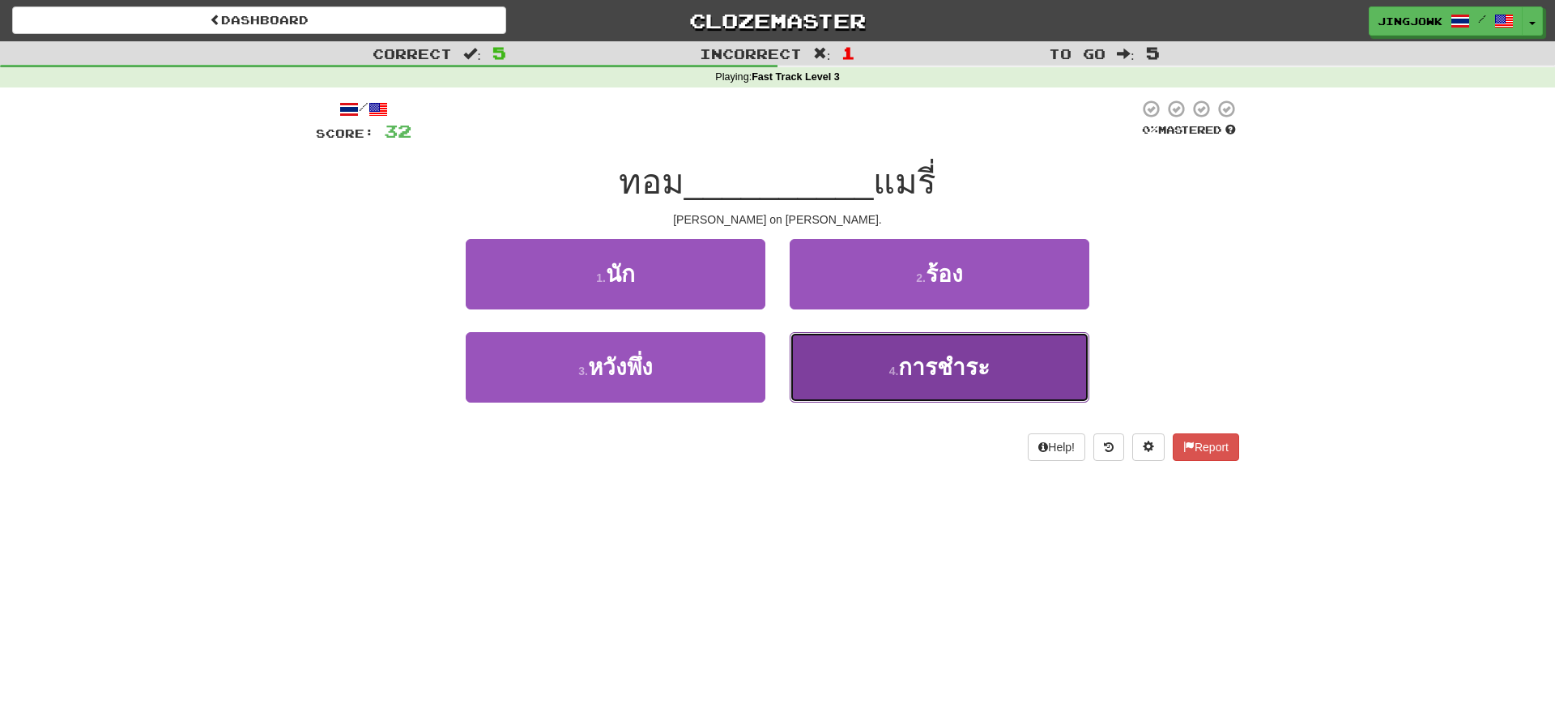
click at [923, 366] on span "การชำระ" at bounding box center [944, 367] width 92 height 25
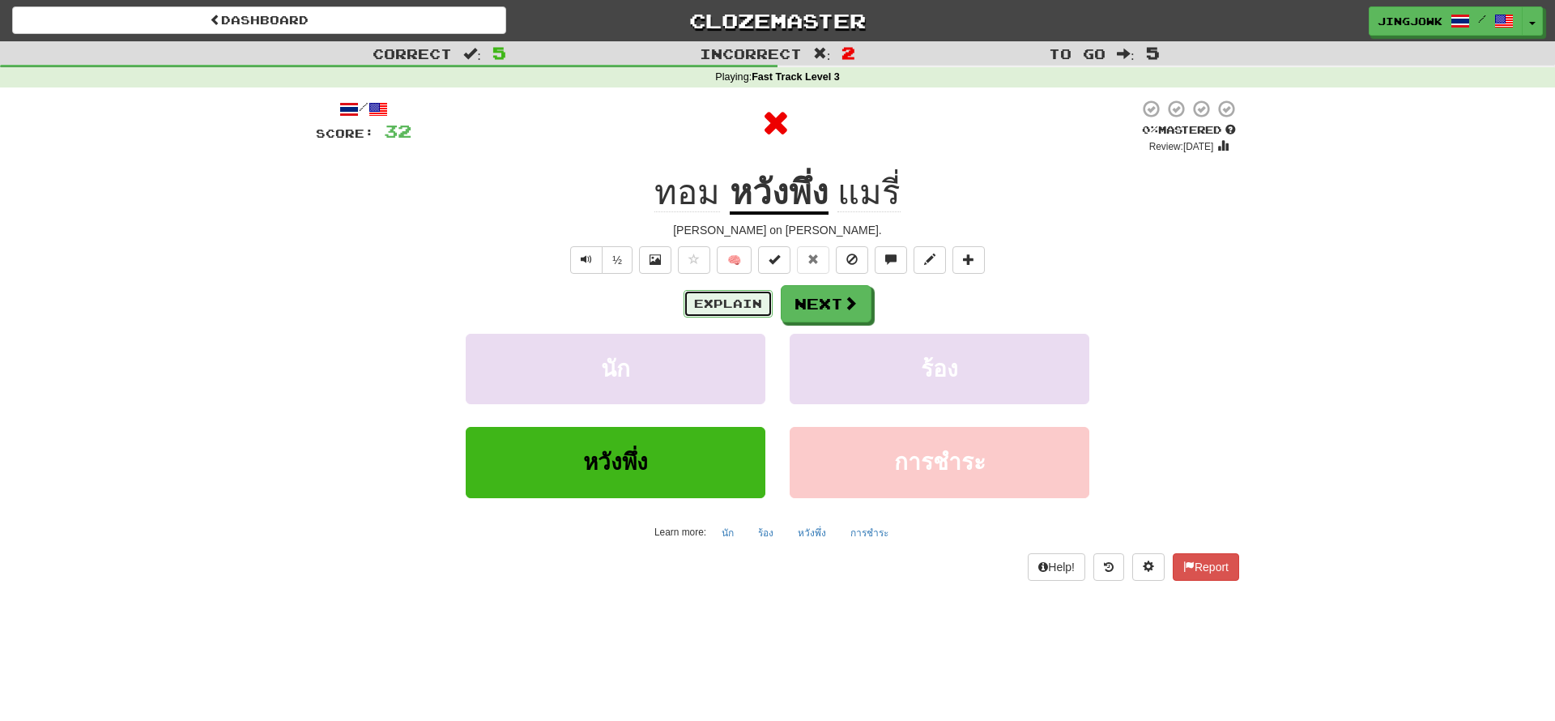
click at [700, 308] on button "Explain" at bounding box center [728, 304] width 89 height 28
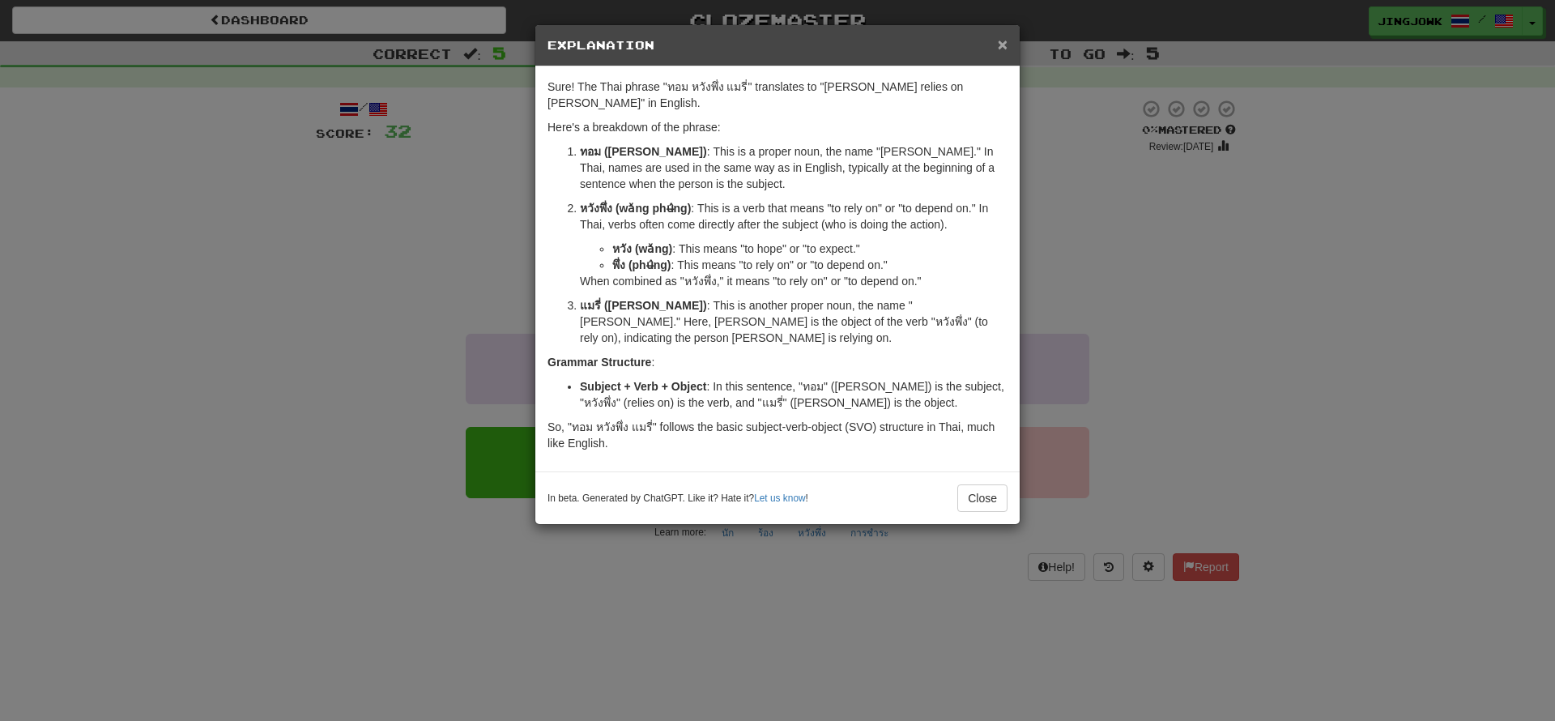
click at [1000, 43] on span "×" at bounding box center [1003, 44] width 10 height 19
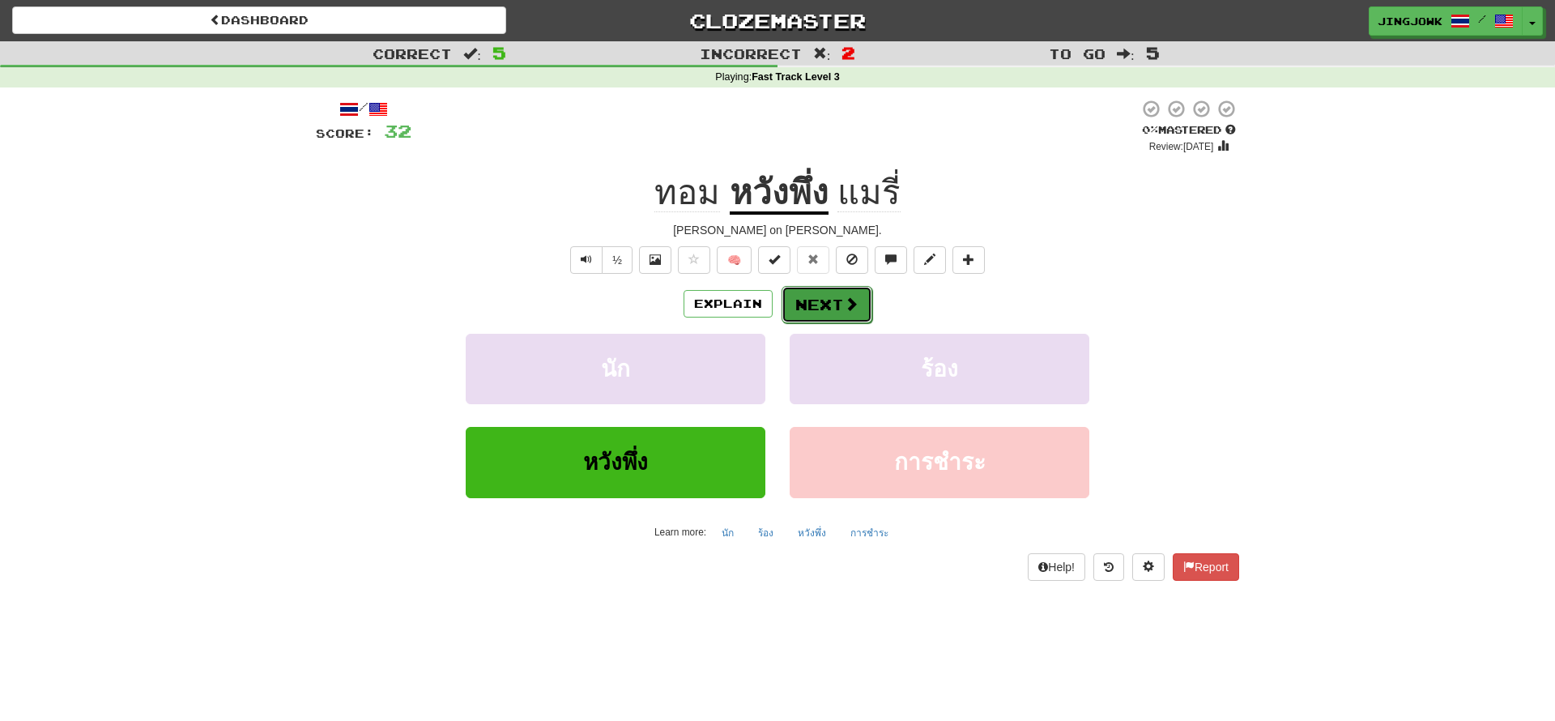
click at [824, 298] on button "Next" at bounding box center [827, 304] width 91 height 37
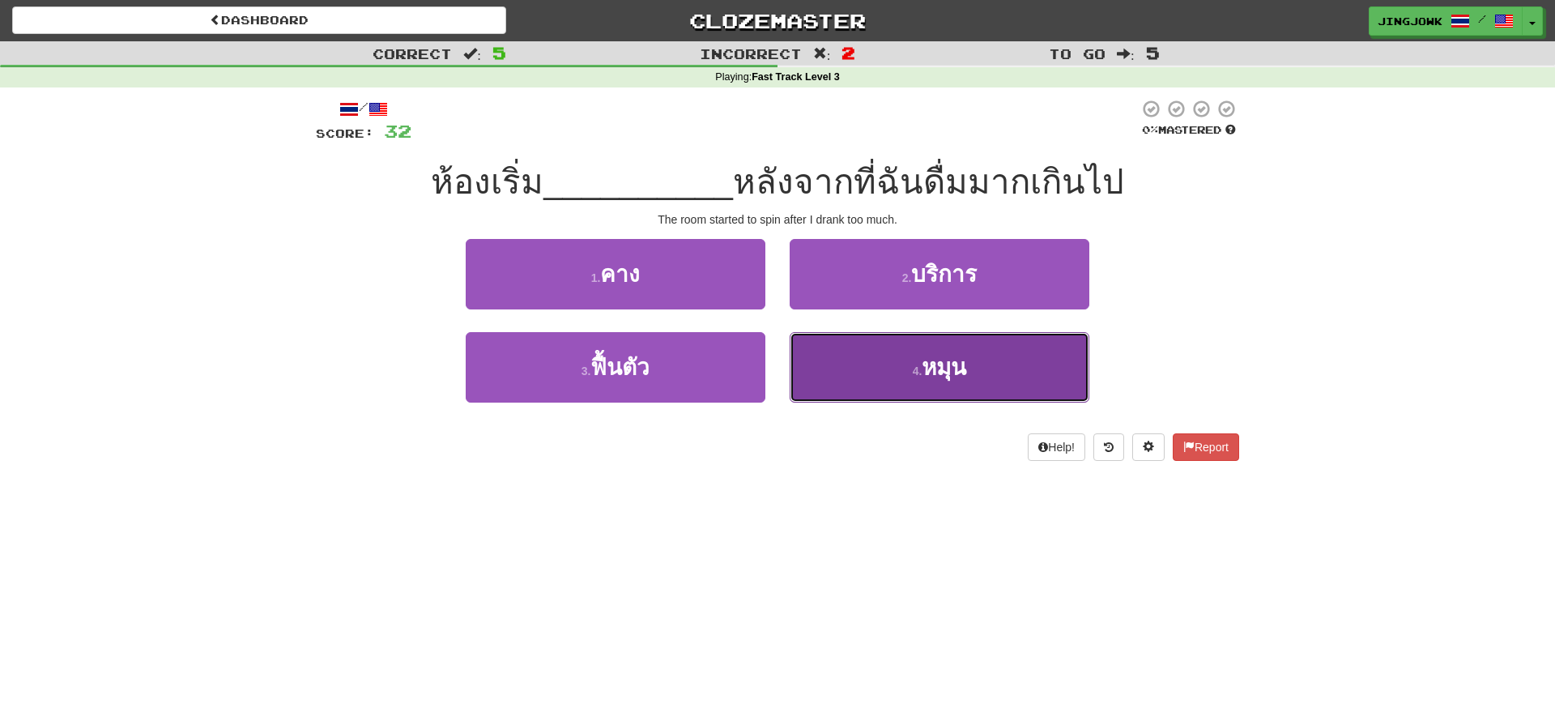
click at [944, 371] on span "หมุน" at bounding box center [944, 367] width 45 height 25
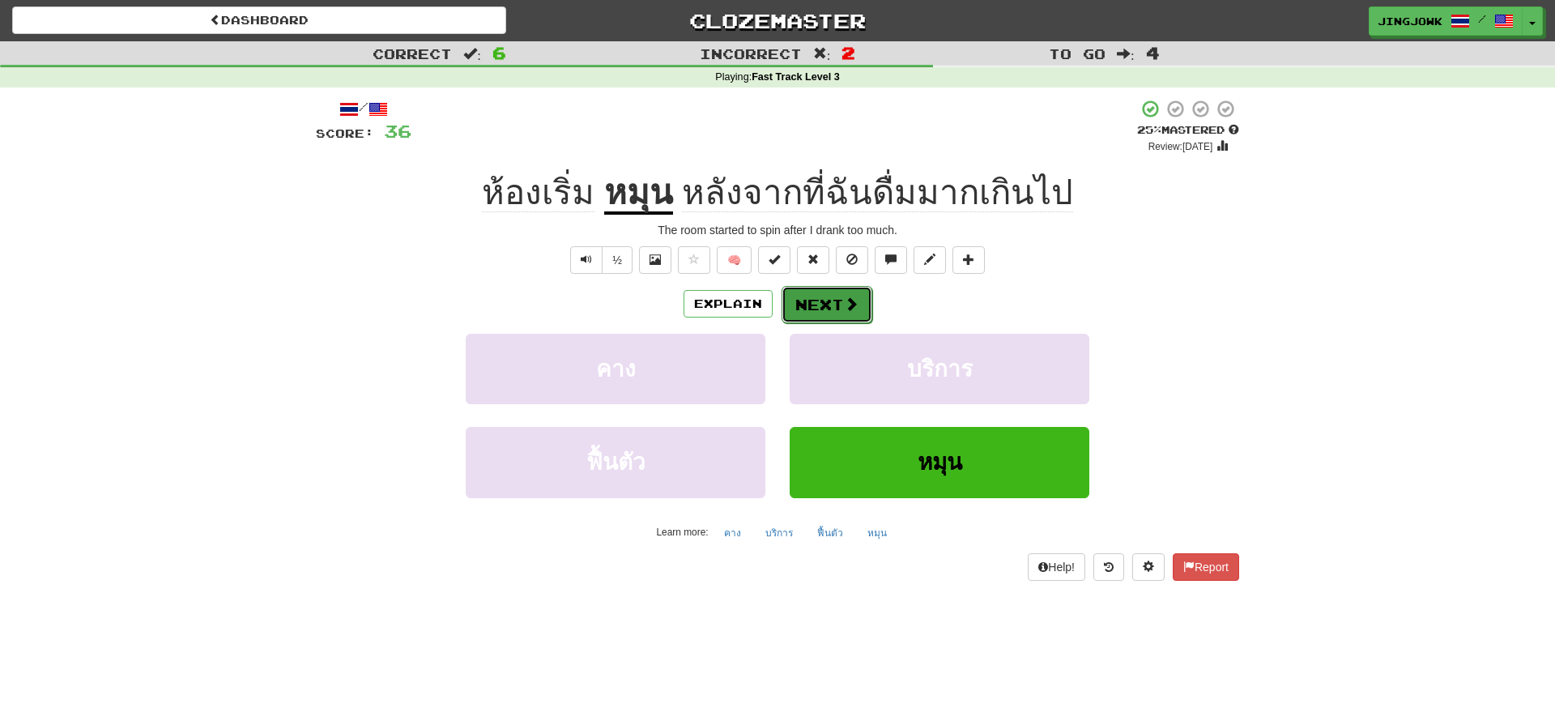
click at [824, 309] on button "Next" at bounding box center [827, 304] width 91 height 37
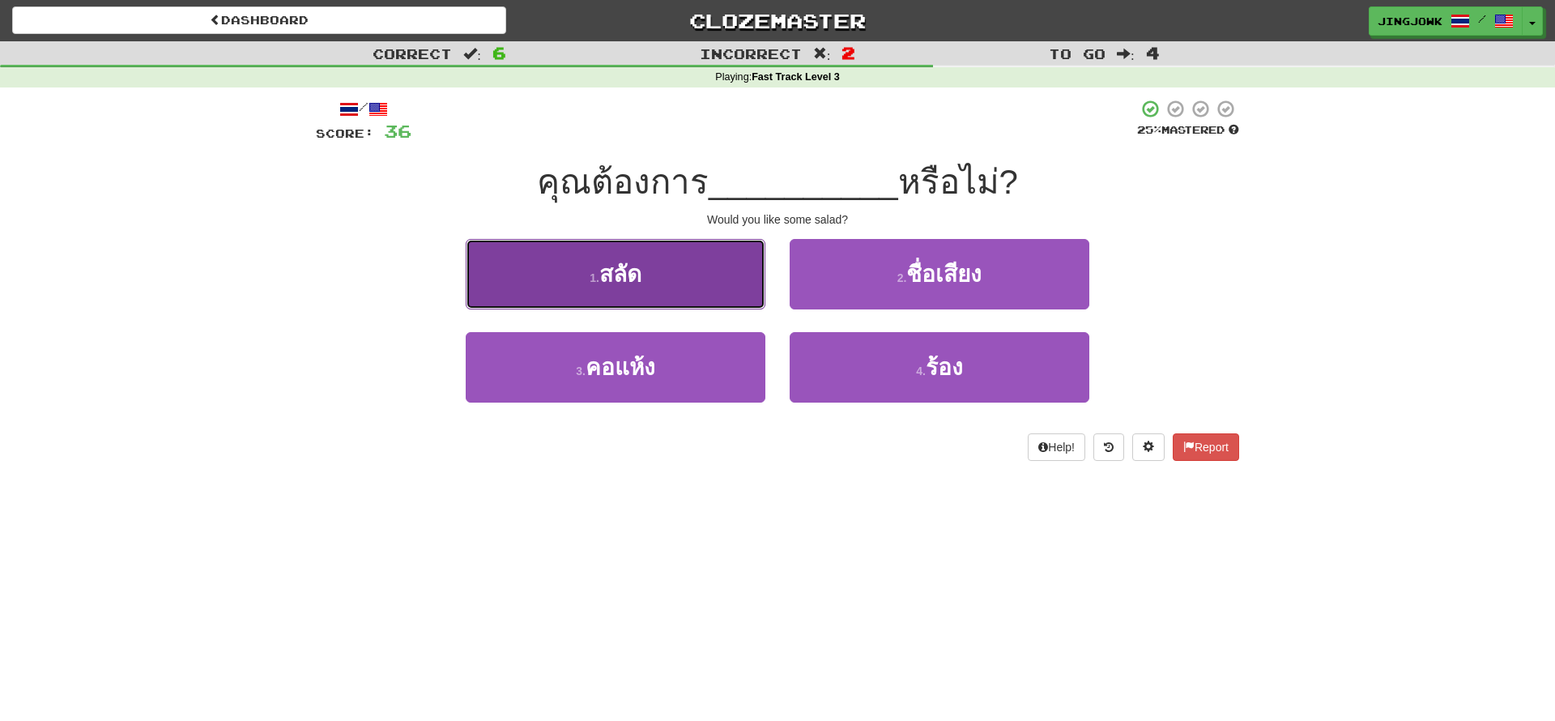
click at [641, 275] on span "สลัด" at bounding box center [620, 274] width 42 height 25
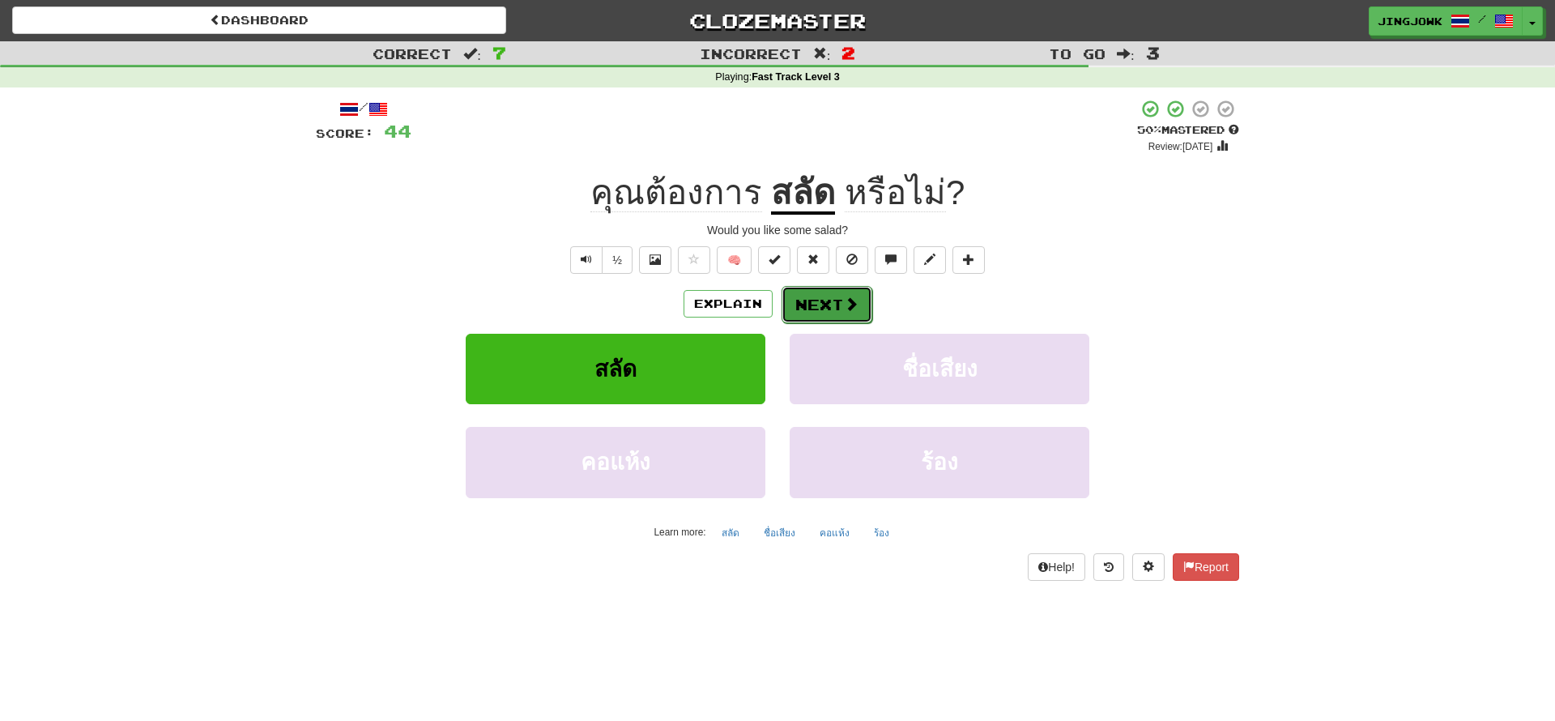
click at [820, 300] on button "Next" at bounding box center [827, 304] width 91 height 37
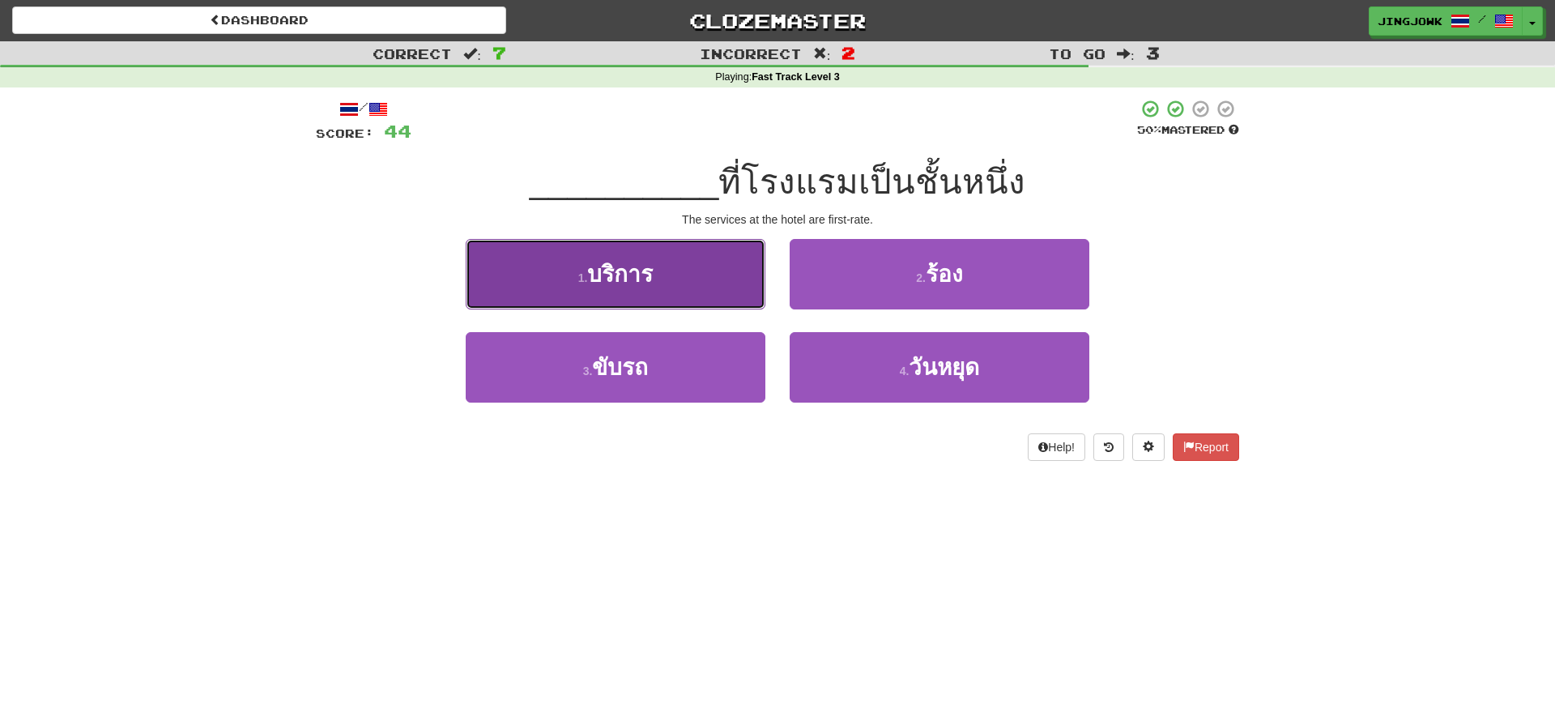
click at [620, 271] on span "บริการ" at bounding box center [620, 274] width 66 height 25
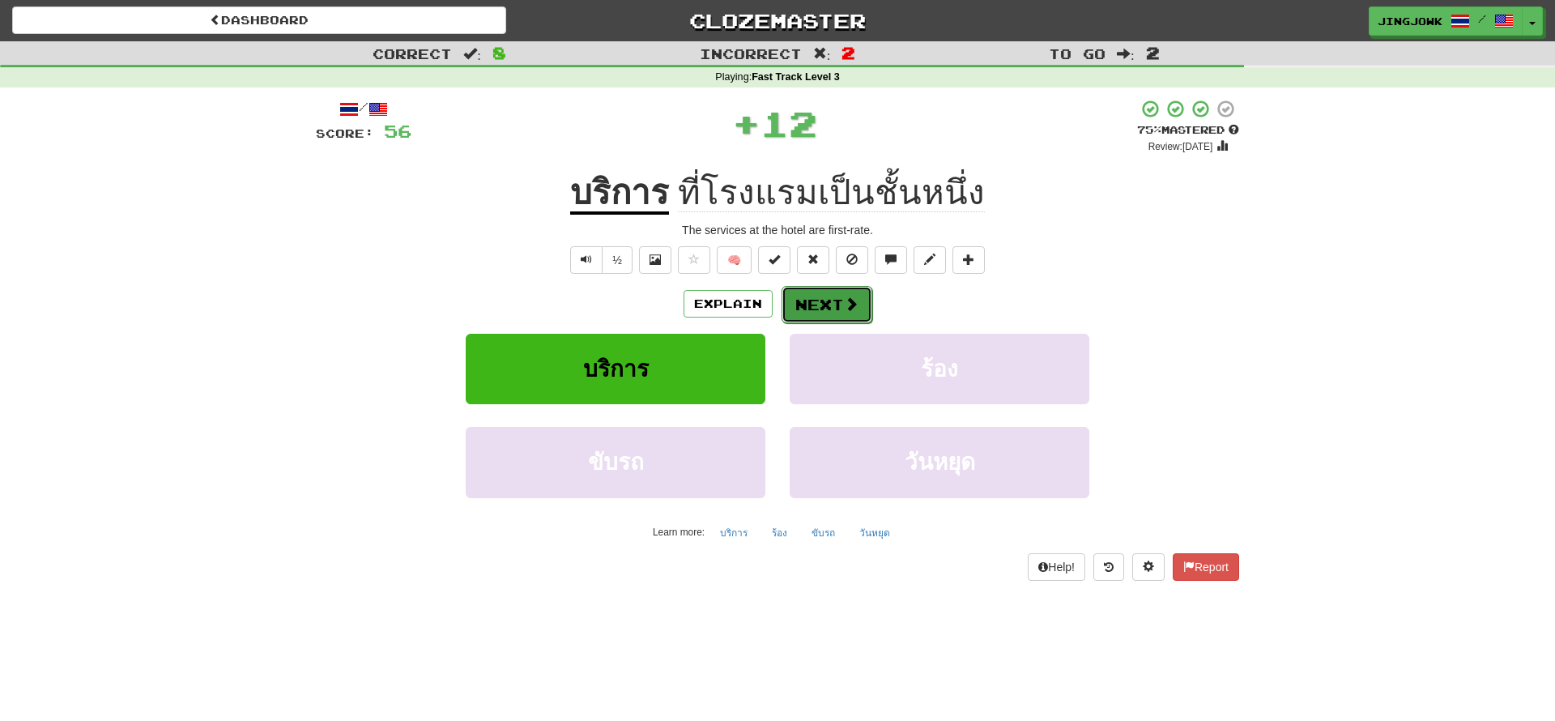
click at [833, 303] on button "Next" at bounding box center [827, 304] width 91 height 37
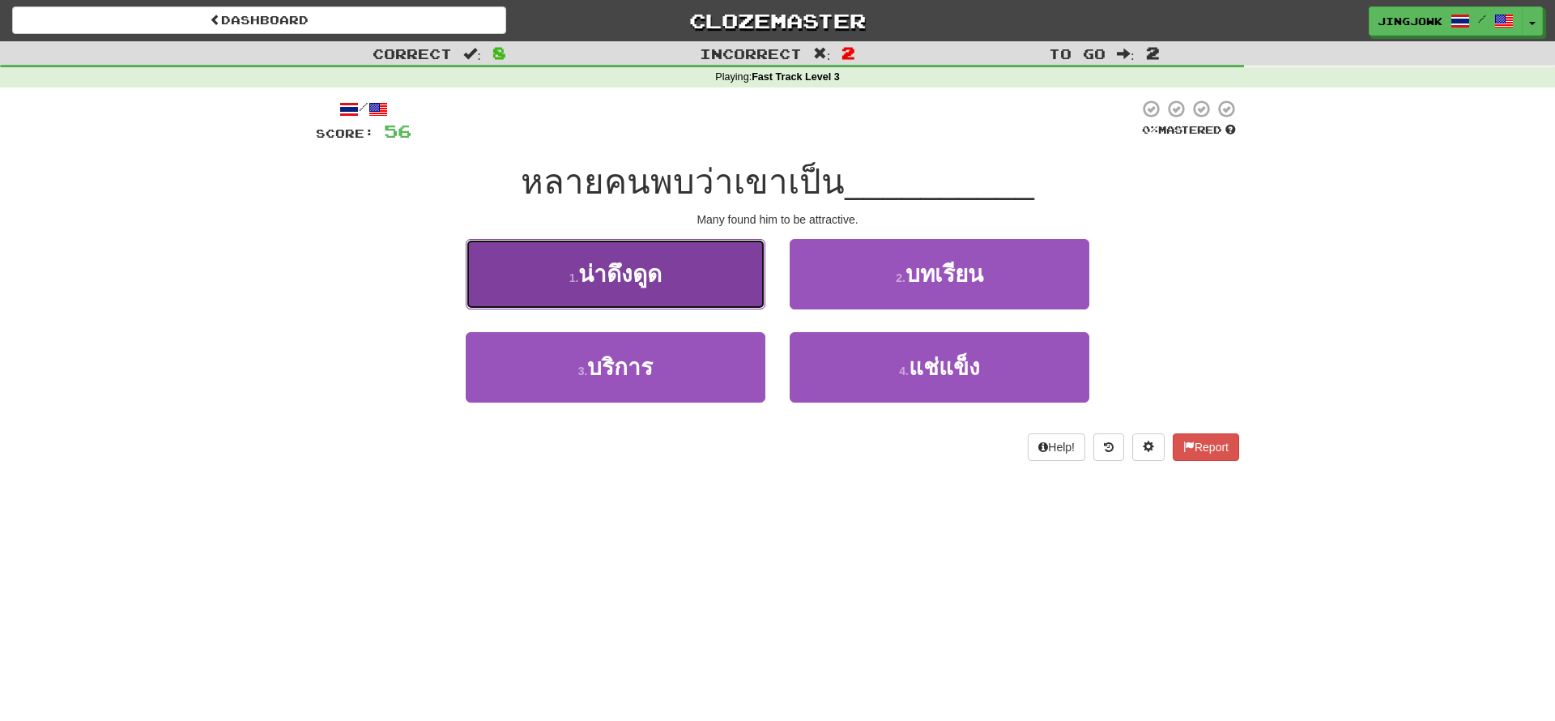
click at [607, 276] on span "น่าดึงดูด" at bounding box center [619, 274] width 83 height 25
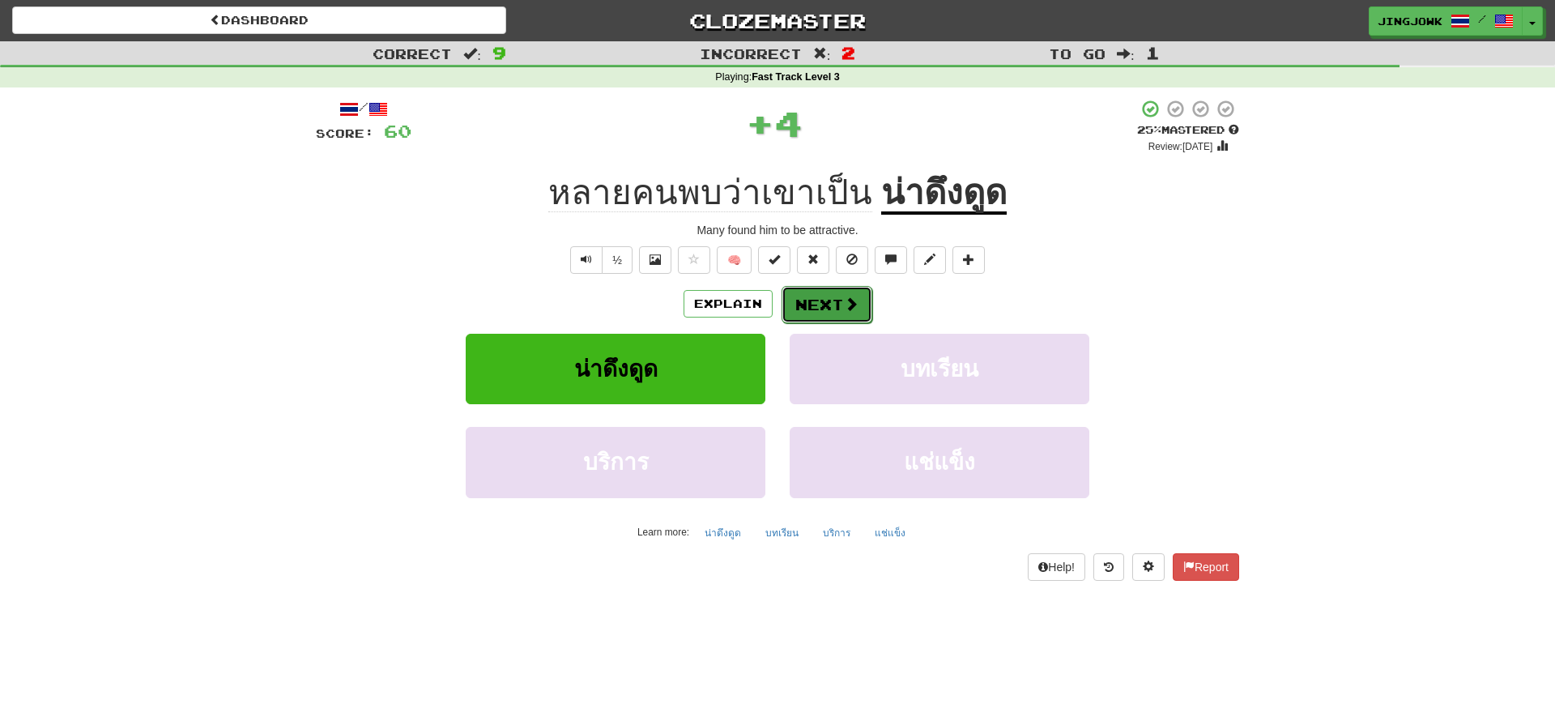
click at [820, 299] on button "Next" at bounding box center [827, 304] width 91 height 37
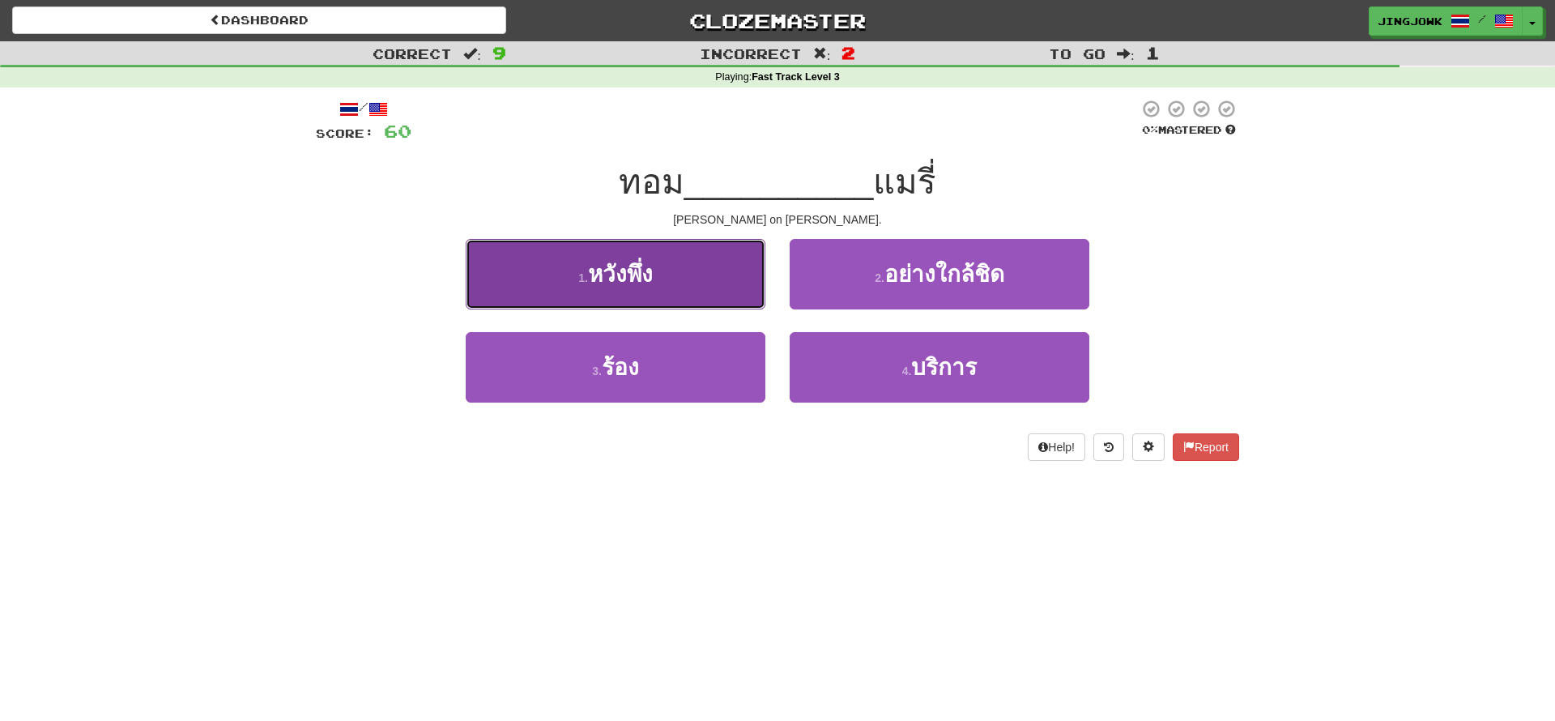
click at [630, 276] on span "หวังพึ่ง" at bounding box center [620, 274] width 65 height 25
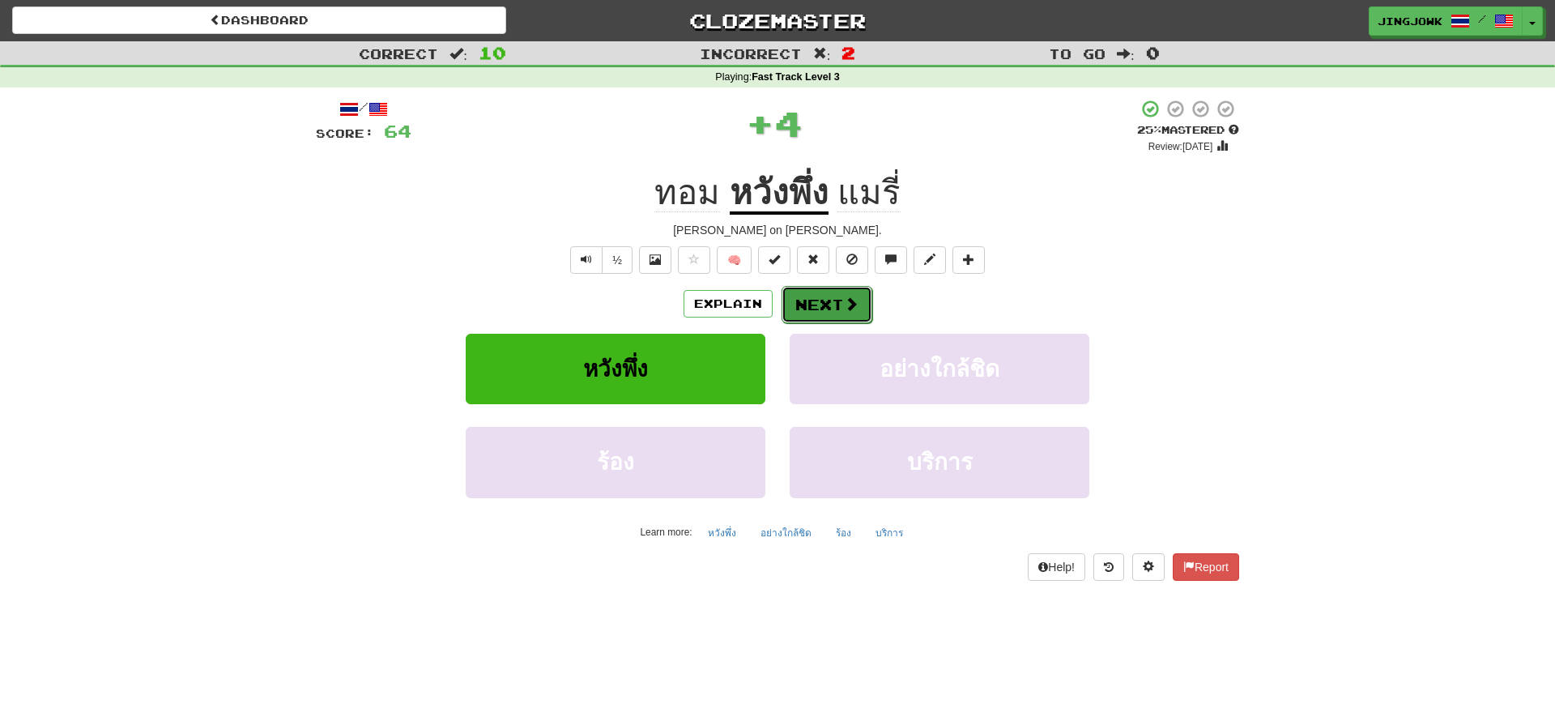
click at [812, 303] on button "Next" at bounding box center [827, 304] width 91 height 37
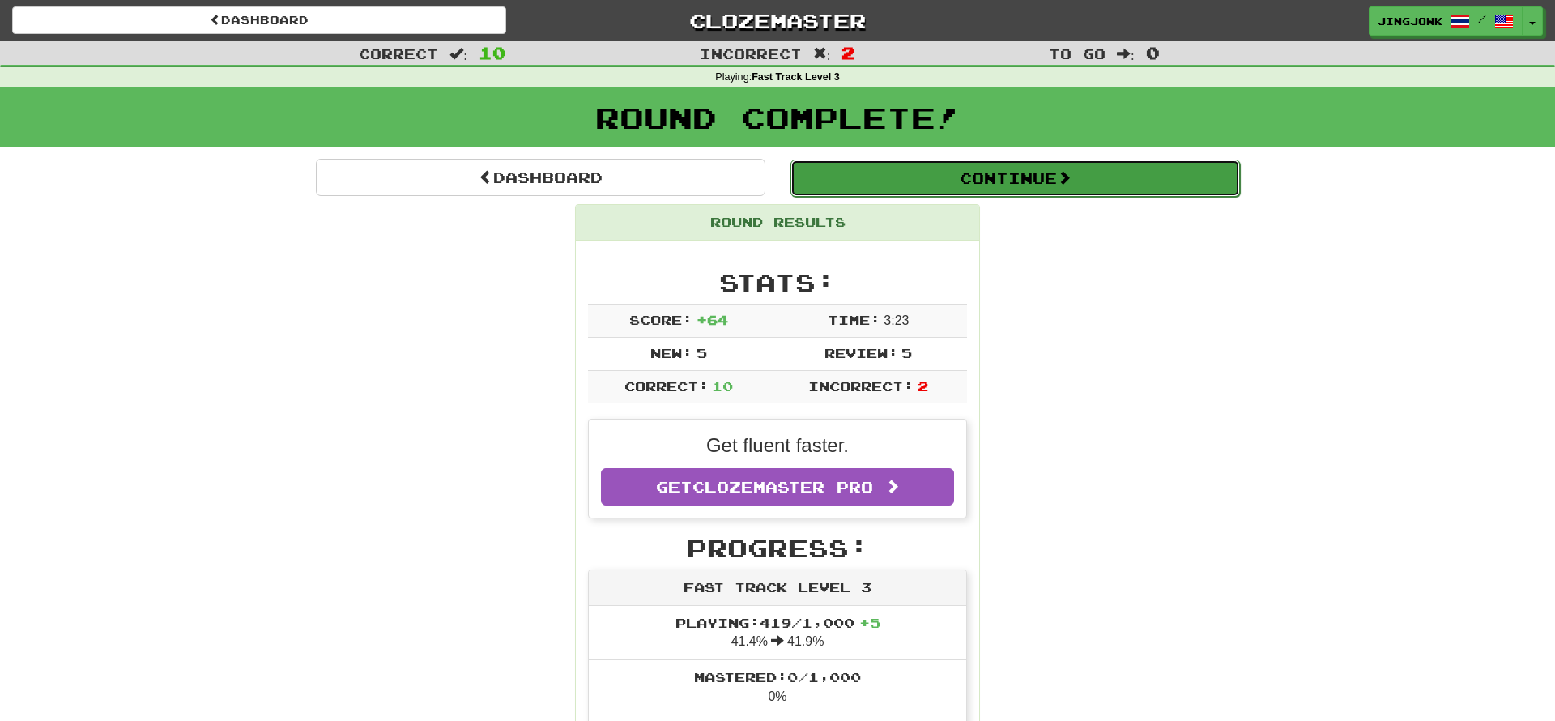
click at [995, 164] on button "Continue" at bounding box center [1014, 178] width 449 height 37
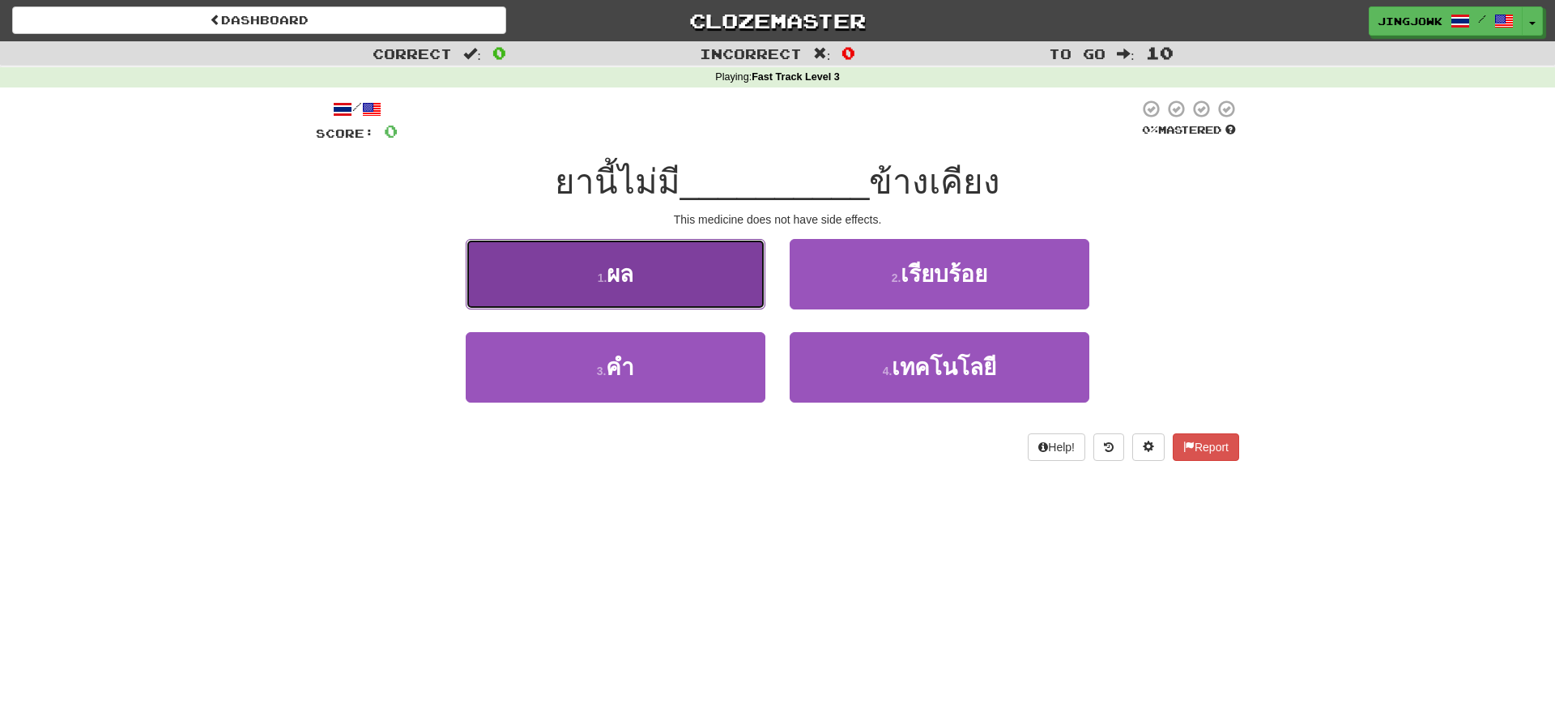
click at [639, 274] on button "1 . ผล" at bounding box center [616, 274] width 300 height 70
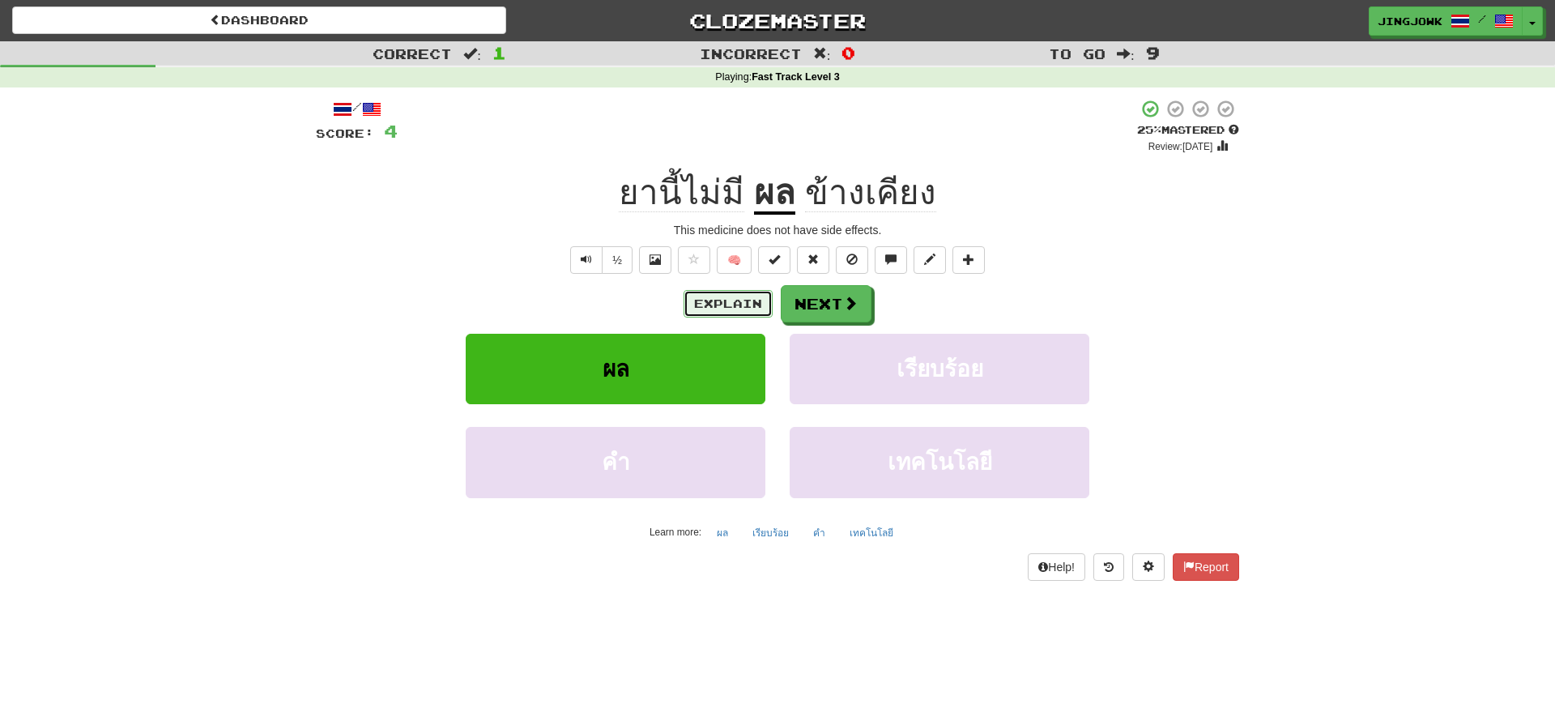
click at [724, 304] on button "Explain" at bounding box center [728, 304] width 89 height 28
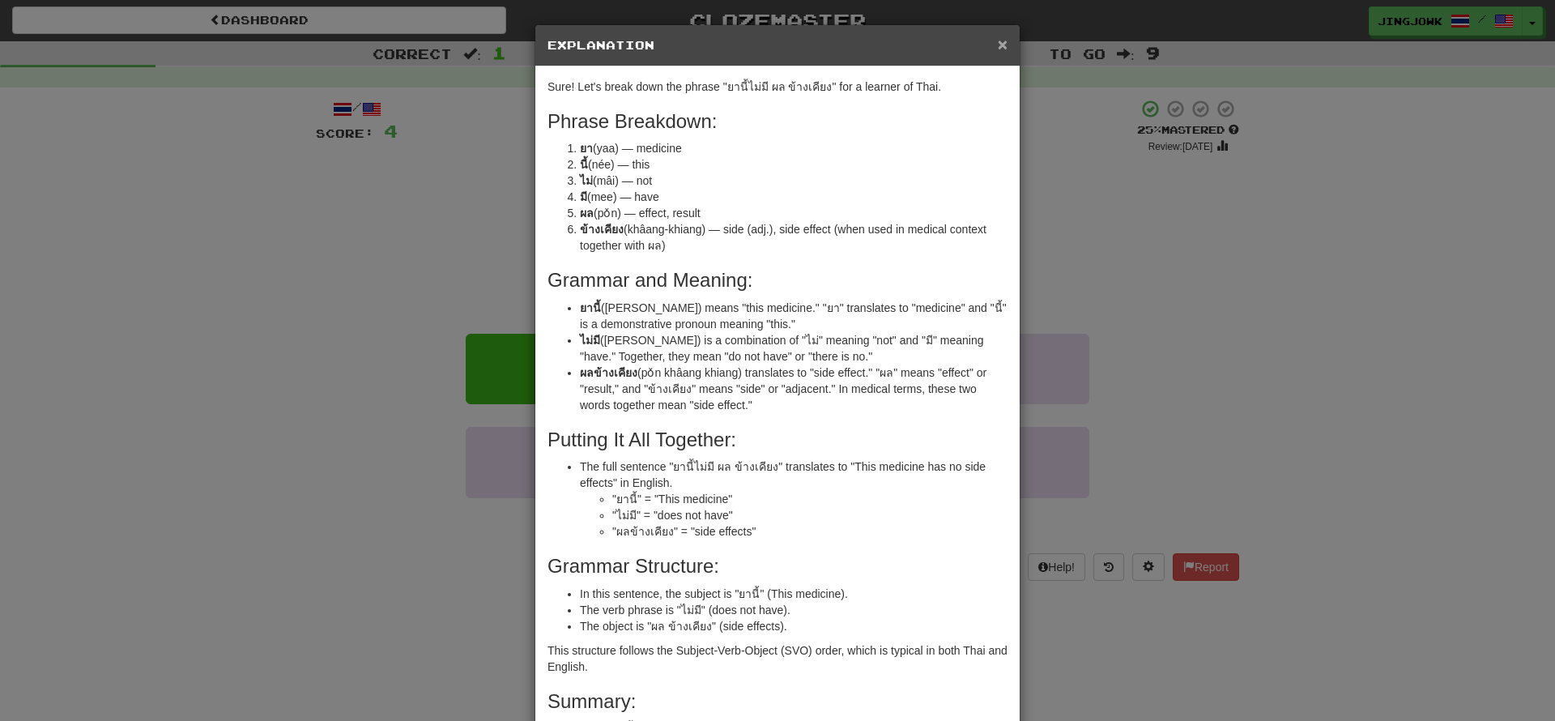
click at [1003, 47] on span "×" at bounding box center [1003, 44] width 10 height 19
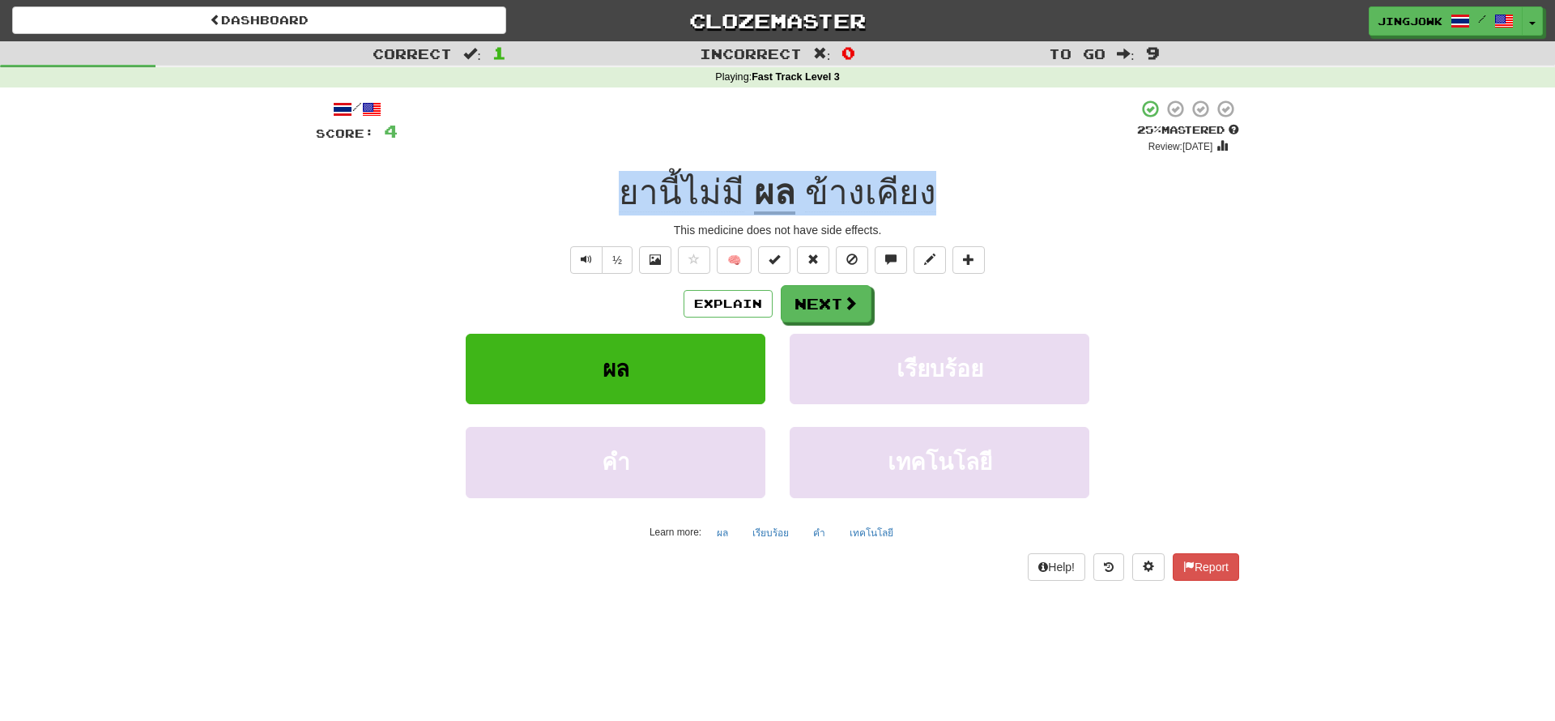
drag, startPoint x: 612, startPoint y: 190, endPoint x: 1034, endPoint y: 174, distance: 422.2
click at [1034, 174] on div "ยานี้ไม่มี ผล ข้างเคียง" at bounding box center [777, 193] width 923 height 45
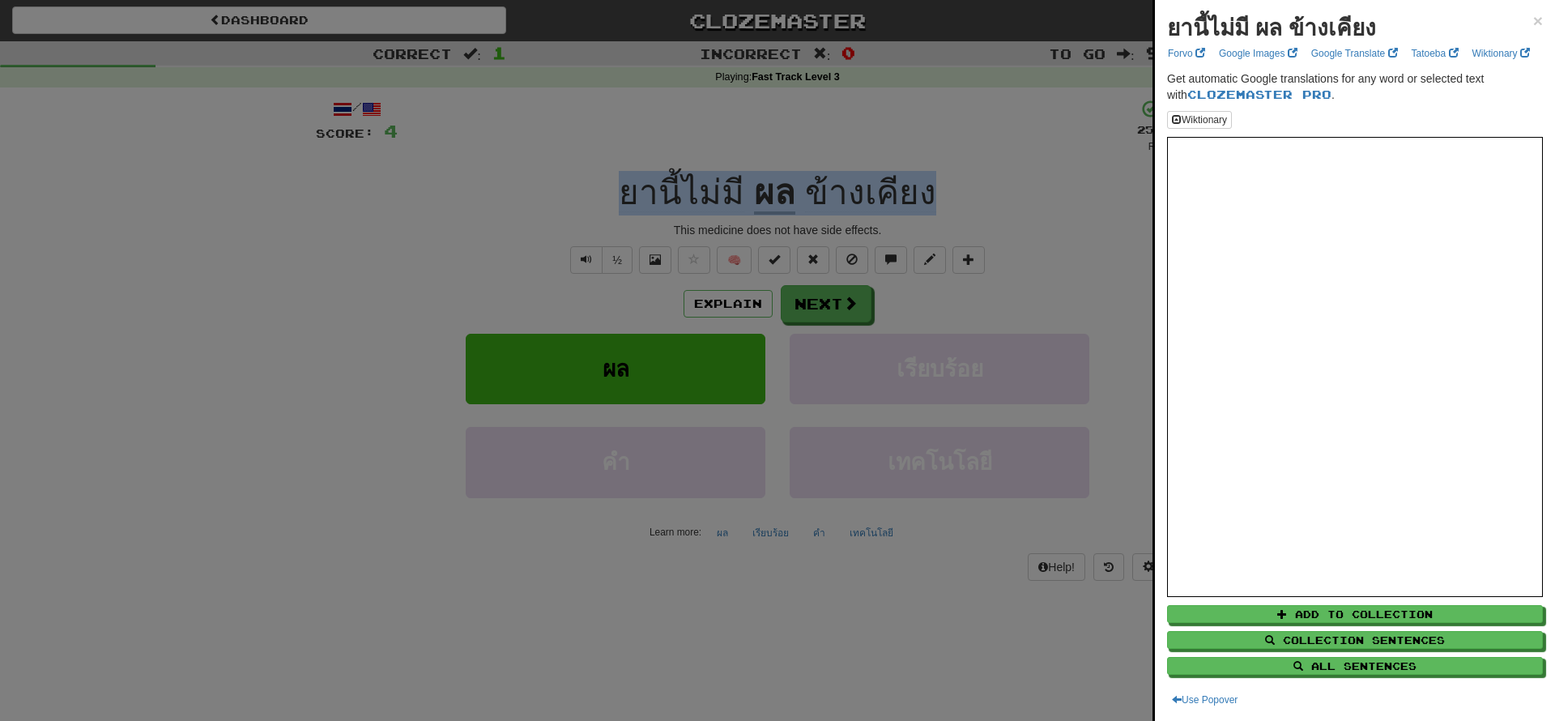
copy div "ยานี้ไม่มี ผล ข้างเคียง"
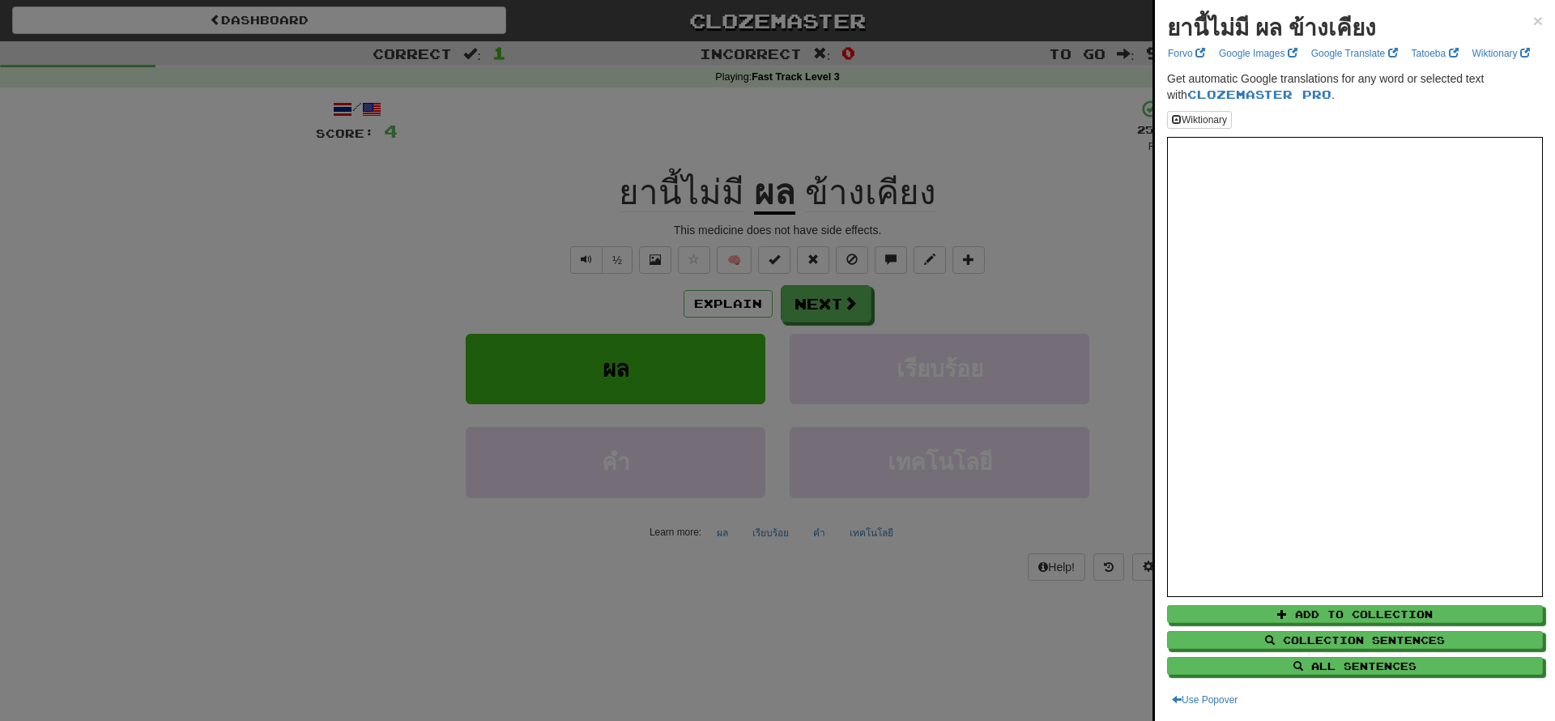
click at [334, 246] on div at bounding box center [777, 360] width 1555 height 721
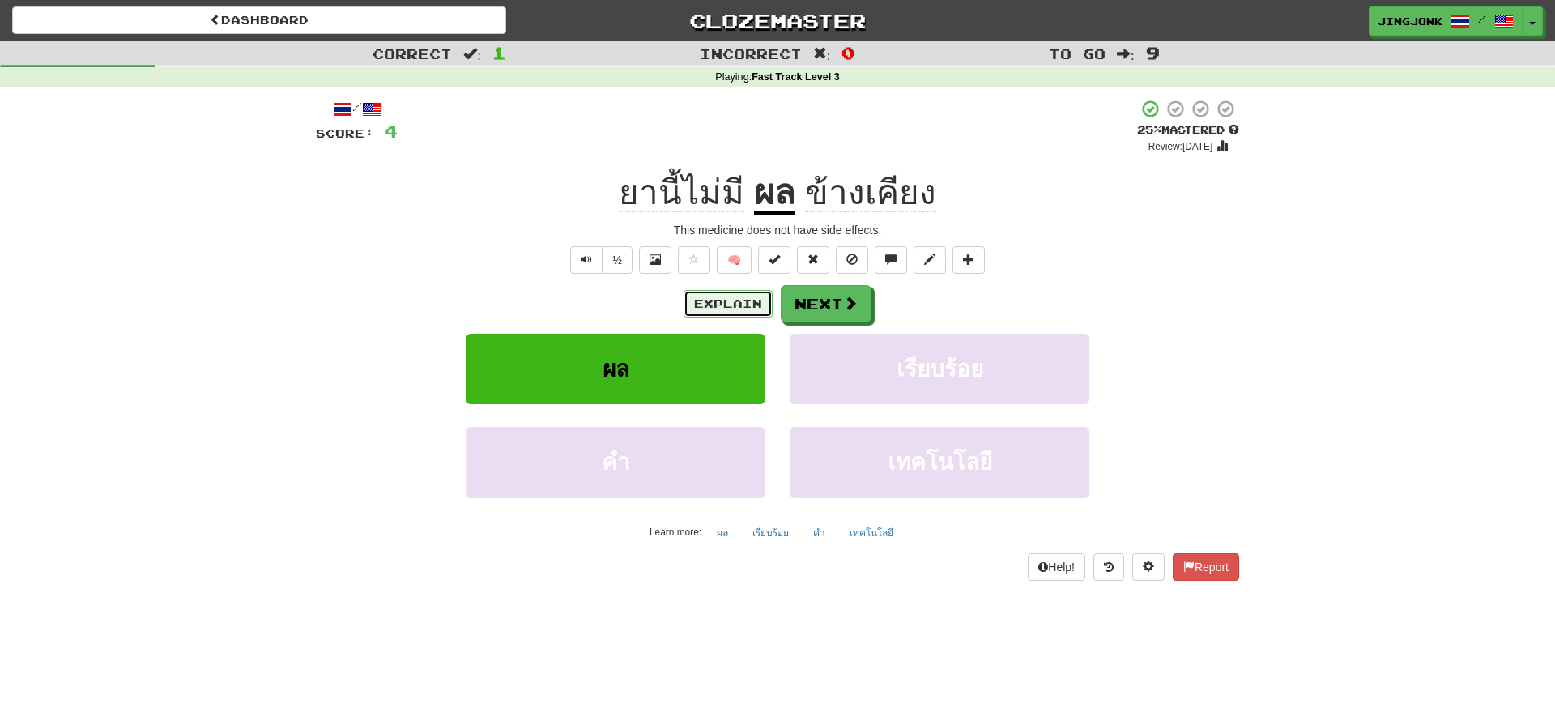
click at [714, 312] on button "Explain" at bounding box center [728, 304] width 89 height 28
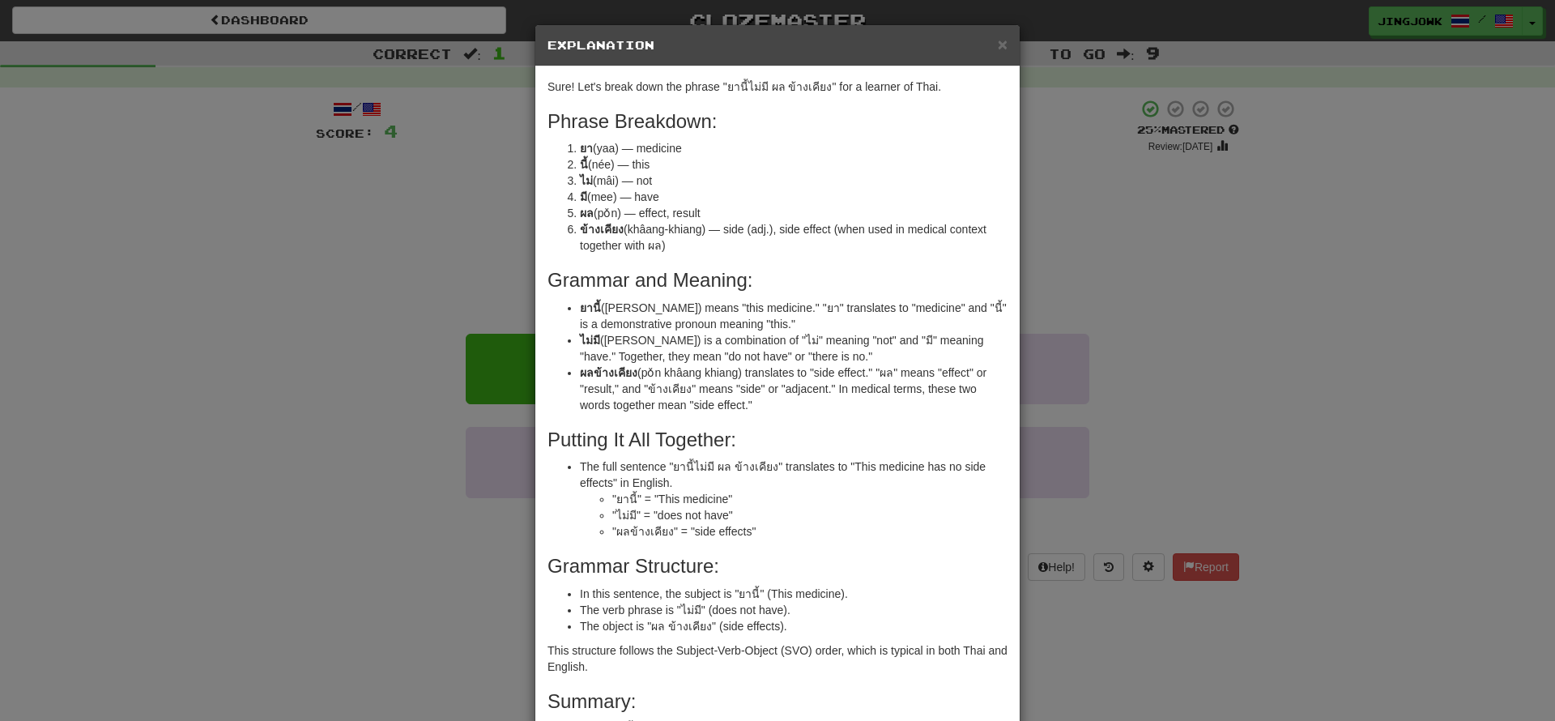
click at [212, 433] on div "× Explanation Sure! Let's break down the phrase "ยานี้ไม่มี ผล ข้างเคียง" for a…" at bounding box center [777, 360] width 1555 height 721
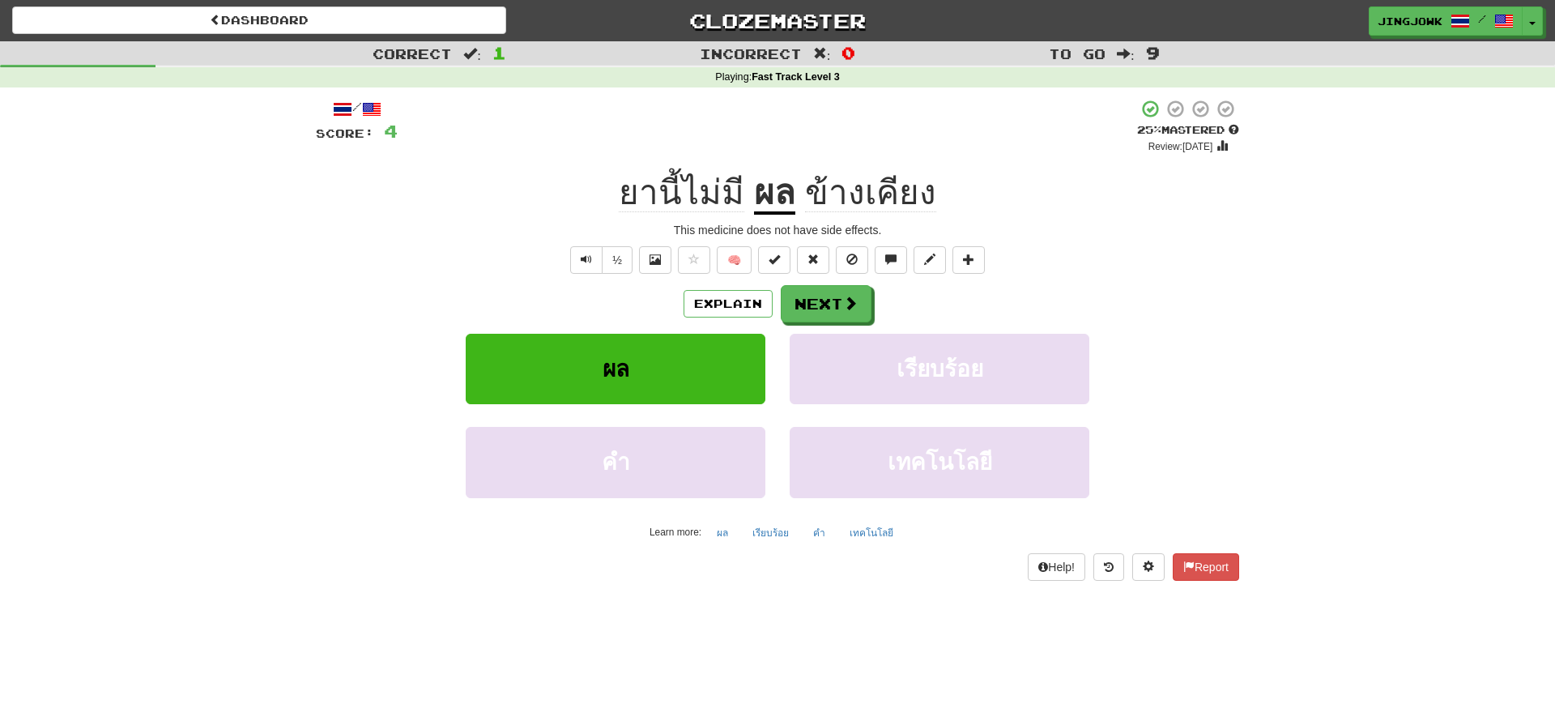
click at [273, 509] on div "Correct : 1 Incorrect : 0 To go : 9 Playing : Fast Track Level 3 / Score: 4 + 4…" at bounding box center [777, 322] width 1555 height 562
click at [844, 302] on span at bounding box center [851, 303] width 15 height 15
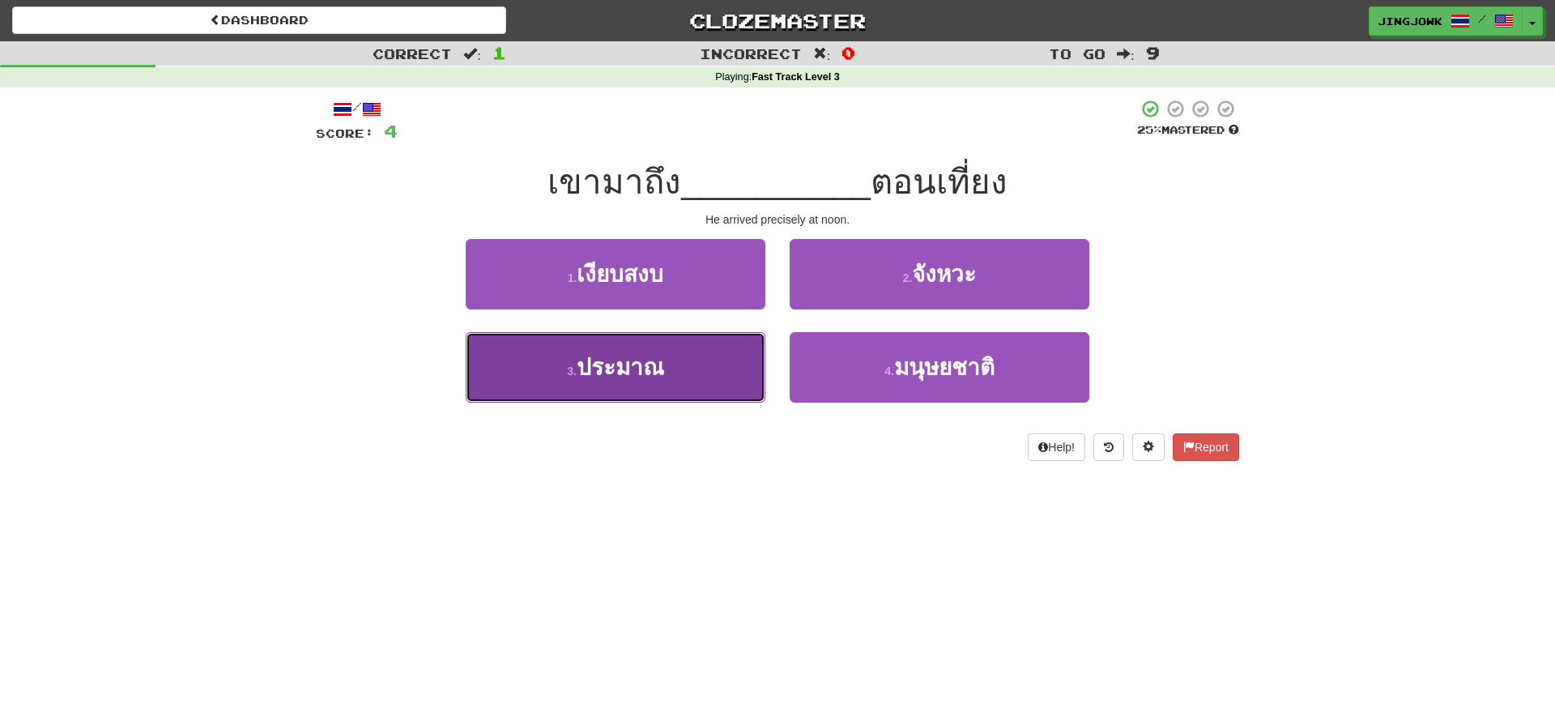
click at [560, 384] on button "3 . ประมาณ" at bounding box center [616, 367] width 300 height 70
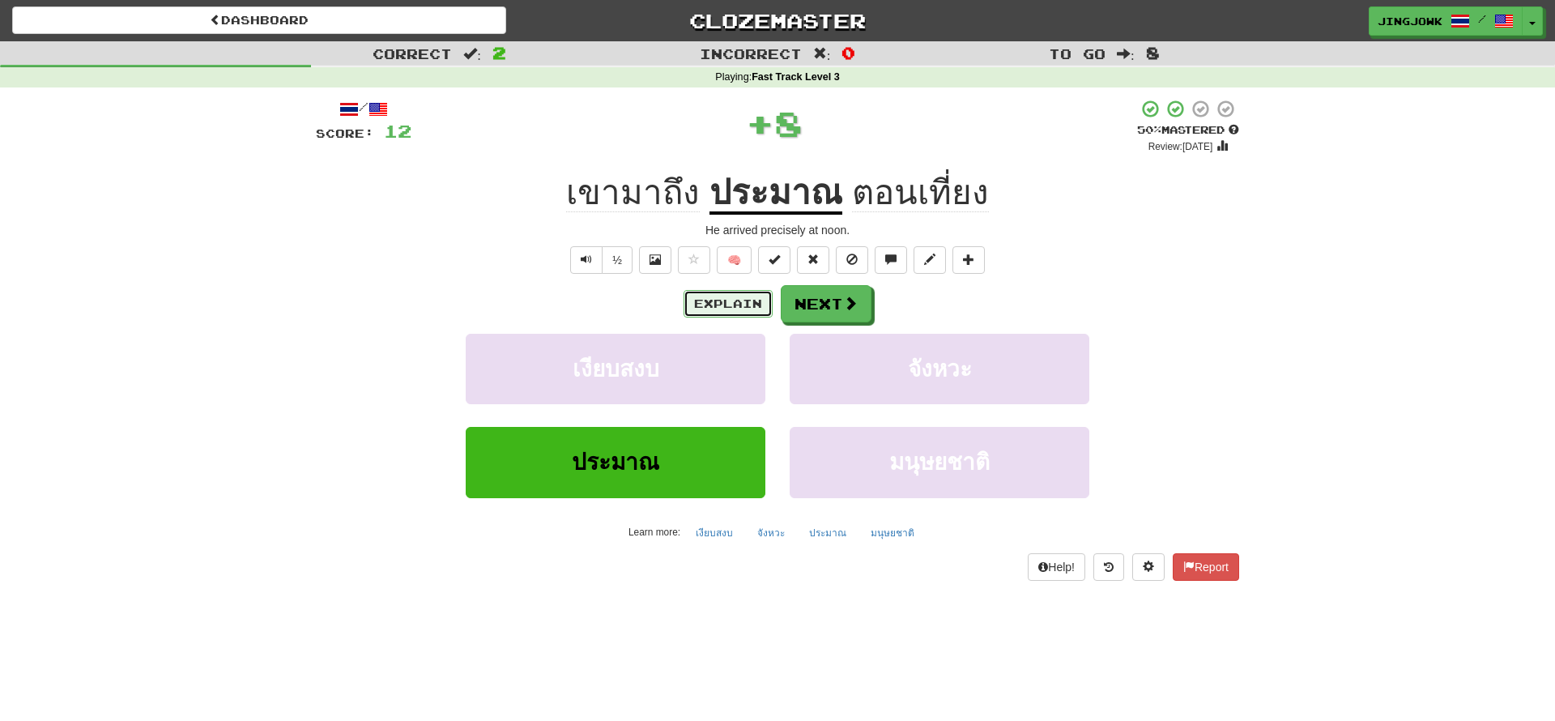
click at [710, 308] on button "Explain" at bounding box center [728, 304] width 89 height 28
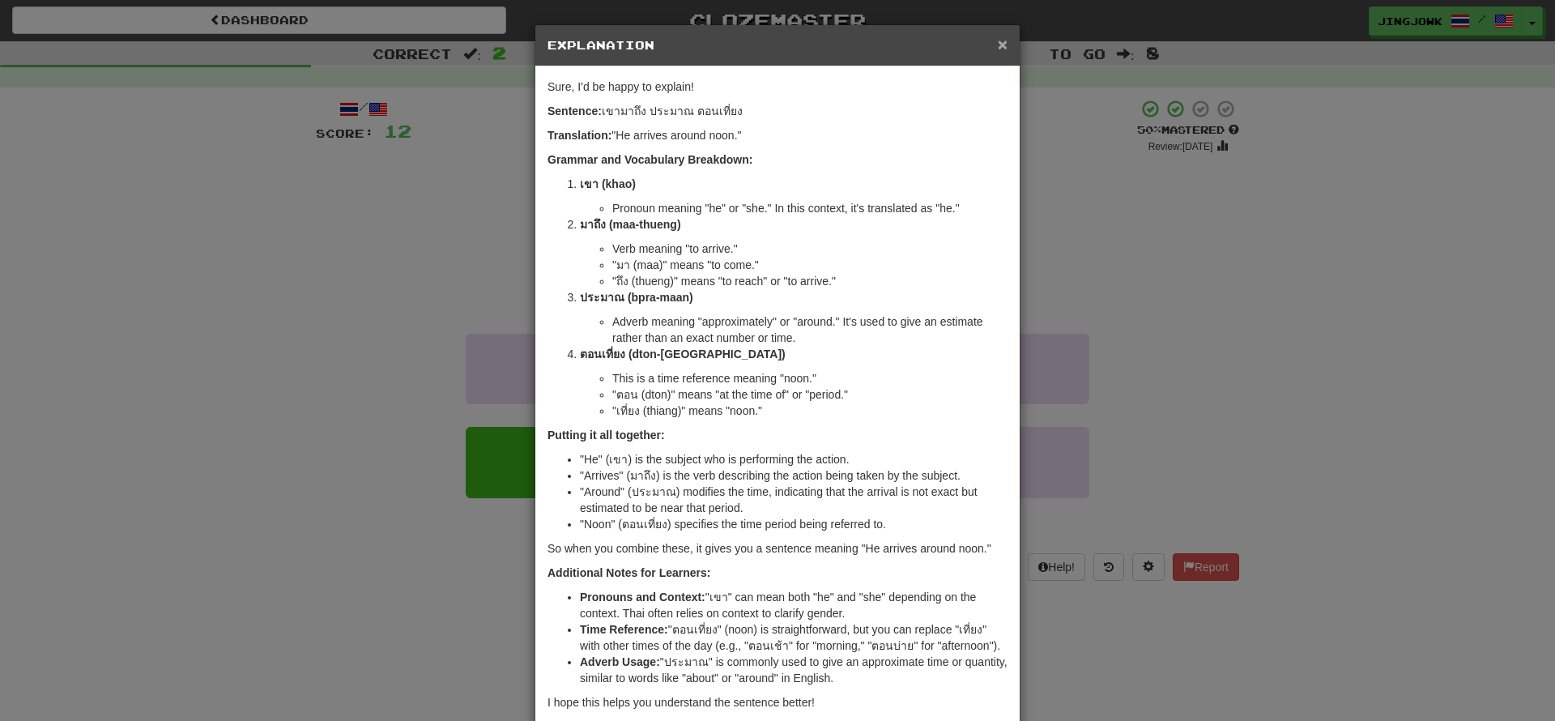
click at [1007, 49] on span "×" at bounding box center [1003, 44] width 10 height 19
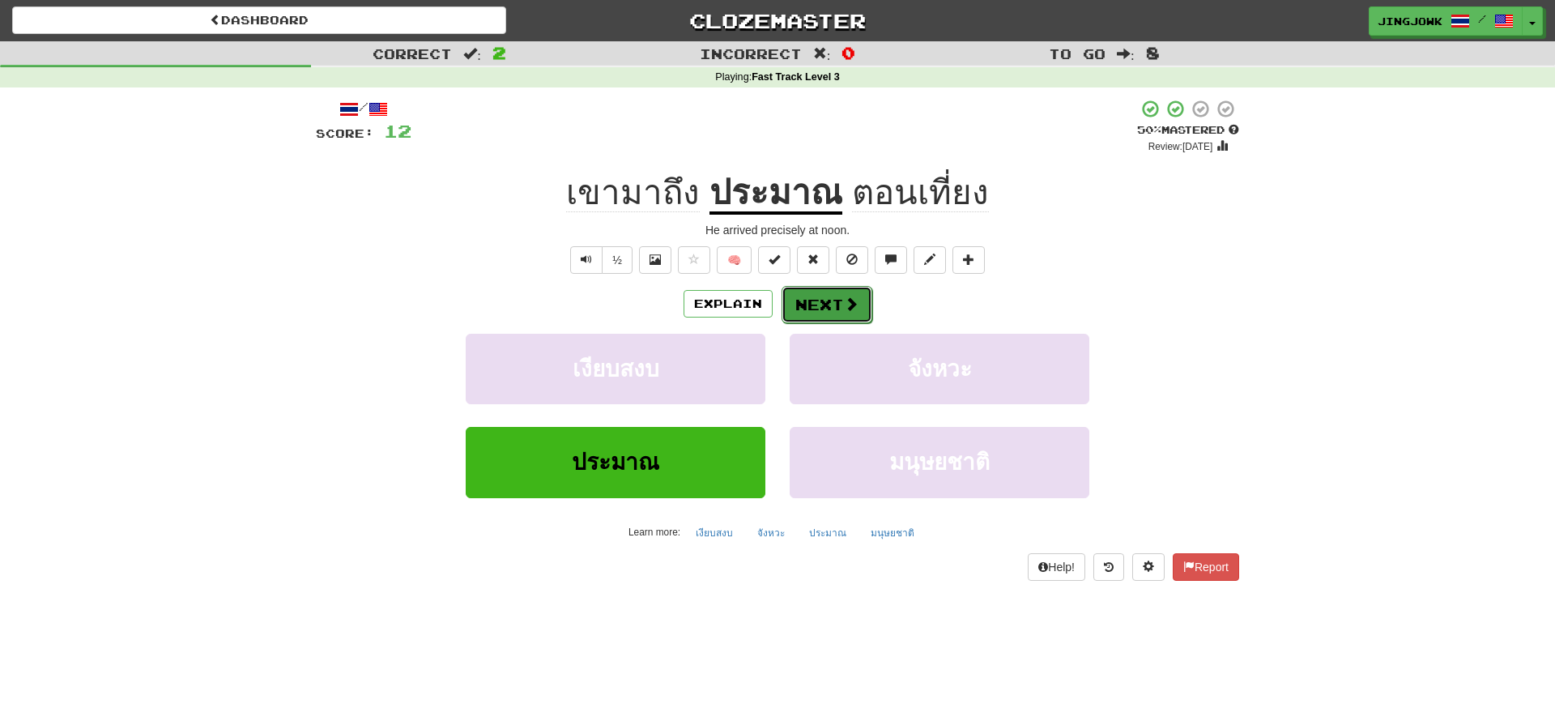
click at [818, 306] on button "Next" at bounding box center [827, 304] width 91 height 37
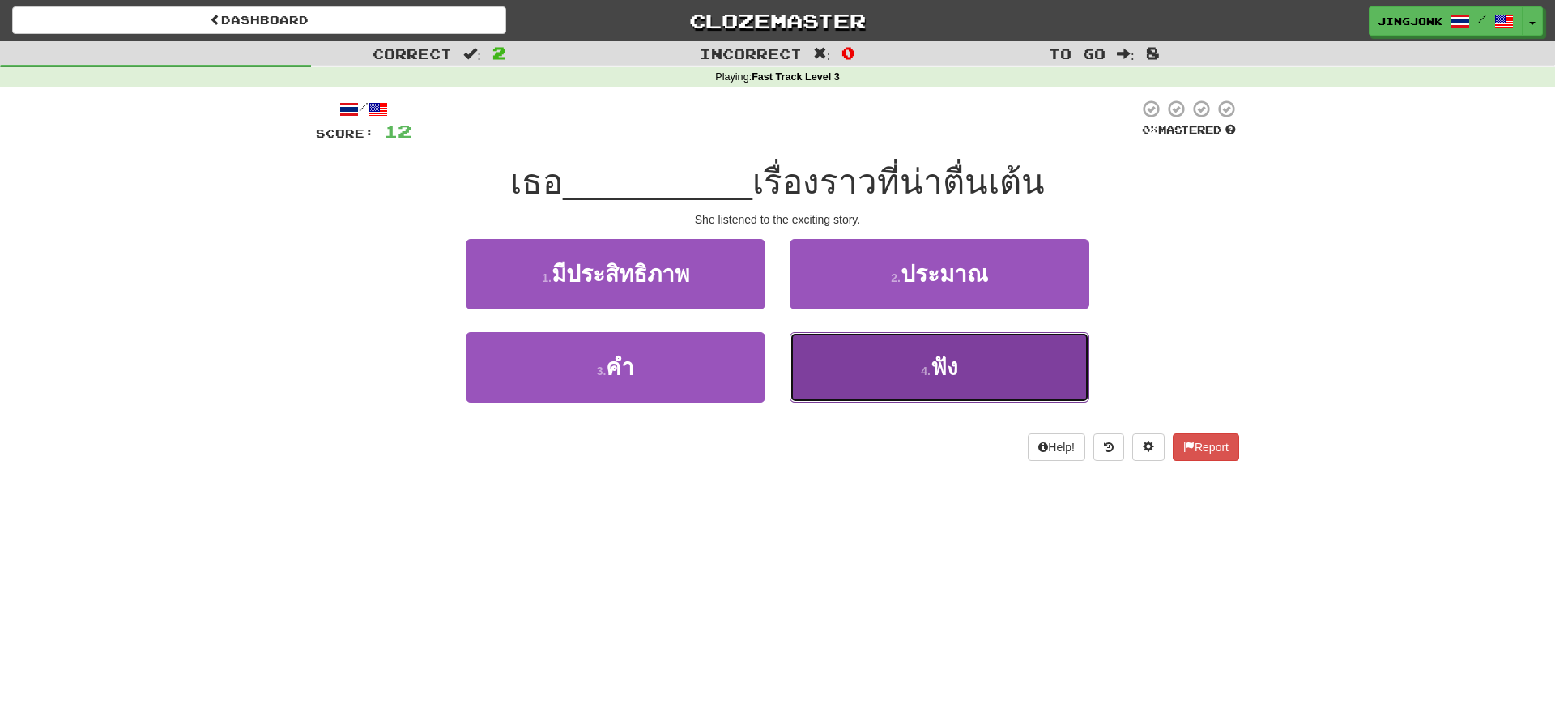
click at [944, 374] on span "ฟัง" at bounding box center [945, 367] width 28 height 25
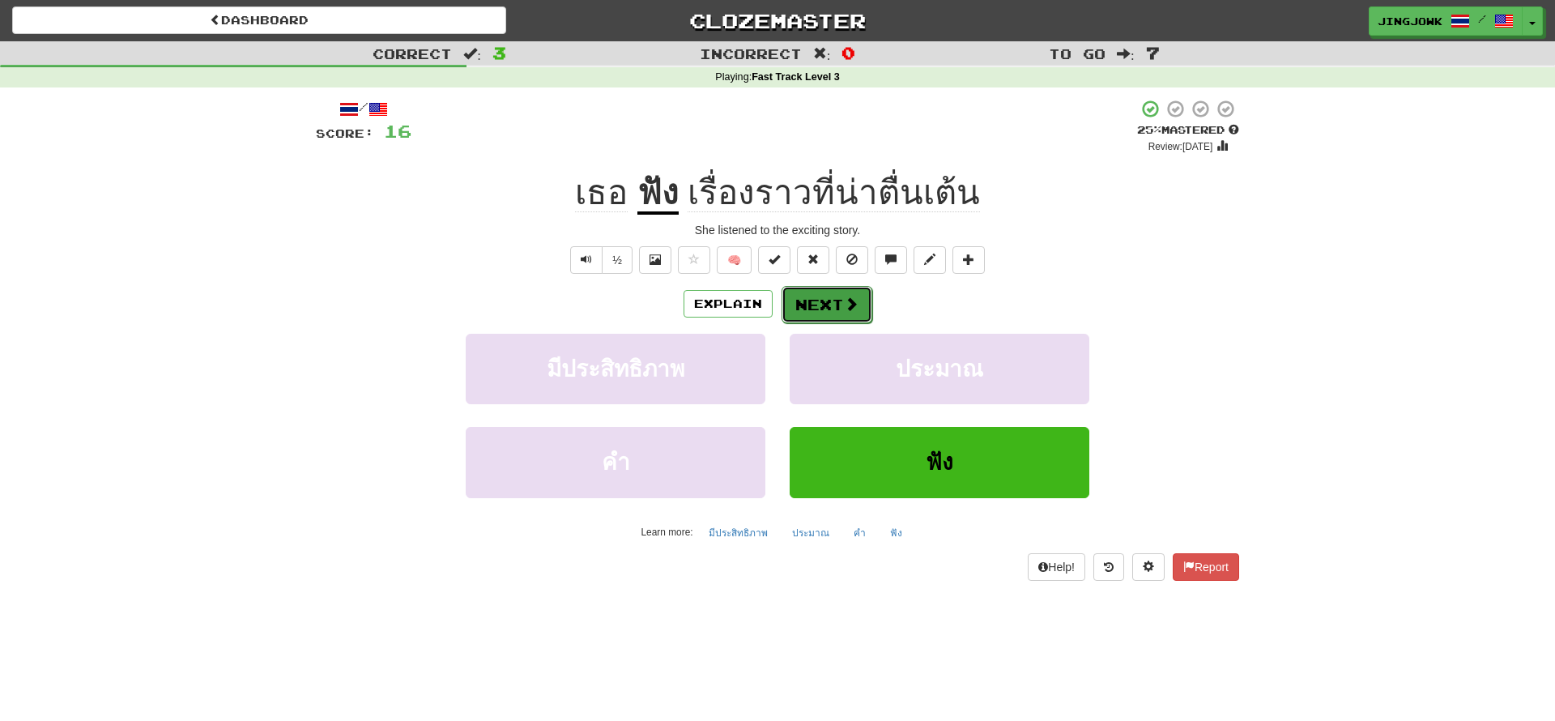
click at [836, 306] on button "Next" at bounding box center [827, 304] width 91 height 37
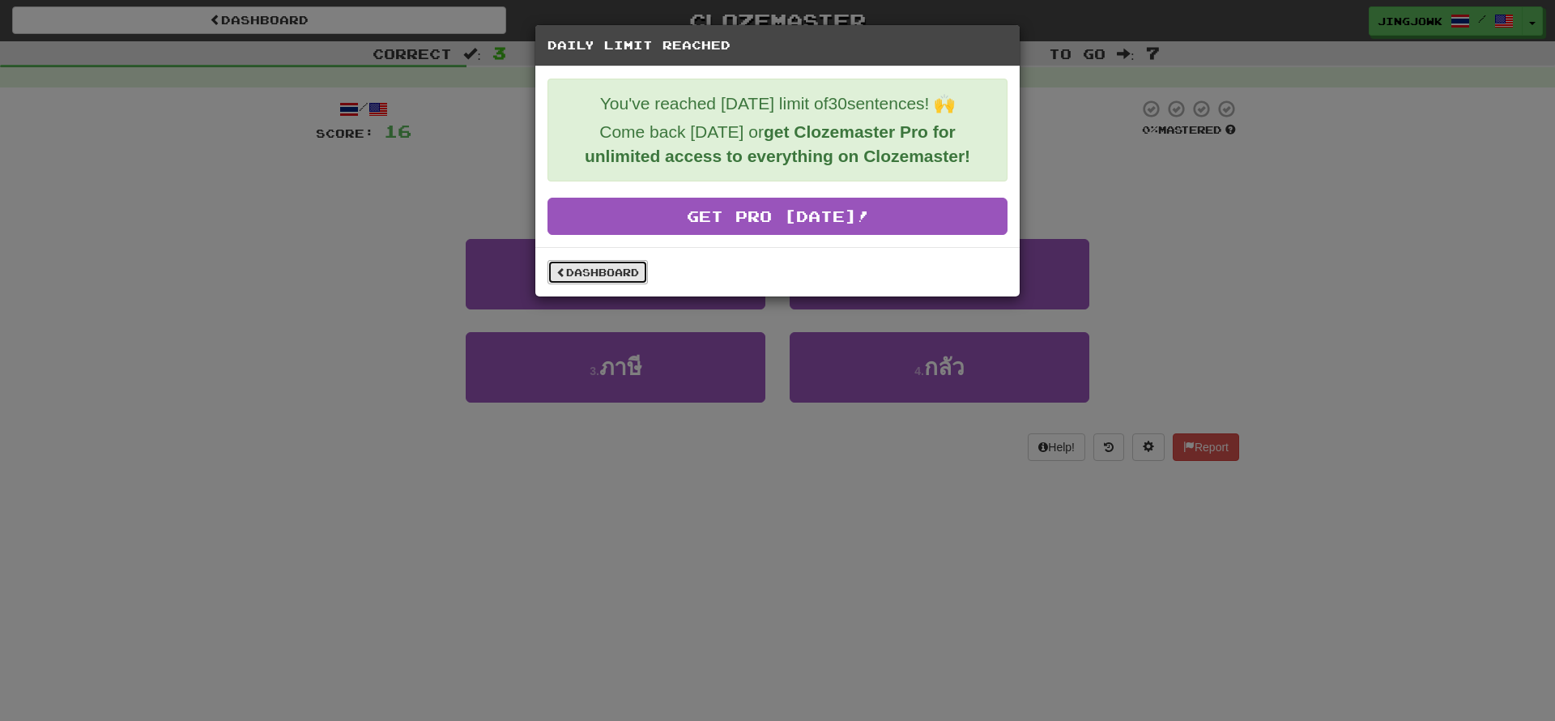
click at [609, 276] on link "Dashboard" at bounding box center [597, 272] width 100 height 24
